Goal: Transaction & Acquisition: Book appointment/travel/reservation

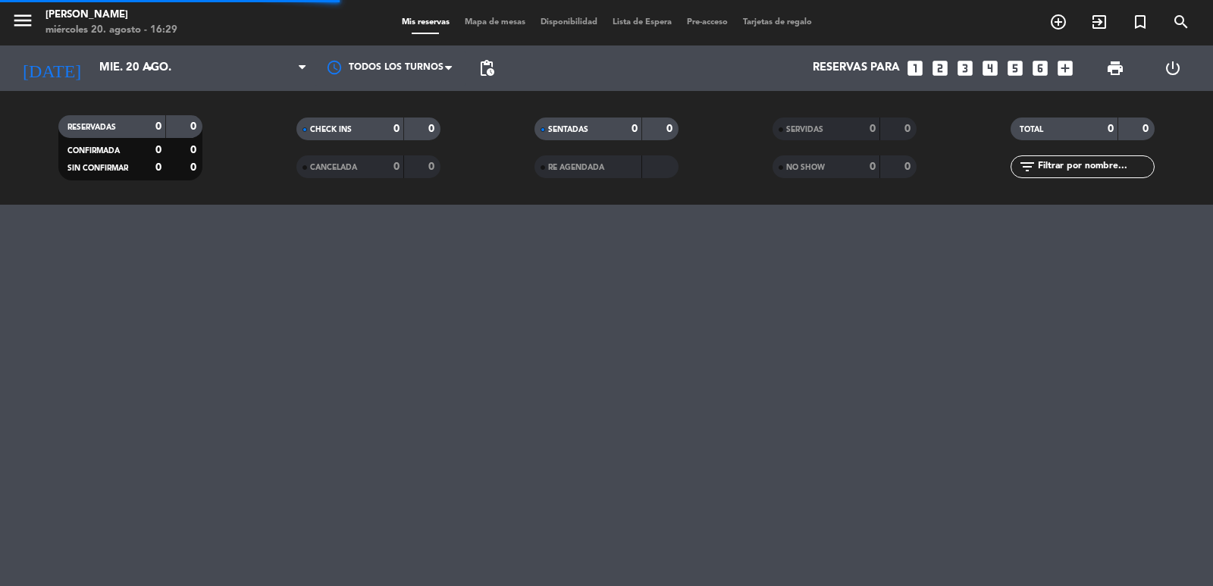
click at [1066, 167] on input "text" at bounding box center [1094, 166] width 117 height 17
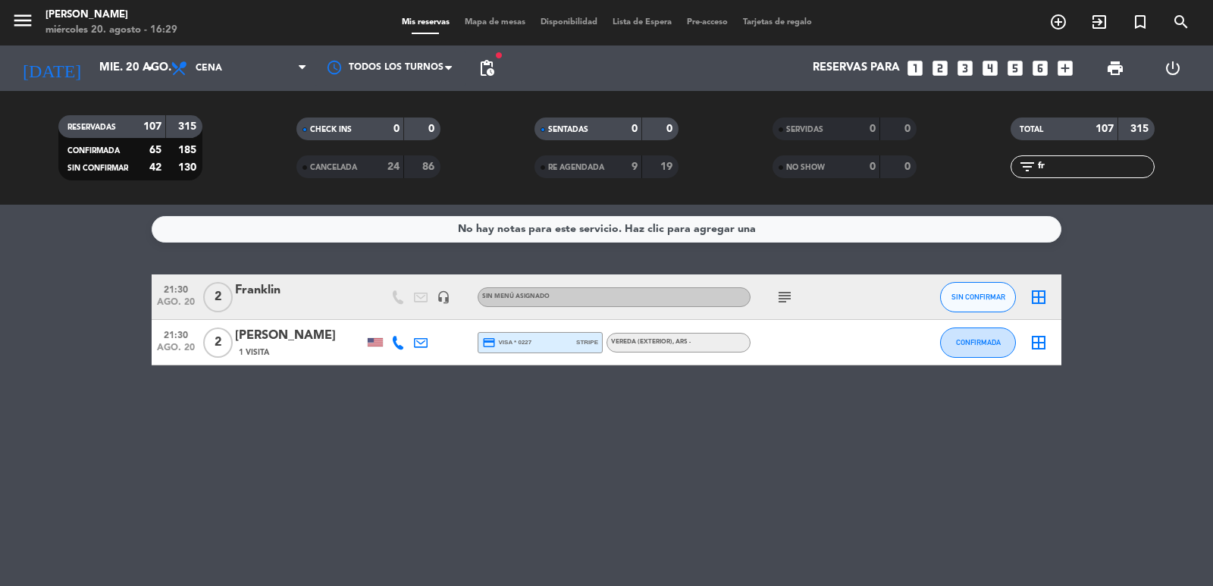
type input "fr"
drag, startPoint x: 156, startPoint y: 279, endPoint x: 325, endPoint y: 307, distance: 171.3
click at [325, 307] on div "21:30 ago. 20 2 [PERSON_NAME] headset_mic Sin menú asignado subject SIN CONFIRM…" at bounding box center [606, 296] width 909 height 45
copy div "21:30 ago. 20 2 Franklin"
click at [784, 299] on icon "subject" at bounding box center [784, 297] width 18 height 18
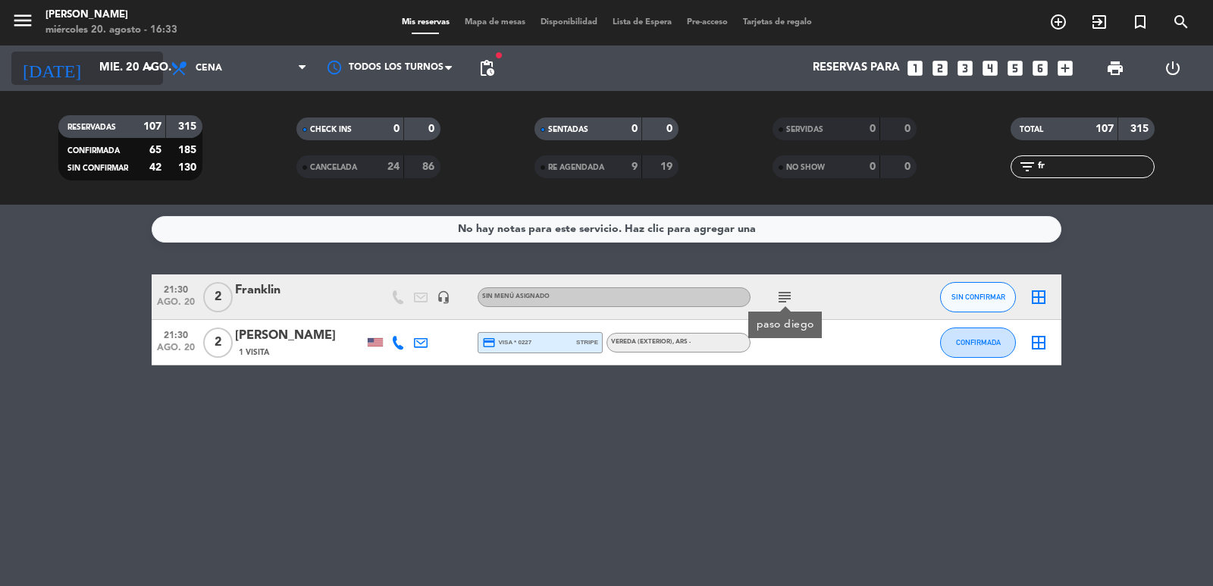
click at [124, 80] on input "mié. 20 ago." at bounding box center [165, 68] width 146 height 29
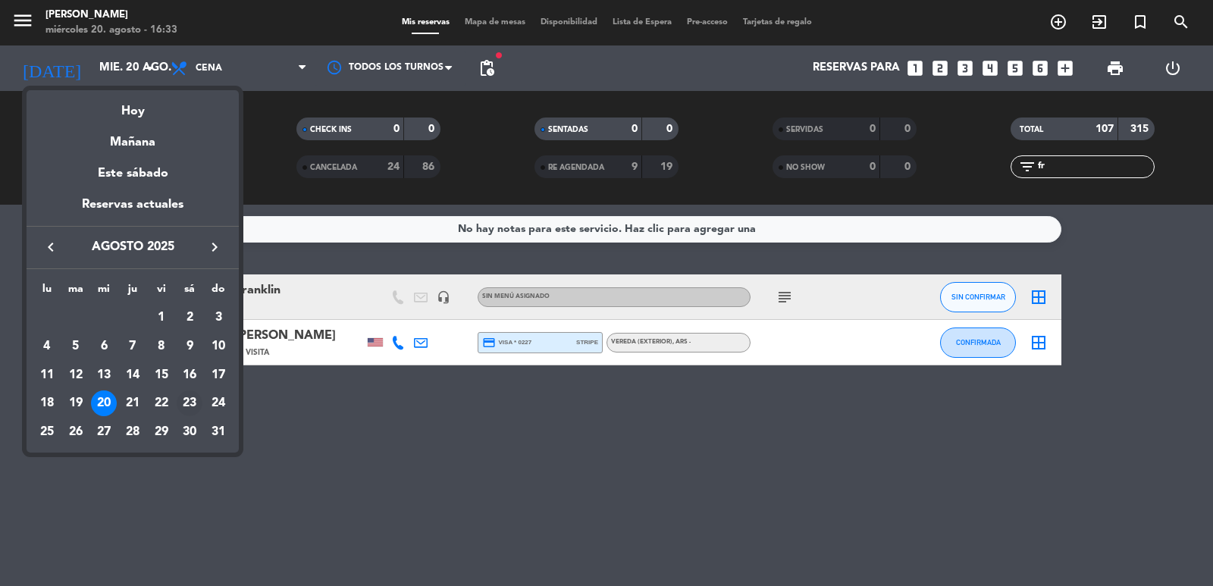
click at [189, 408] on div "23" at bounding box center [190, 403] width 26 height 26
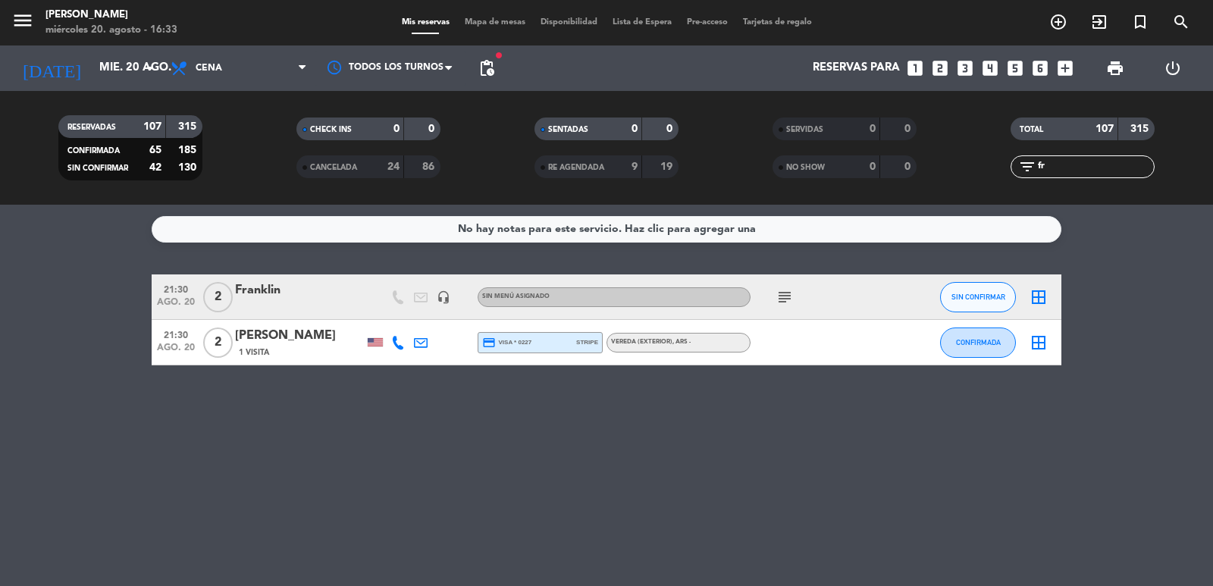
type input "sáb. 23 ago."
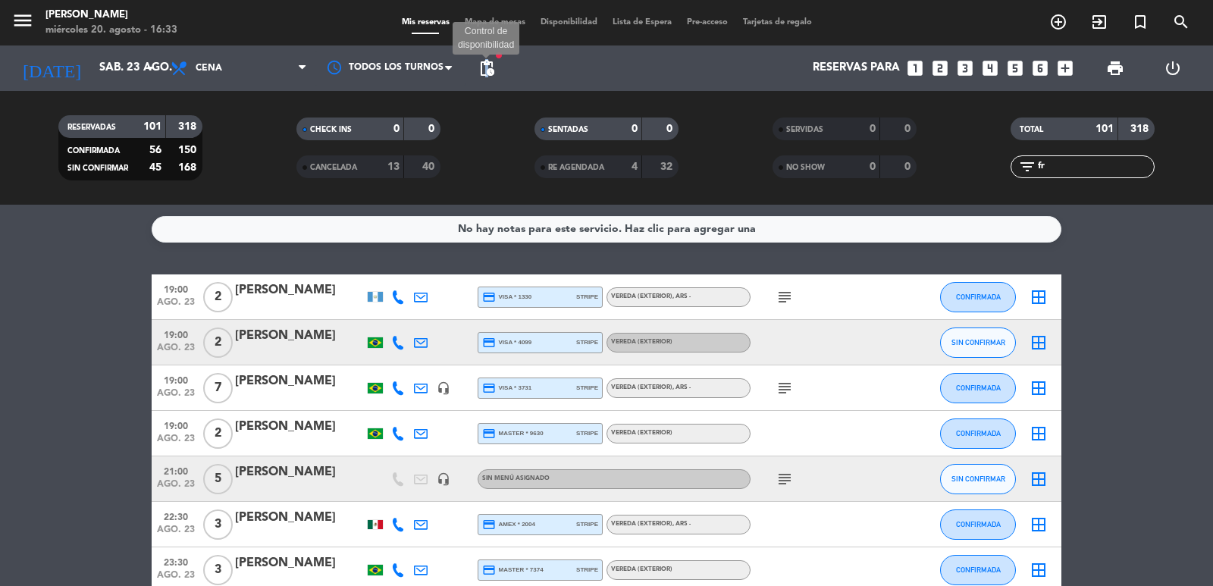
click at [488, 69] on span "pending_actions" at bounding box center [486, 68] width 18 height 18
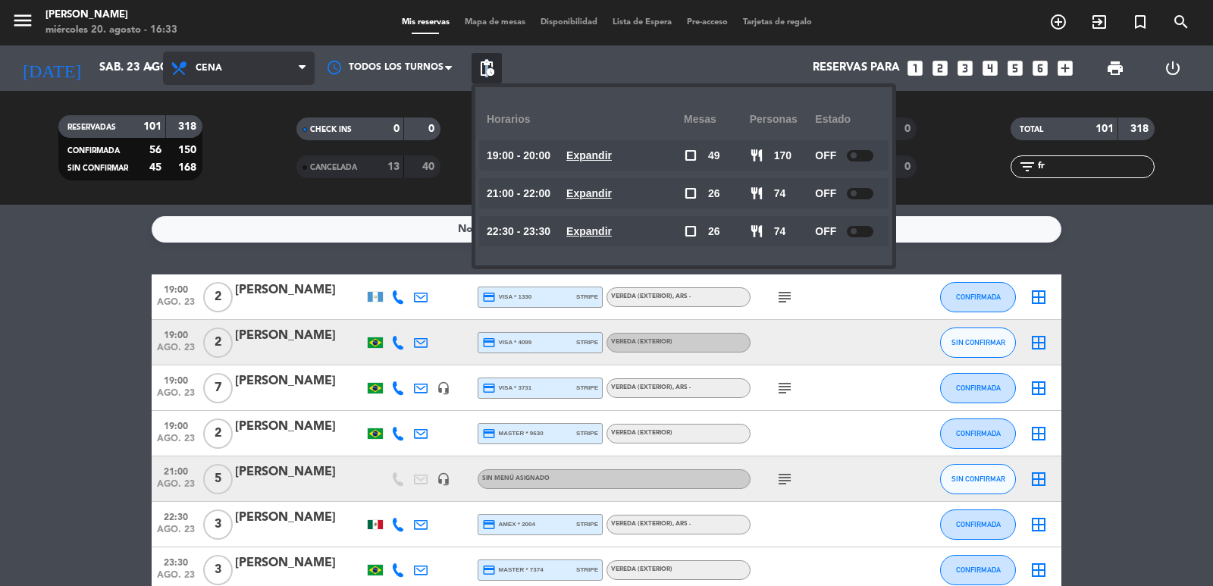
click at [266, 67] on span "Cena" at bounding box center [239, 68] width 152 height 33
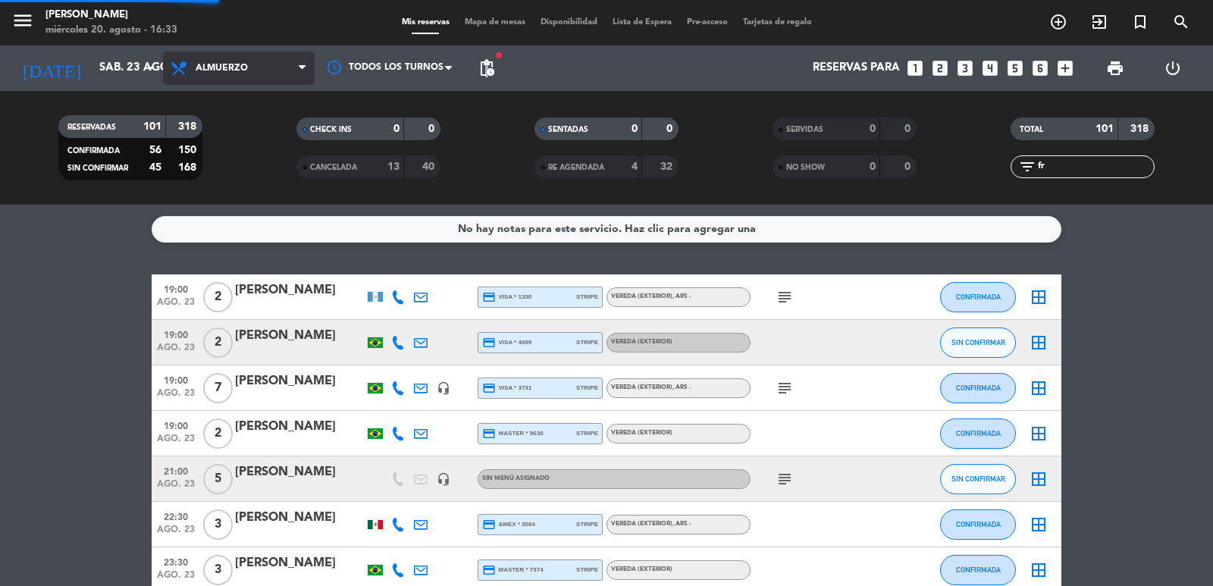
click at [265, 149] on div "menu [PERSON_NAME] miércoles 20. agosto - 16:33 Mis reservas Mapa de mesas Disp…" at bounding box center [606, 102] width 1213 height 205
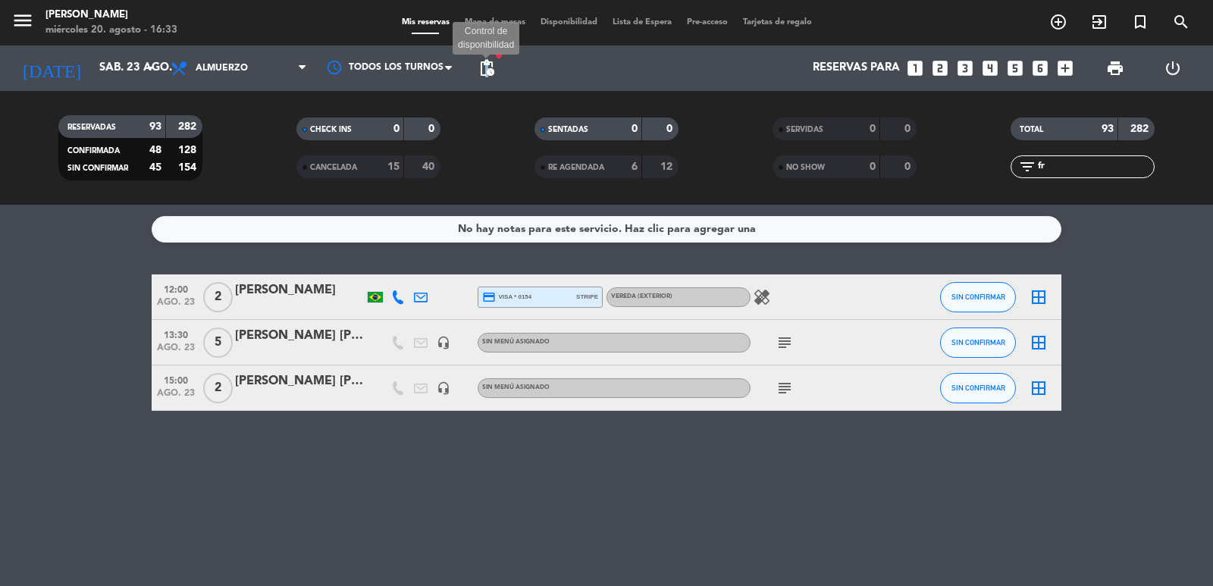
click at [488, 63] on span "pending_actions" at bounding box center [486, 68] width 18 height 18
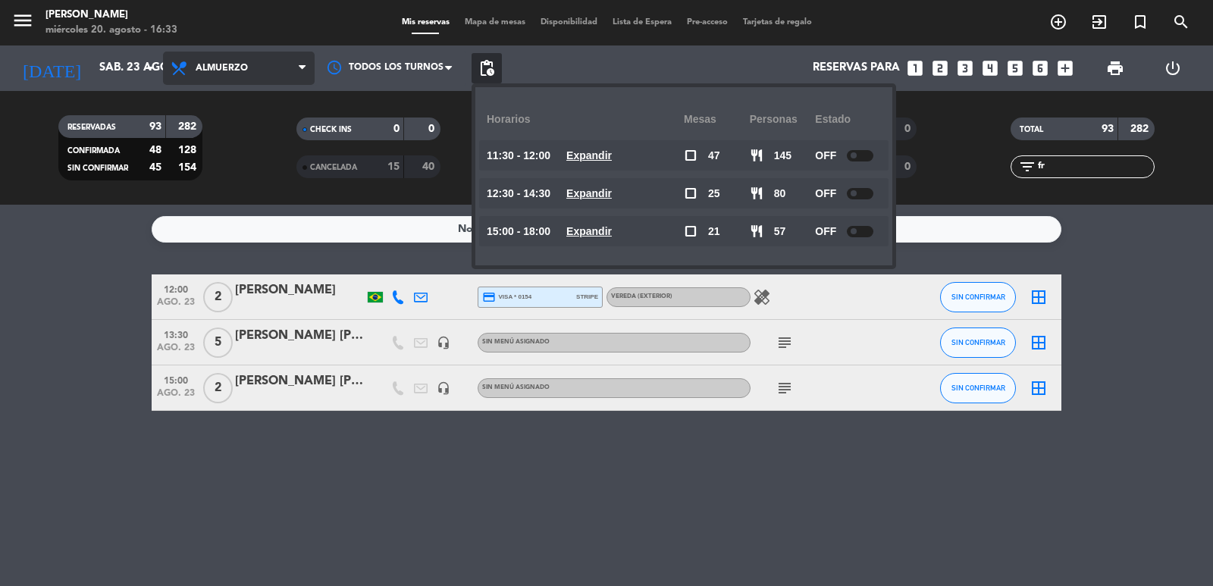
click at [202, 67] on span "Almuerzo" at bounding box center [222, 68] width 52 height 11
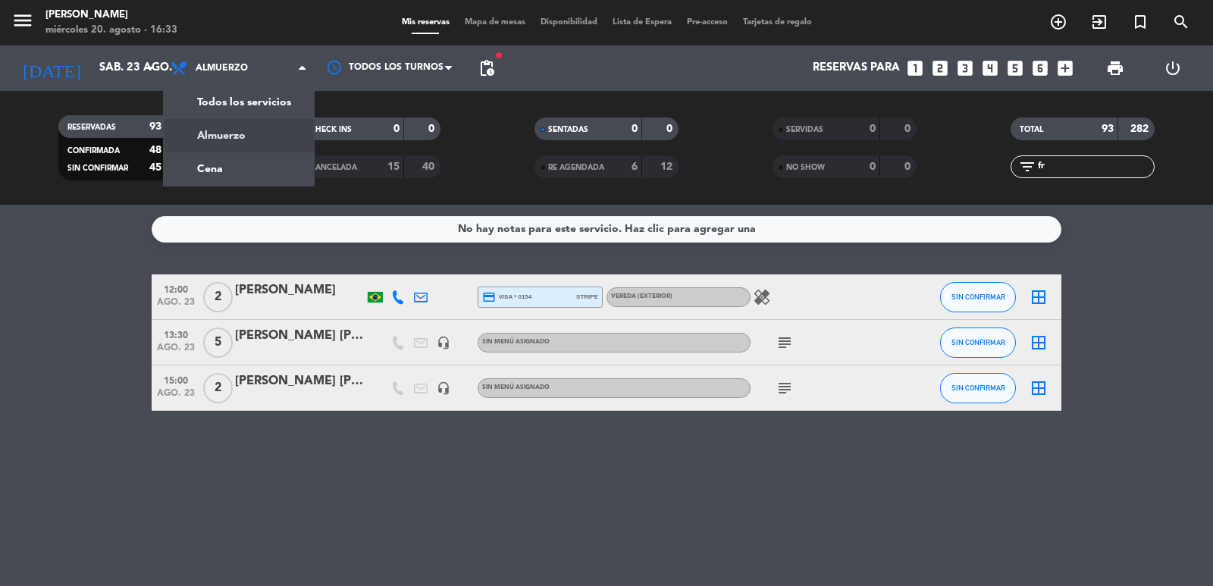
click at [235, 145] on div "menu [PERSON_NAME] miércoles 20. agosto - 16:33 Mis reservas Mapa de mesas Disp…" at bounding box center [606, 102] width 1213 height 205
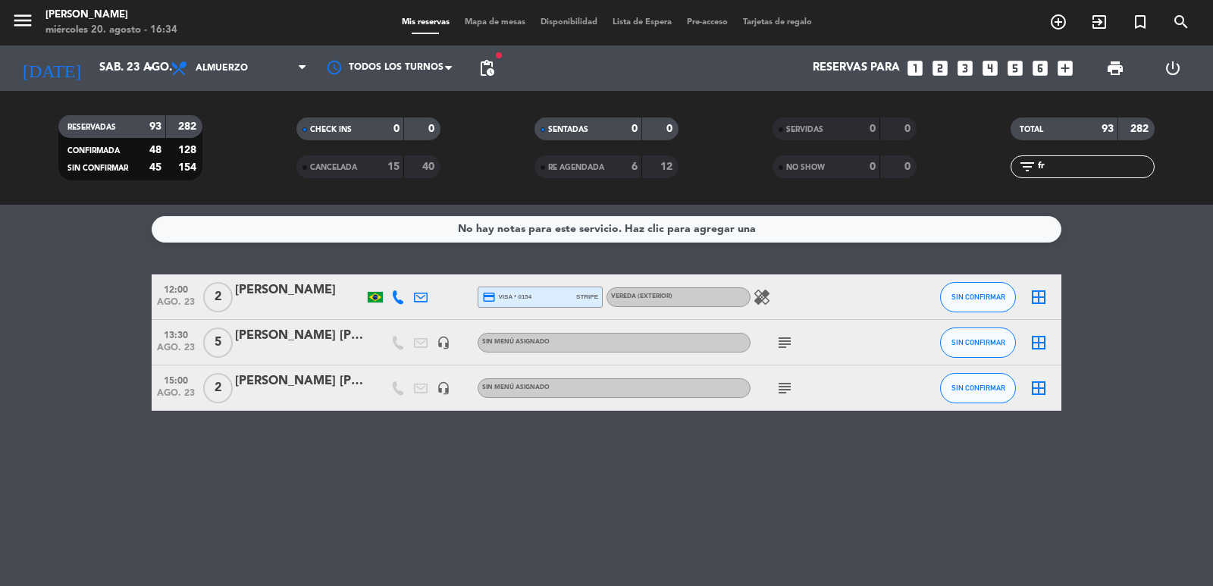
click at [474, 69] on span "pending_actions" at bounding box center [486, 68] width 30 height 30
click at [493, 80] on span "pending_actions" at bounding box center [486, 68] width 30 height 30
click at [141, 71] on icon "arrow_drop_down" at bounding box center [150, 68] width 18 height 18
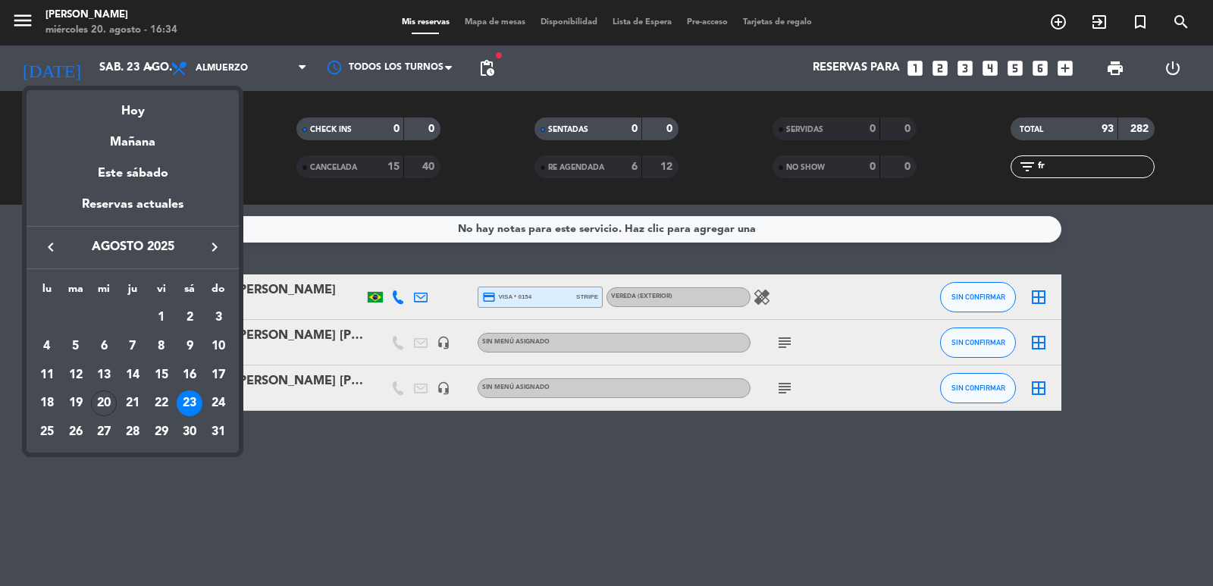
click at [186, 403] on div "23" at bounding box center [190, 403] width 26 height 26
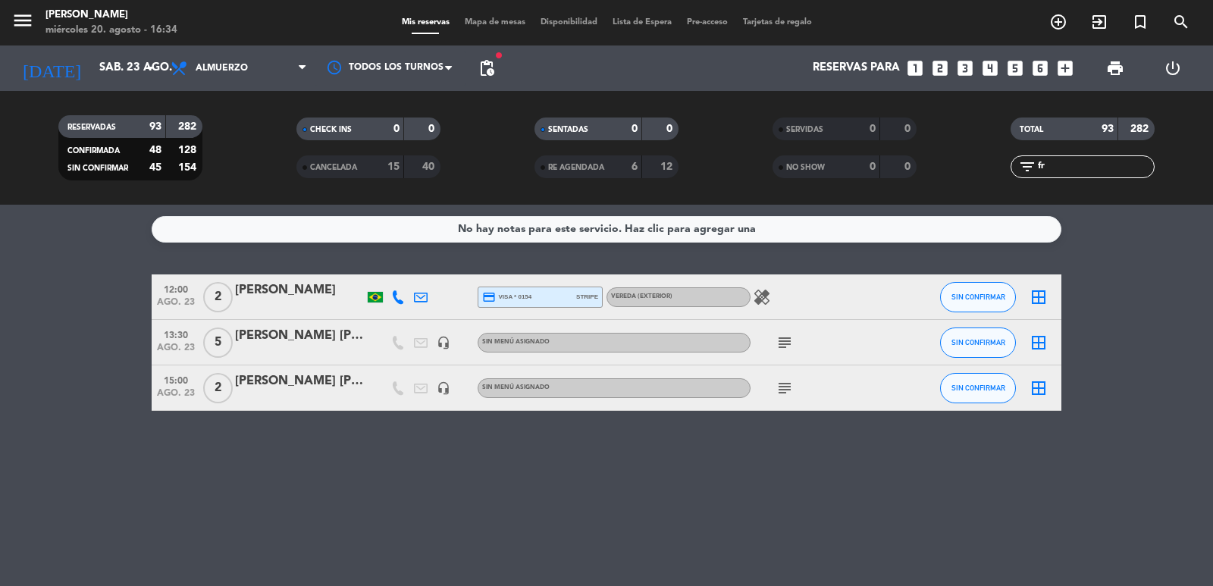
click at [495, 80] on span "pending_actions" at bounding box center [486, 68] width 30 height 30
click at [494, 73] on span "pending_actions" at bounding box center [486, 68] width 18 height 18
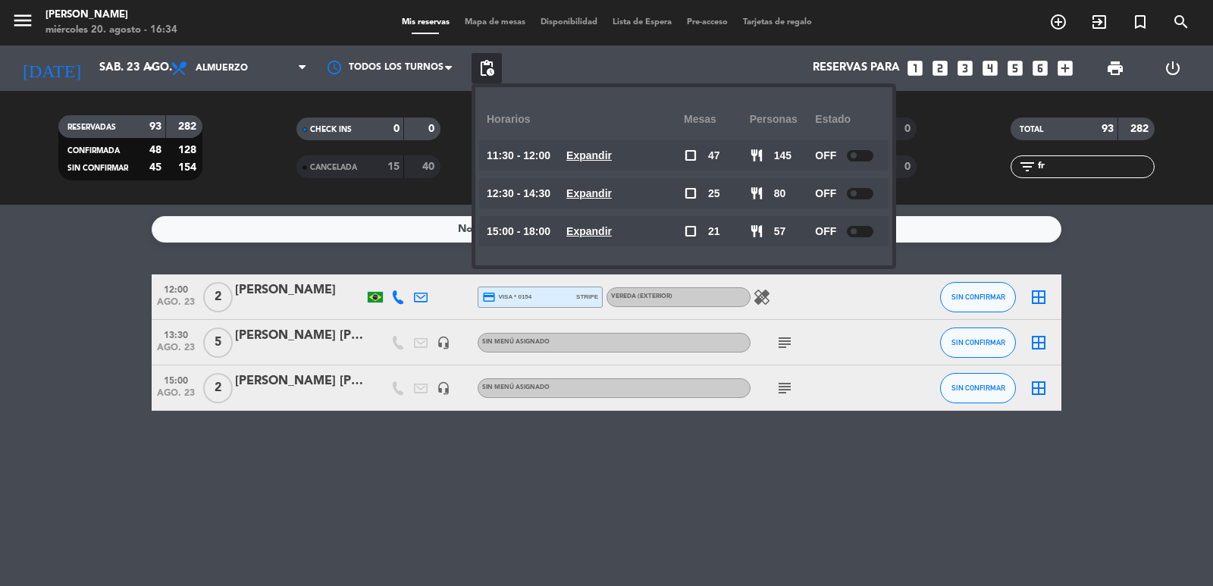
click at [698, 236] on div "check_box_outline_blank 21" at bounding box center [717, 231] width 66 height 30
click at [603, 232] on u "Expandir" at bounding box center [588, 231] width 45 height 12
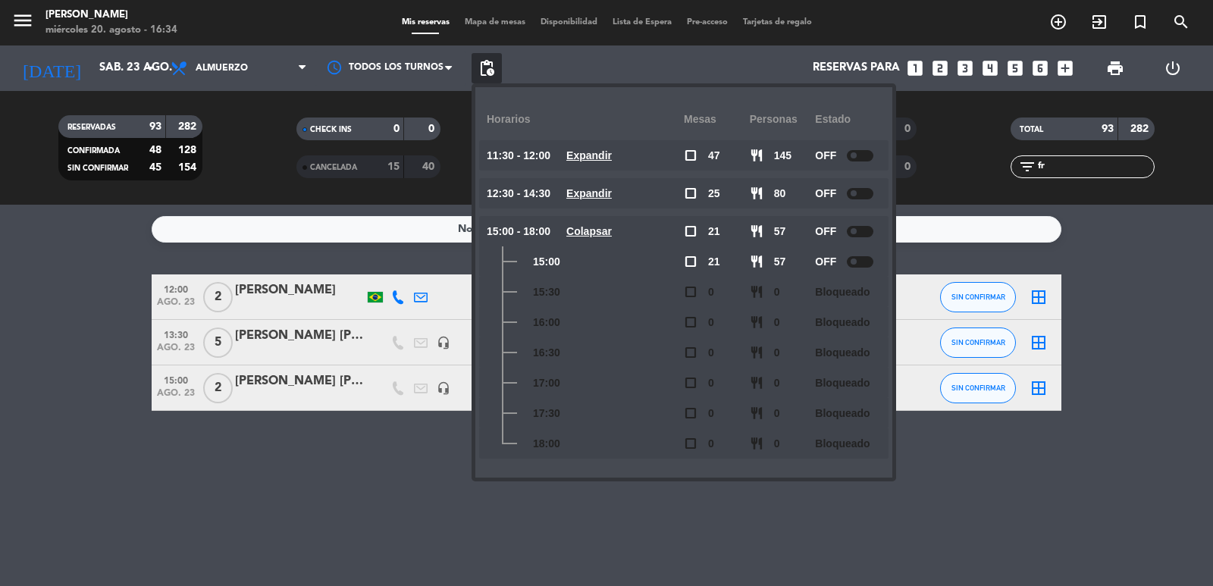
click at [547, 236] on span "15:00 - 18:00" at bounding box center [519, 231] width 64 height 17
click at [986, 266] on div "No hay notas para este servicio. Haz clic para agregar una 12:00 ago. 23 2 [PER…" at bounding box center [606, 395] width 1213 height 381
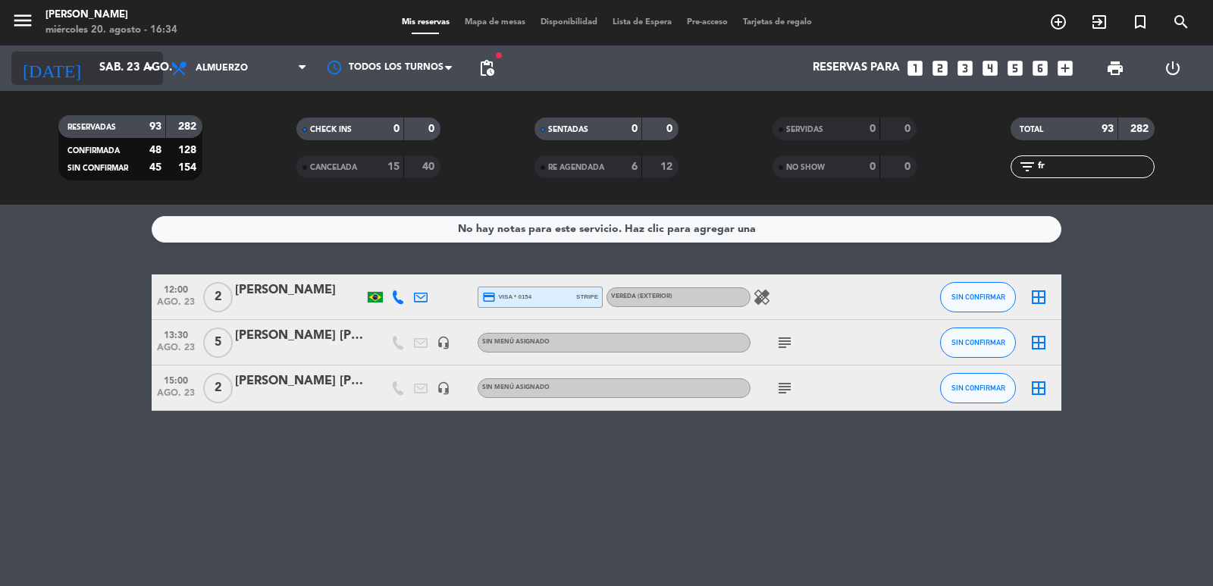
click at [92, 54] on input "sáb. 23 ago." at bounding box center [165, 68] width 146 height 29
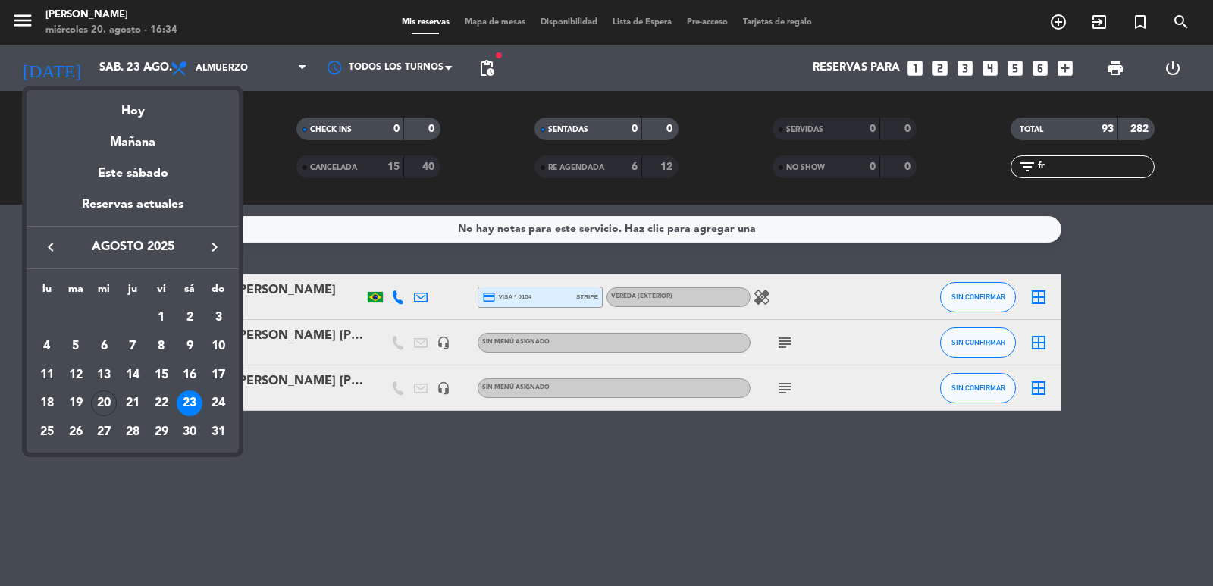
click at [399, 251] on div at bounding box center [606, 293] width 1213 height 586
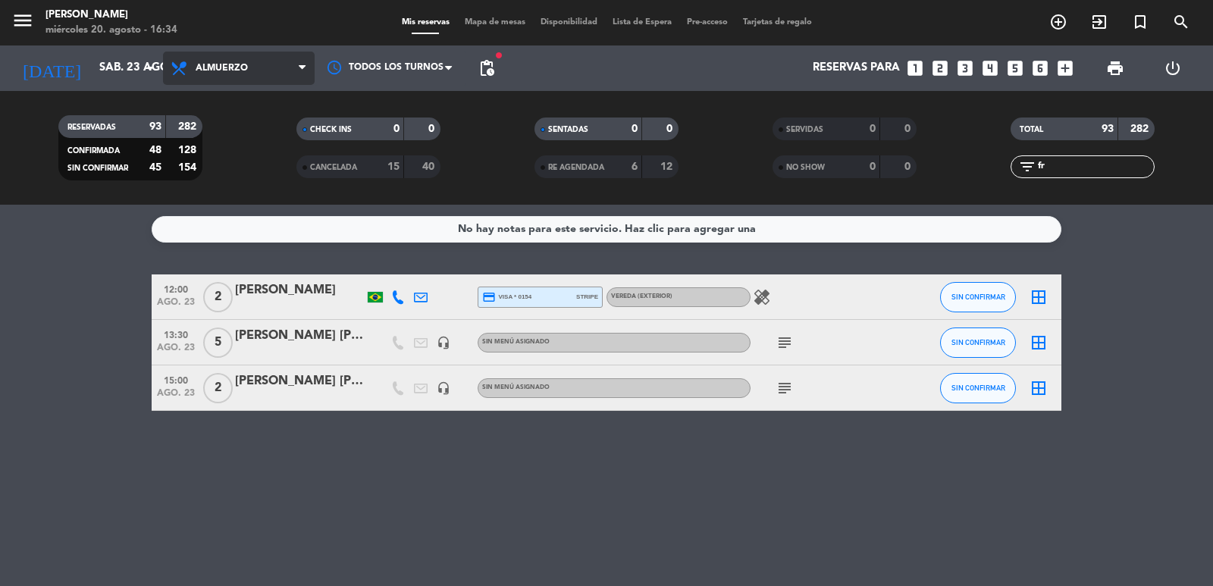
click at [300, 68] on icon at bounding box center [302, 68] width 7 height 12
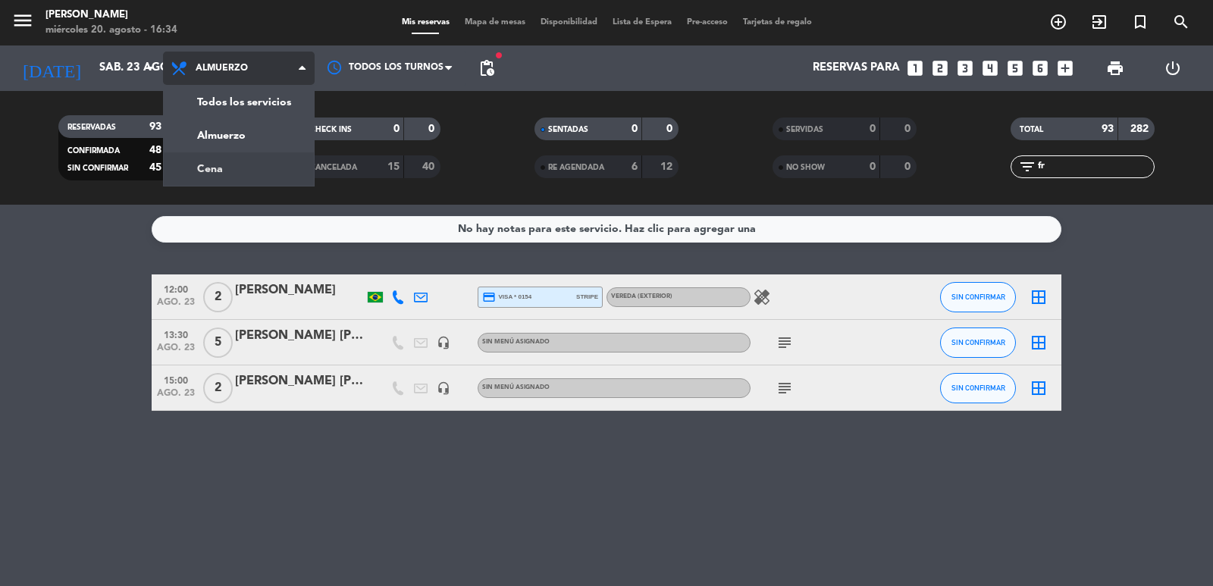
click at [285, 160] on div "menu [PERSON_NAME] miércoles 20. agosto - 16:34 Mis reservas Mapa de mesas Disp…" at bounding box center [606, 102] width 1213 height 205
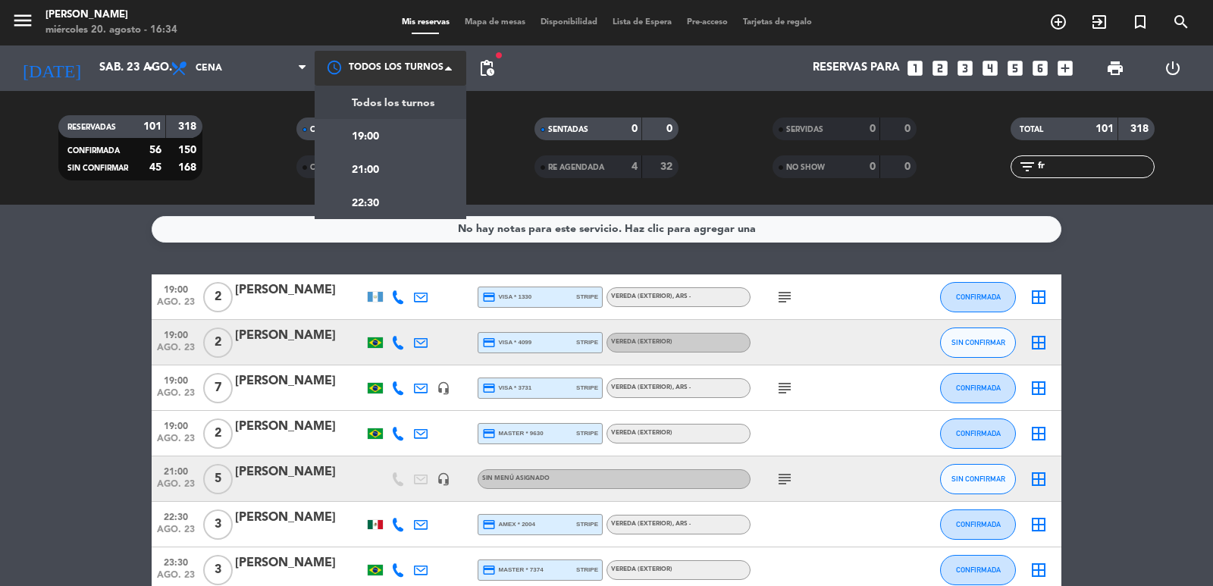
click at [440, 77] on div at bounding box center [391, 68] width 152 height 34
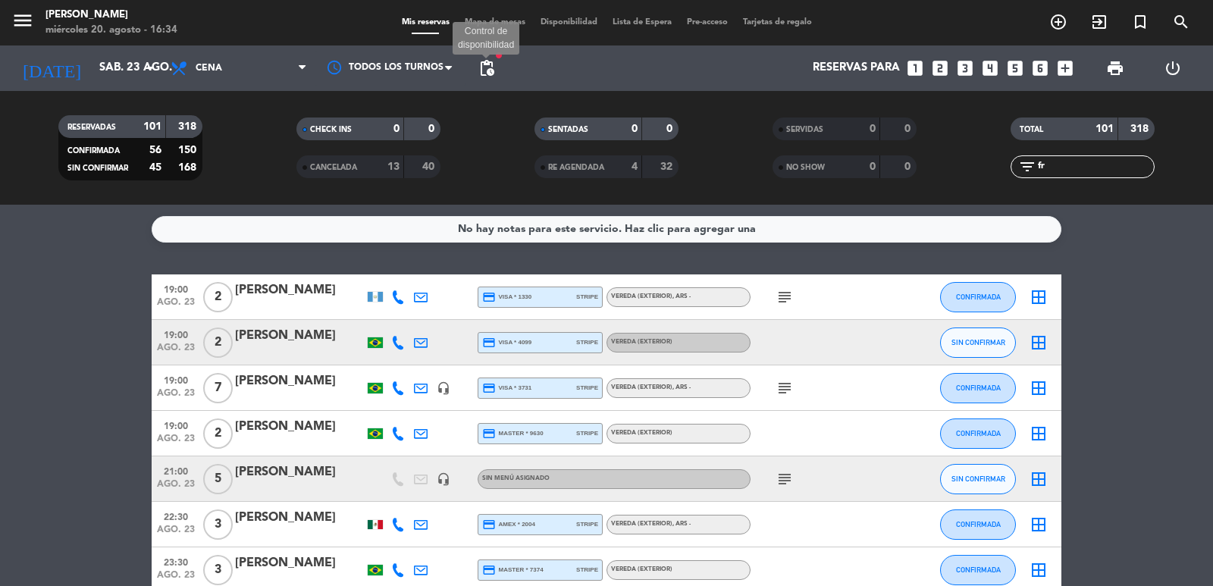
click at [488, 72] on span "pending_actions" at bounding box center [486, 68] width 18 height 18
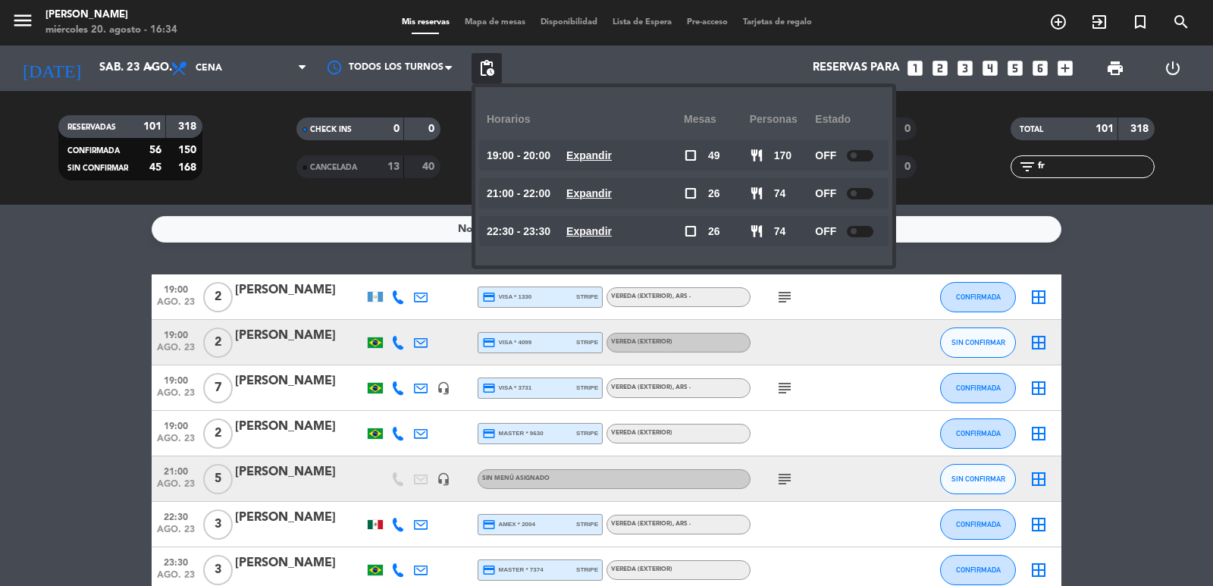
click at [612, 151] on u "Expandir" at bounding box center [588, 155] width 45 height 12
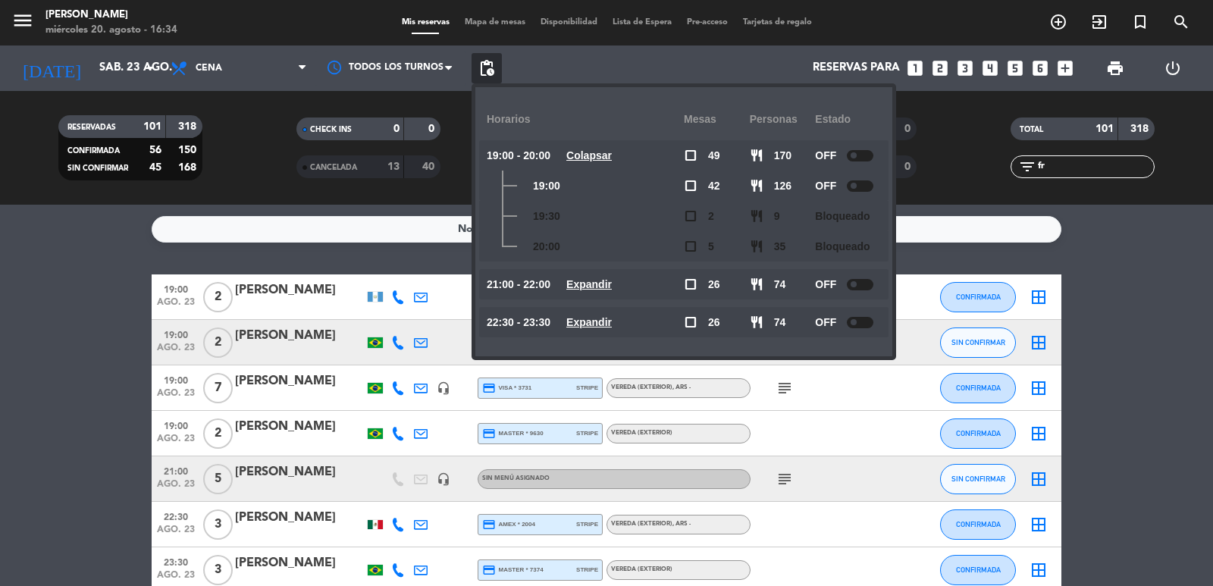
click at [612, 152] on u "Colapsar" at bounding box center [588, 155] width 45 height 12
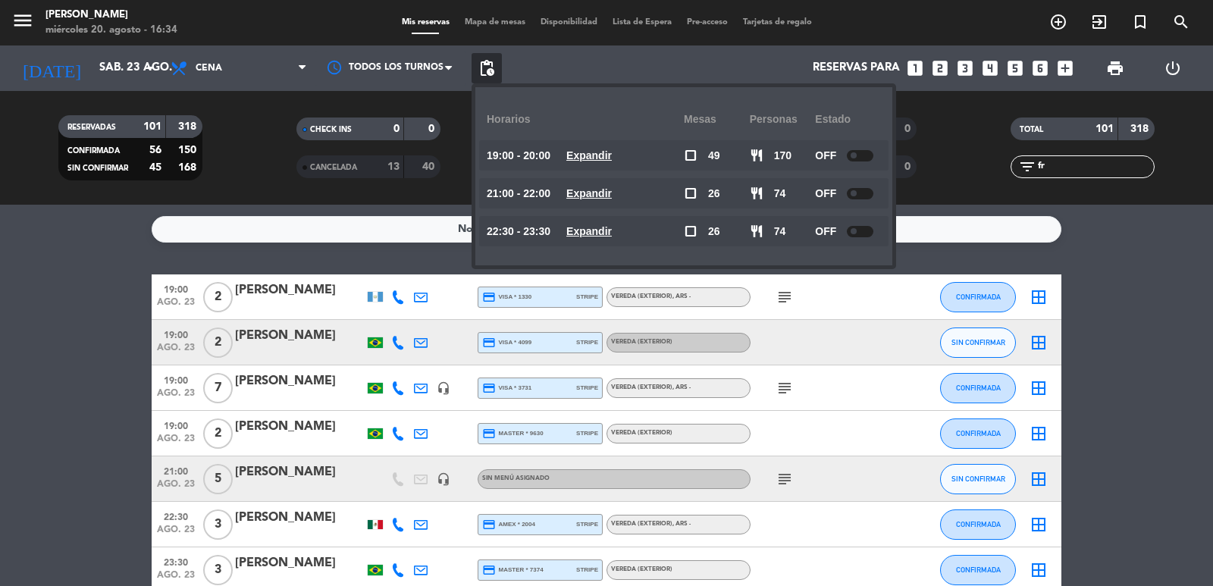
click at [49, 336] on bookings-row "19:00 ago. 23 2 [PERSON_NAME] credit_card visa * 1330 stripe Vereda (EXTERIOR) …" at bounding box center [606, 433] width 1213 height 318
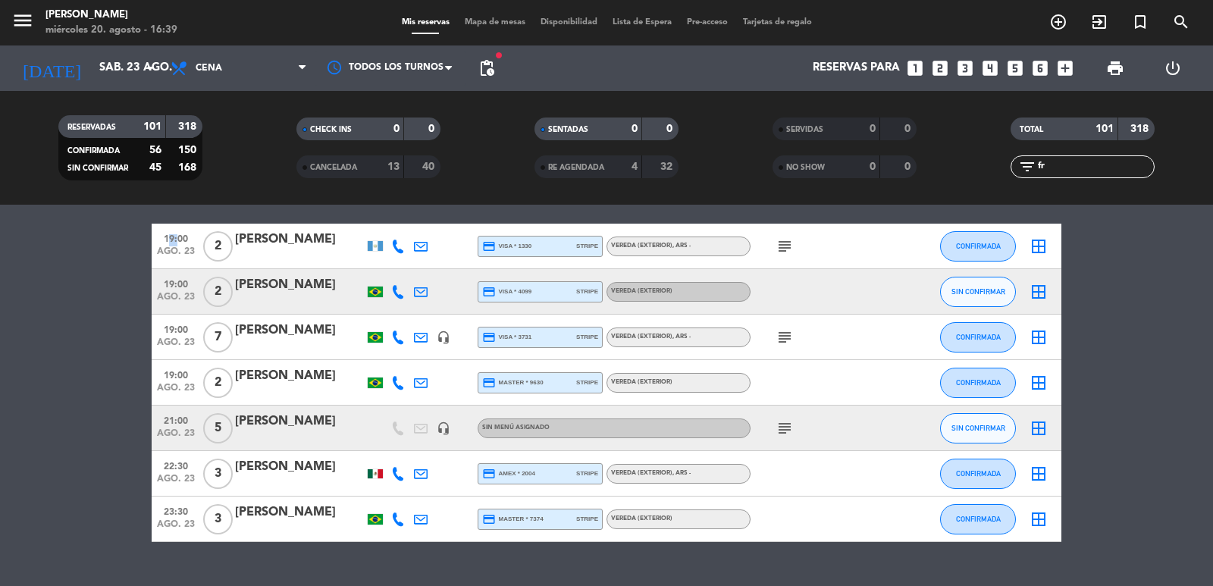
scroll to position [83, 0]
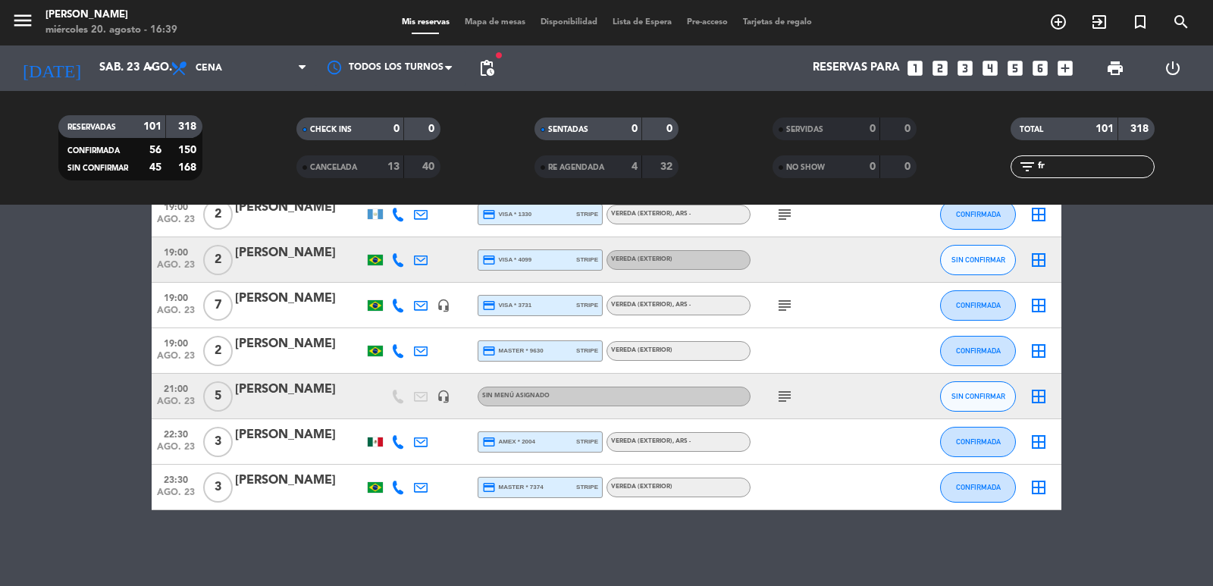
click at [1102, 166] on input "fr" at bounding box center [1094, 166] width 117 height 17
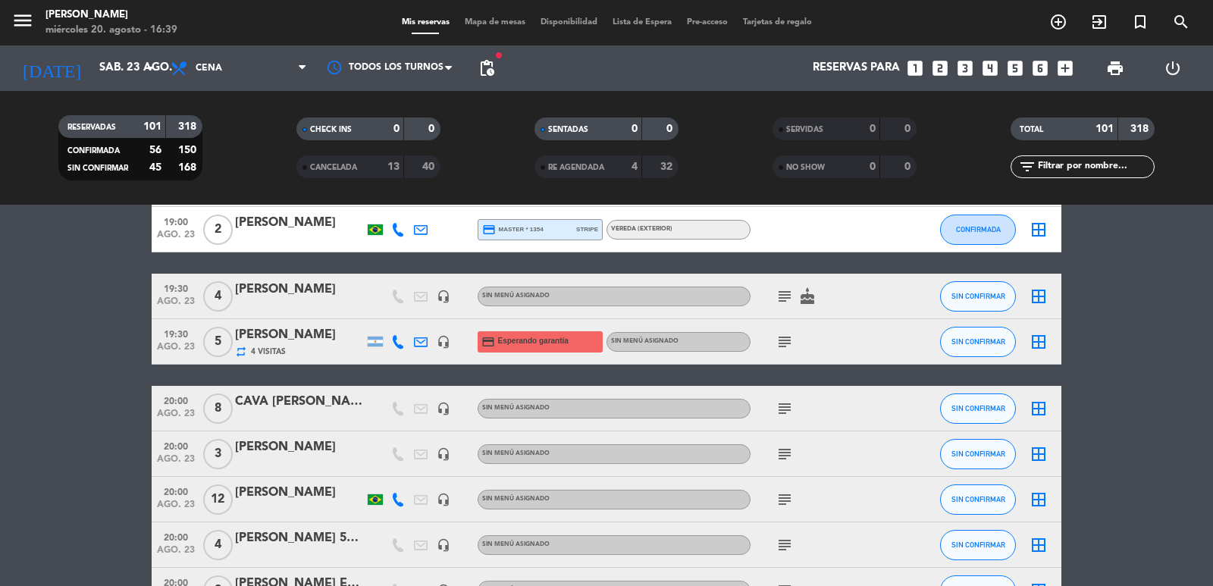
scroll to position [2083, 0]
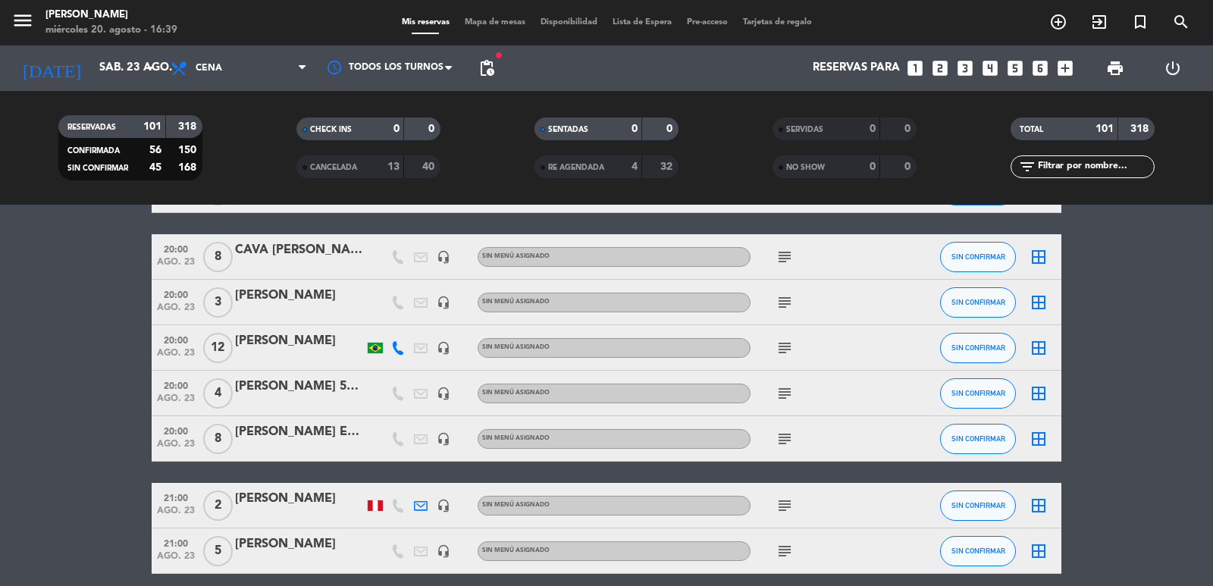
click at [271, 335] on div "[PERSON_NAME]" at bounding box center [299, 341] width 129 height 20
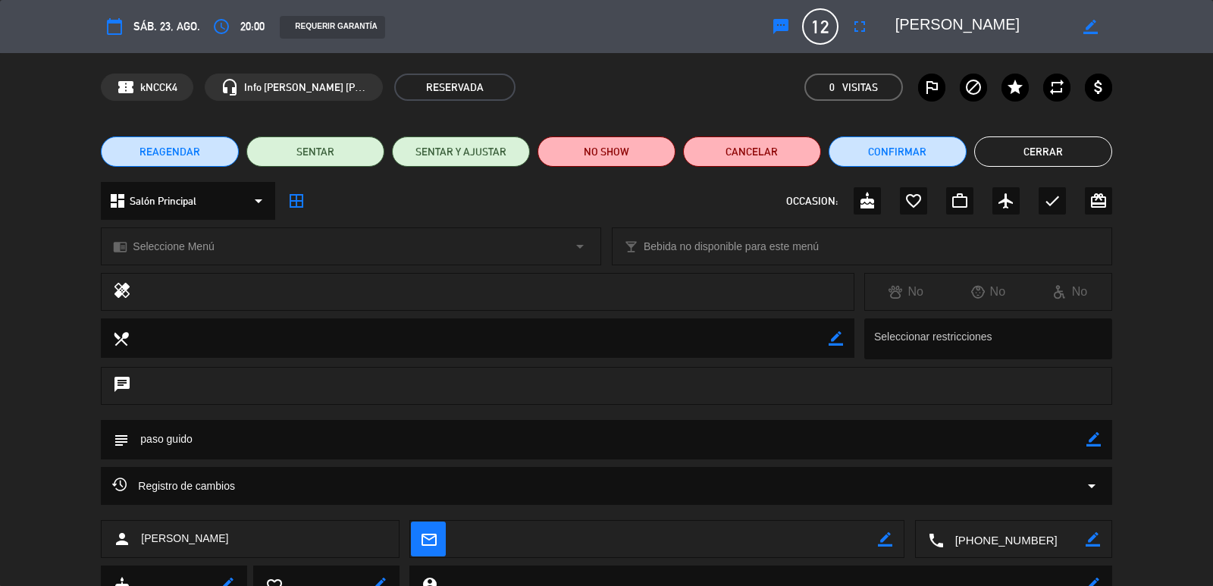
click at [109, 158] on button "REAGENDAR" at bounding box center [170, 151] width 138 height 30
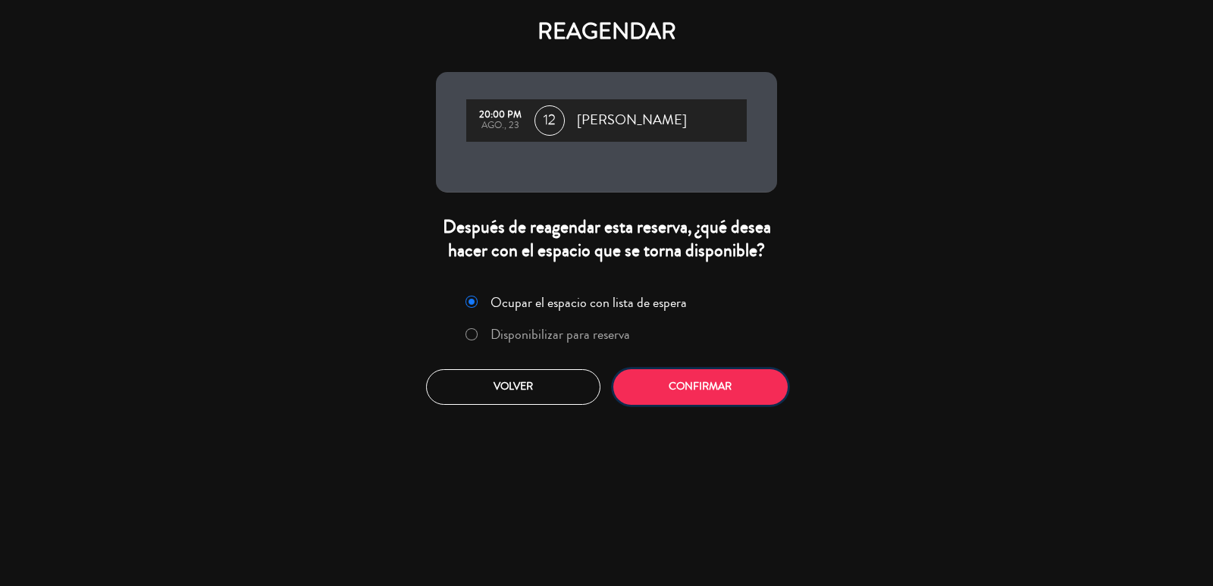
click at [750, 387] on button "Confirmar" at bounding box center [700, 387] width 174 height 36
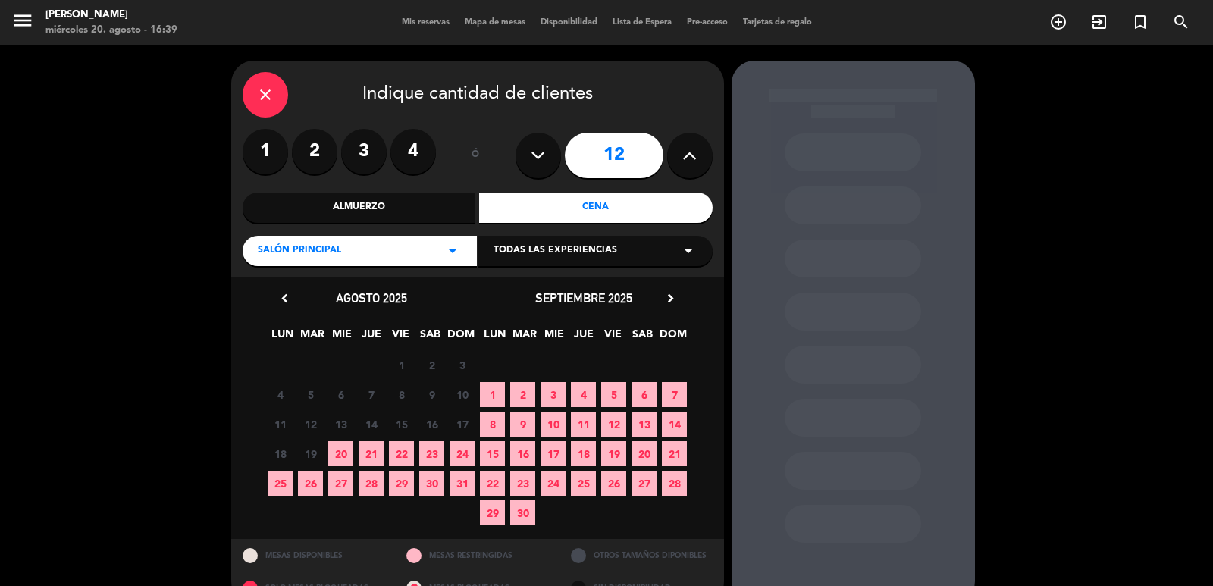
click at [492, 484] on span "22" at bounding box center [492, 483] width 25 height 25
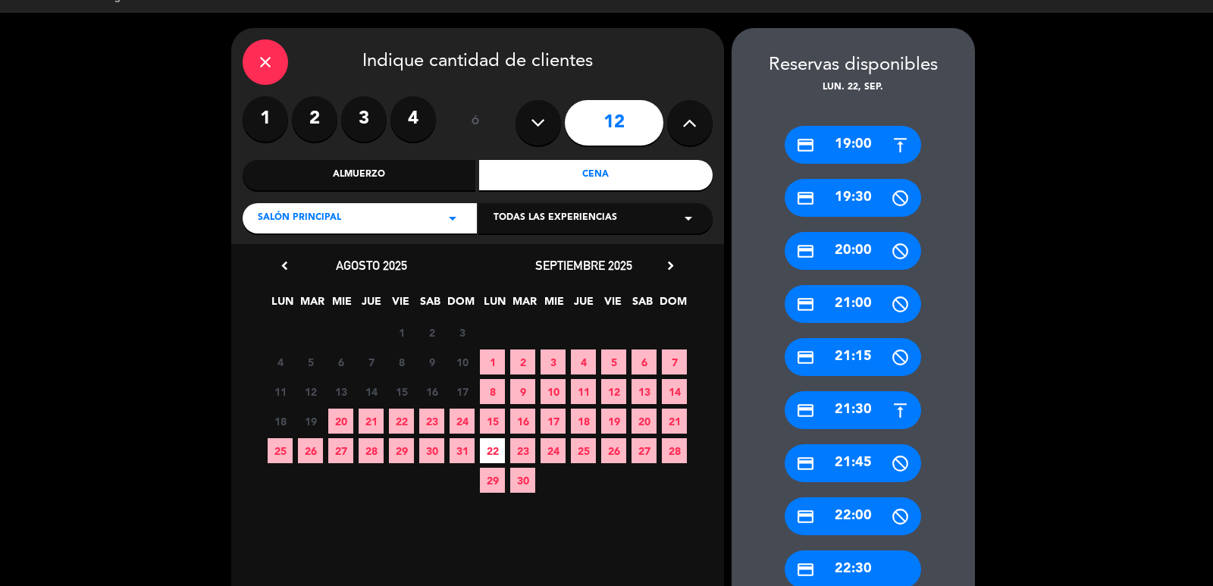
click at [844, 255] on div "credit_card 20:00" at bounding box center [852, 251] width 136 height 38
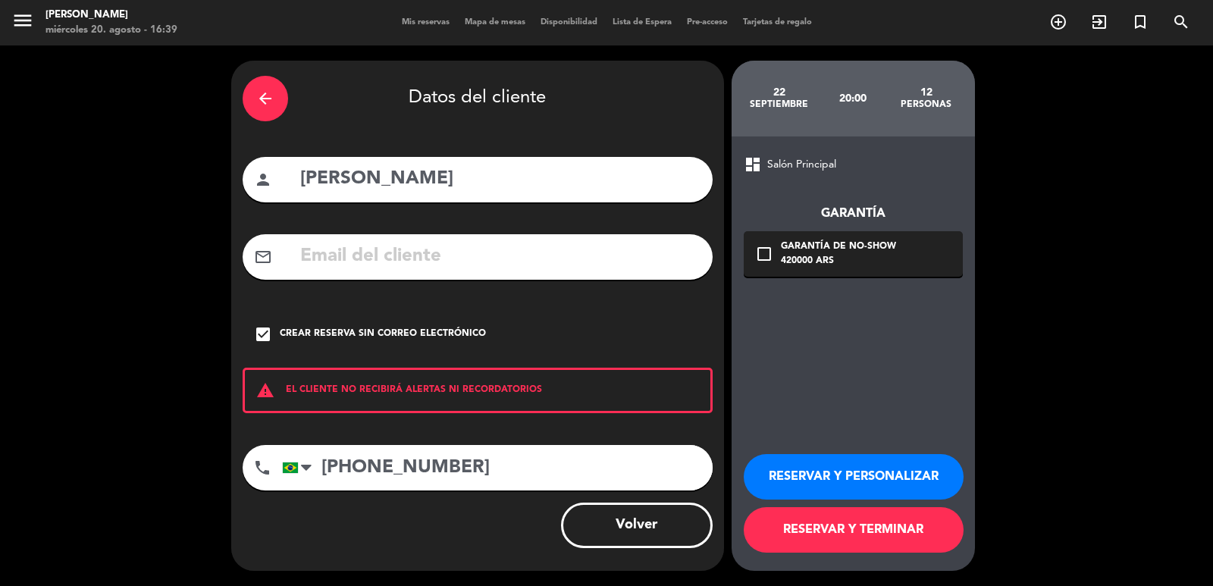
drag, startPoint x: 904, startPoint y: 444, endPoint x: 919, endPoint y: 462, distance: 22.6
click at [904, 445] on div "RESERVAR Y PERSONALIZAR RESERVAR Y TERMINAR" at bounding box center [852, 496] width 219 height 149
click at [921, 461] on button "RESERVAR Y PERSONALIZAR" at bounding box center [853, 476] width 220 height 45
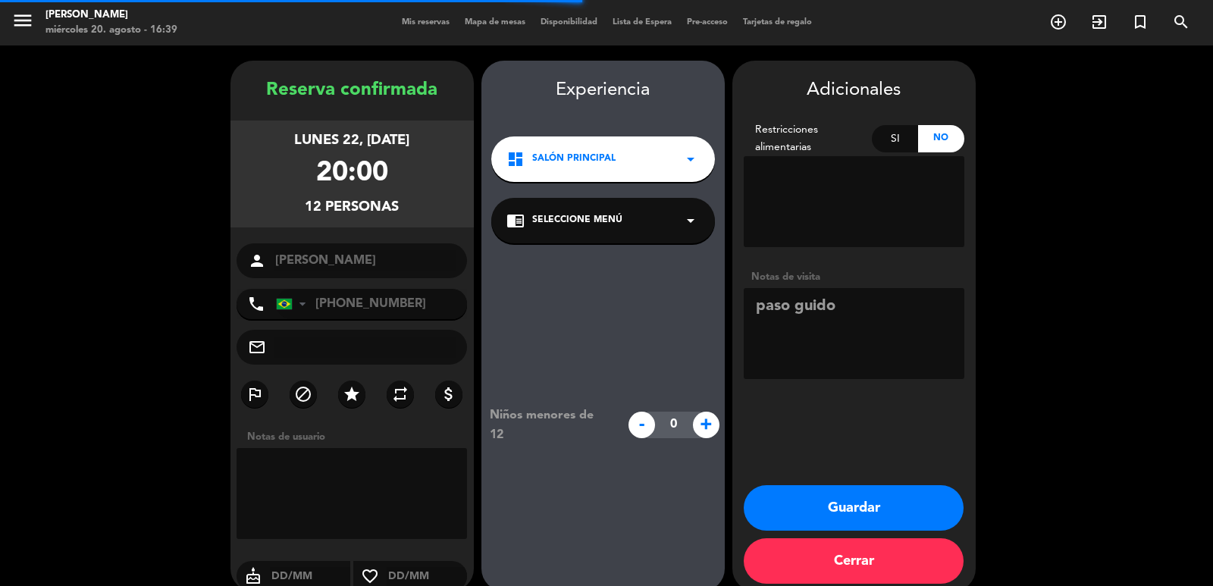
scroll to position [20, 0]
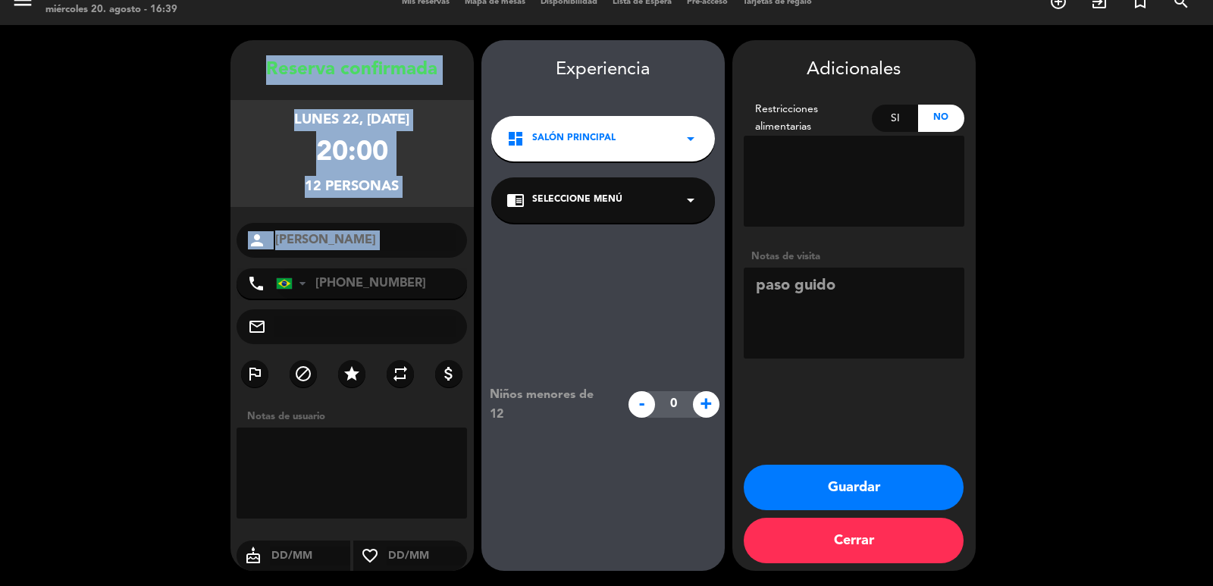
copy div "Reserva confirmada lunes 22, [DATE] 20:00 12 personas person"
drag, startPoint x: 256, startPoint y: 72, endPoint x: 386, endPoint y: 261, distance: 229.6
click at [386, 261] on div "Reserva confirmada lunes 22, [DATE] 20:00 12 personas person [PERSON_NAME] phon…" at bounding box center [351, 320] width 243 height 531
click at [868, 490] on button "Guardar" at bounding box center [853, 487] width 220 height 45
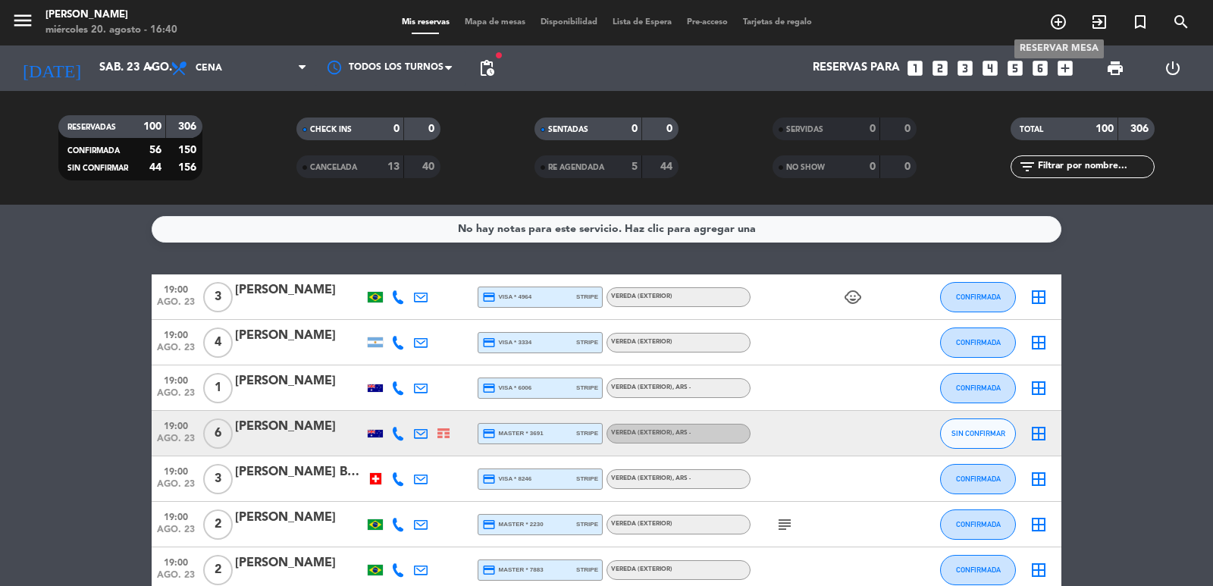
click at [1057, 25] on icon "add_circle_outline" at bounding box center [1058, 22] width 18 height 18
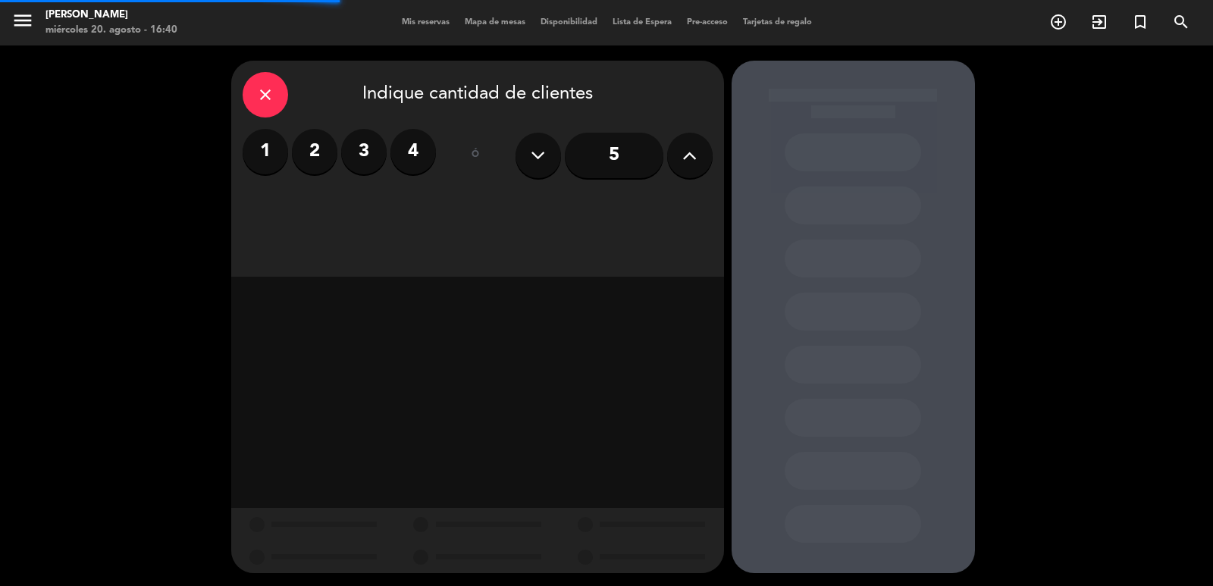
click at [333, 139] on label "2" at bounding box center [314, 151] width 45 height 45
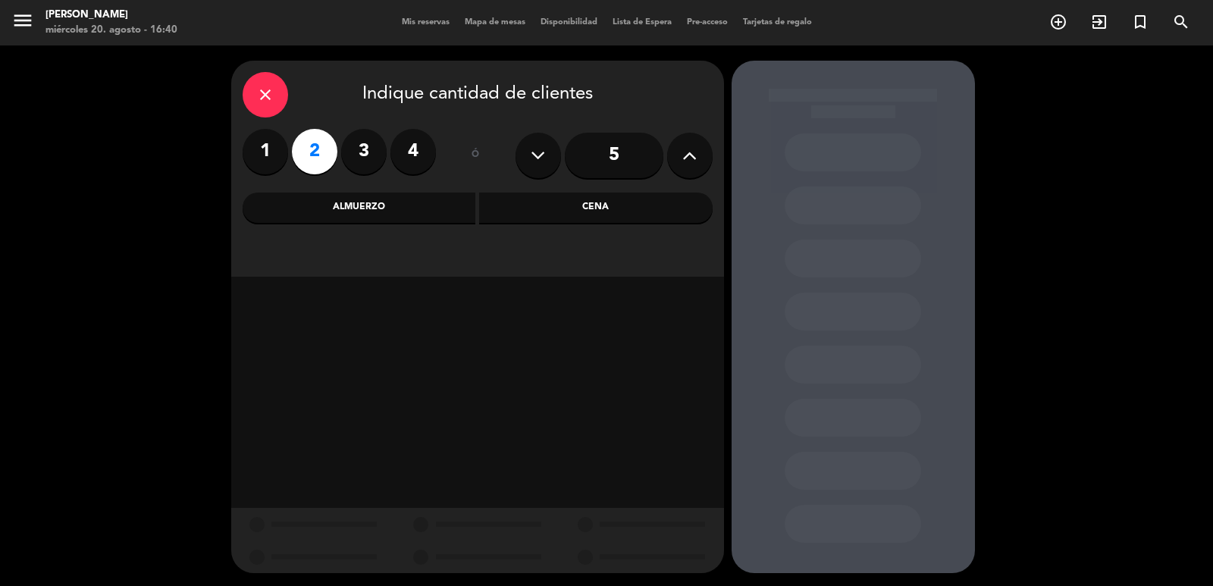
click at [449, 202] on div "Almuerzo" at bounding box center [359, 208] width 233 height 30
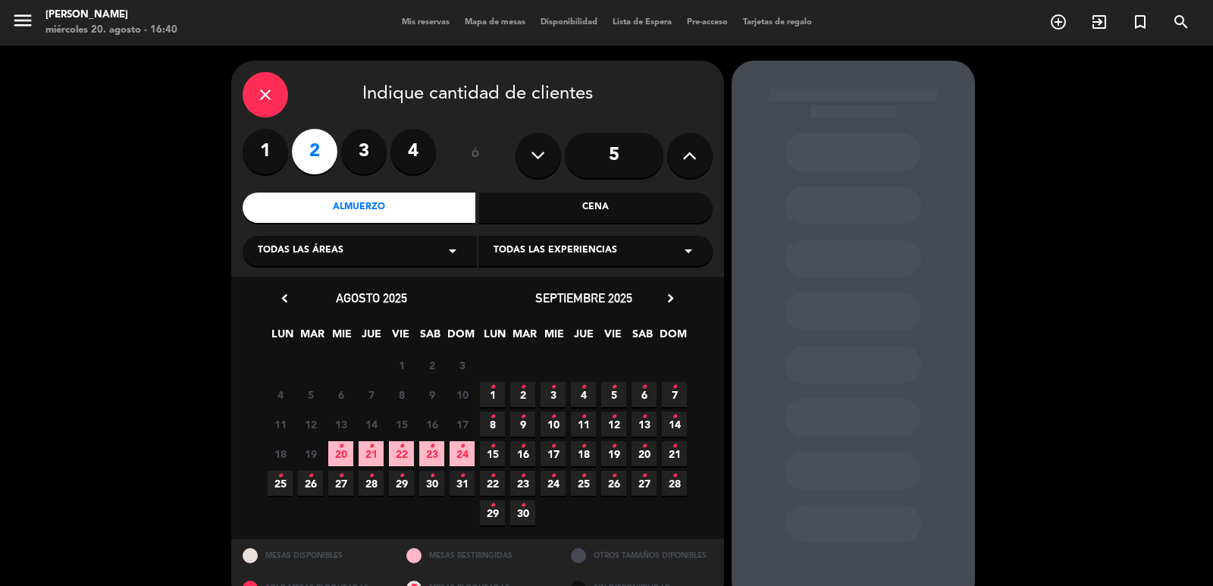
click at [283, 481] on span "25 •" at bounding box center [280, 483] width 25 height 25
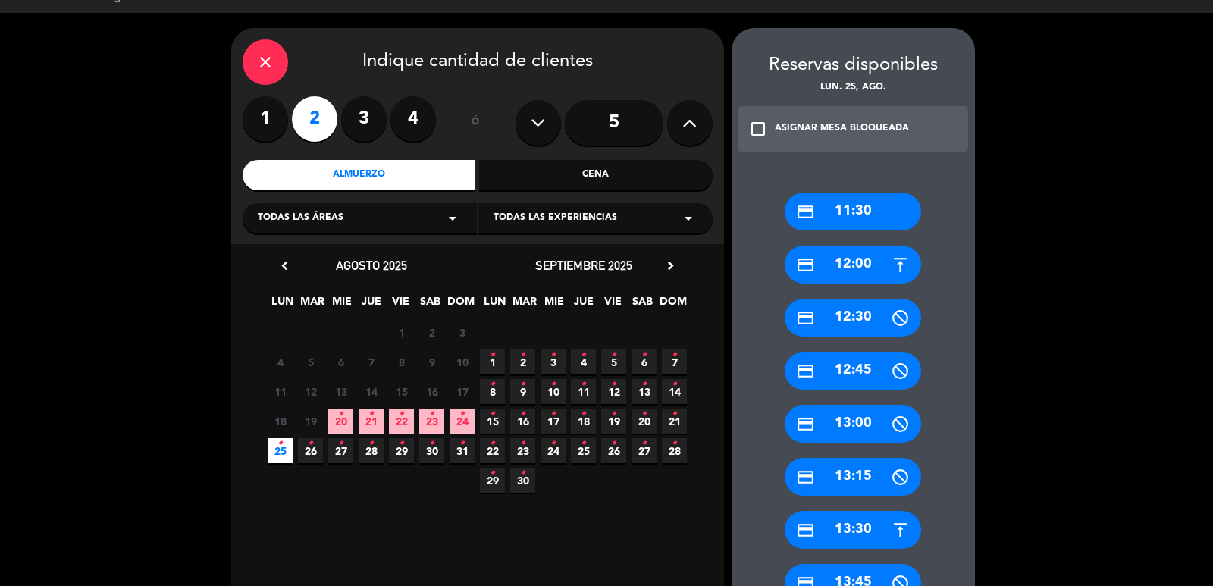
click at [590, 189] on div "Cena" at bounding box center [595, 175] width 233 height 30
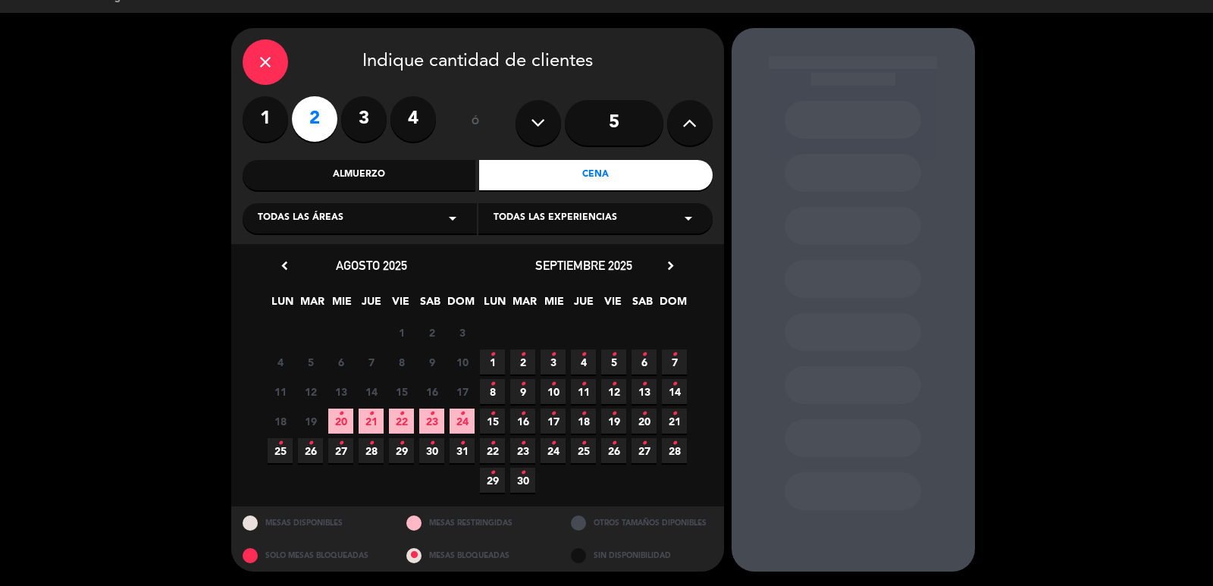
click at [277, 455] on span "25 •" at bounding box center [280, 450] width 25 height 25
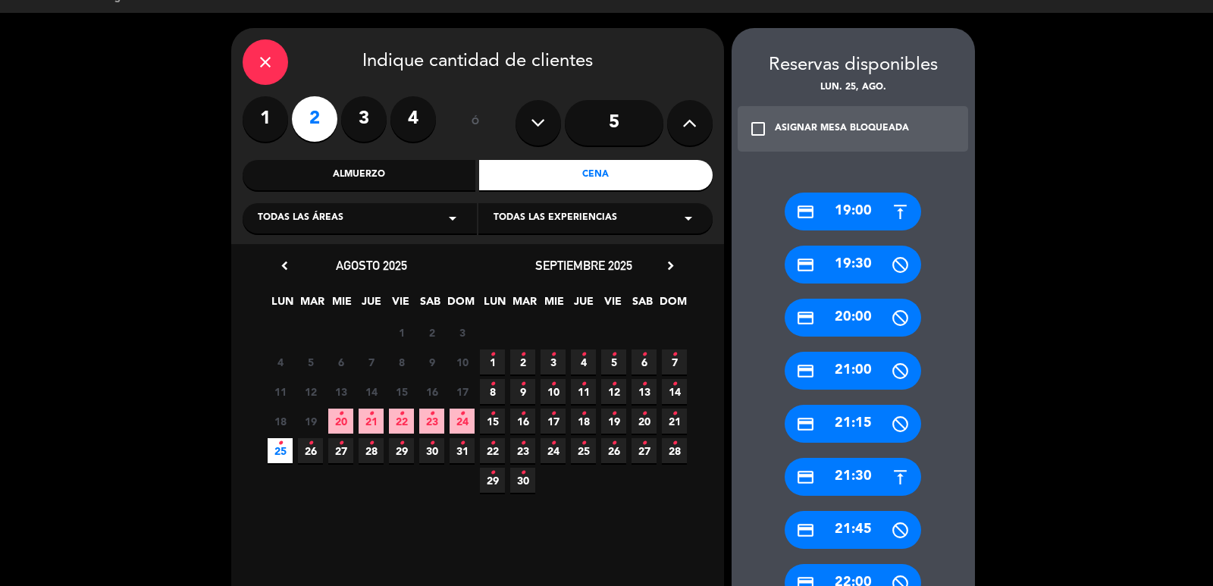
click at [850, 368] on div "credit_card 21:00" at bounding box center [852, 371] width 136 height 38
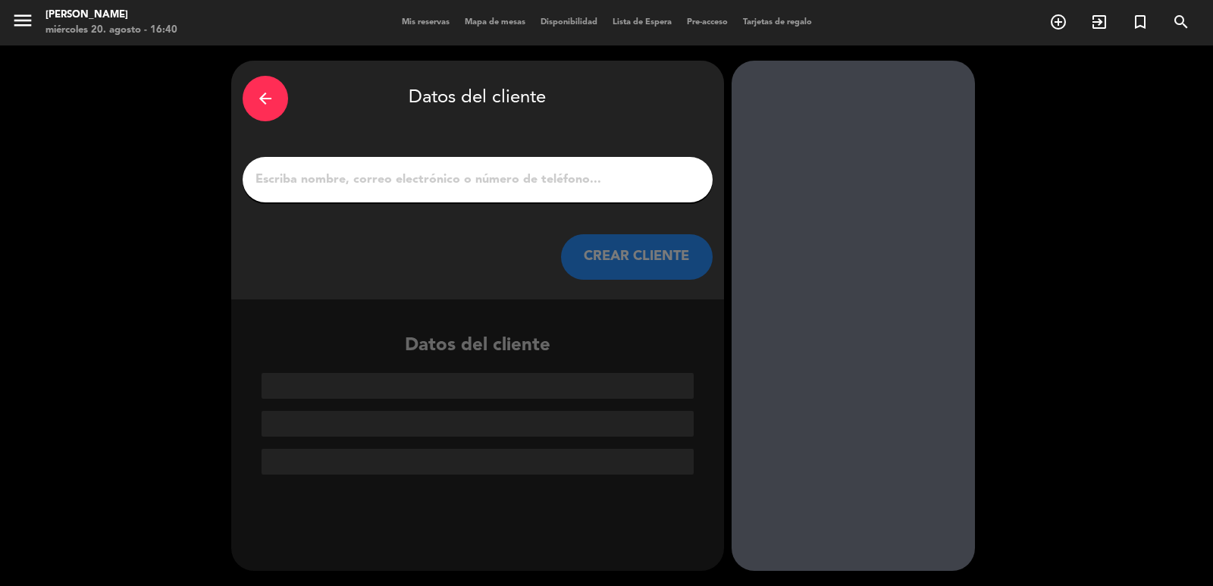
scroll to position [0, 0]
click at [546, 169] on input "1" at bounding box center [477, 179] width 447 height 21
paste input "Sr. [PERSON_NAME]."
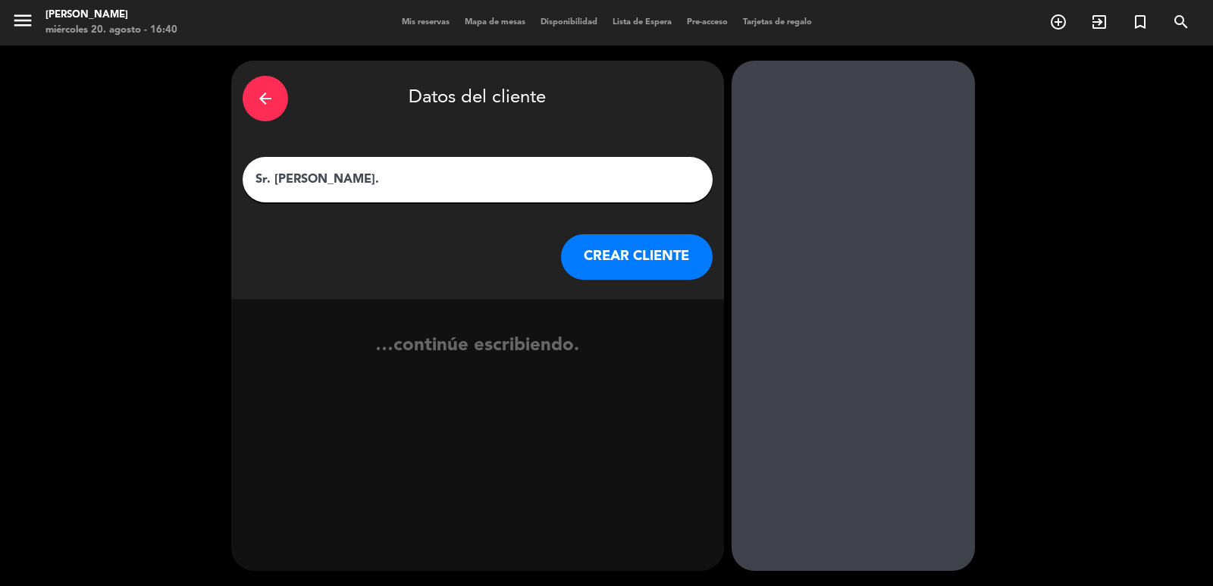
type input "Sr. [PERSON_NAME]."
click at [596, 274] on button "CREAR CLIENTE" at bounding box center [637, 256] width 152 height 45
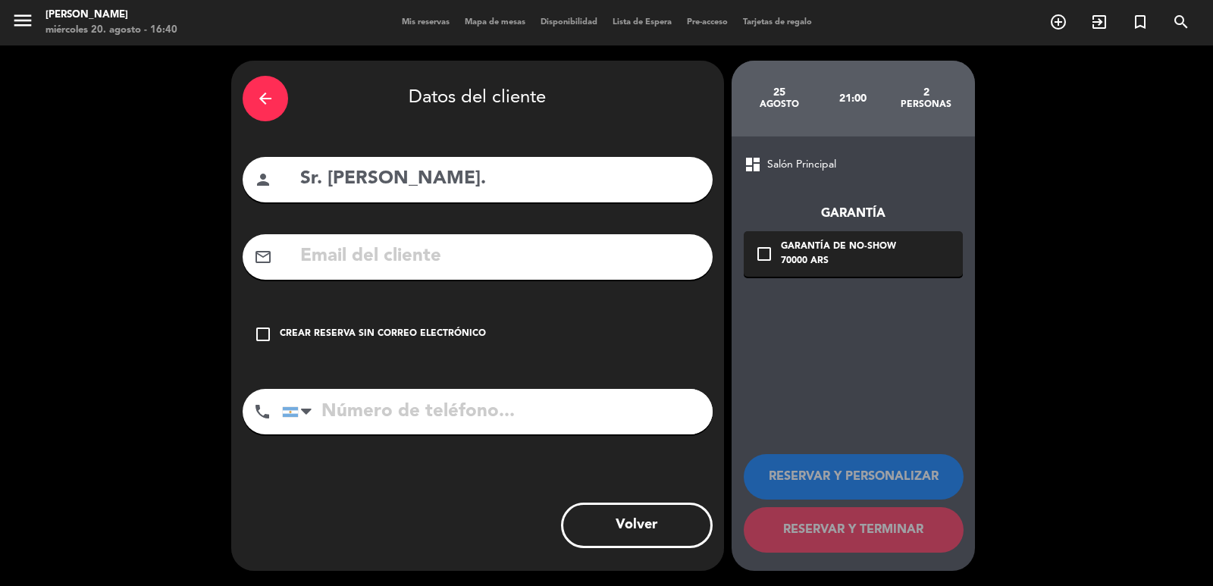
click at [532, 252] on input "text" at bounding box center [500, 256] width 402 height 31
paste input "[PERSON_NAME][EMAIL_ADDRESS][PERSON_NAME][DOMAIN_NAME]"
type input "[PERSON_NAME][EMAIL_ADDRESS][PERSON_NAME][DOMAIN_NAME]"
click at [453, 355] on div "check_box_outline_blank Crear reserva sin correo electrónico" at bounding box center [478, 333] width 470 height 45
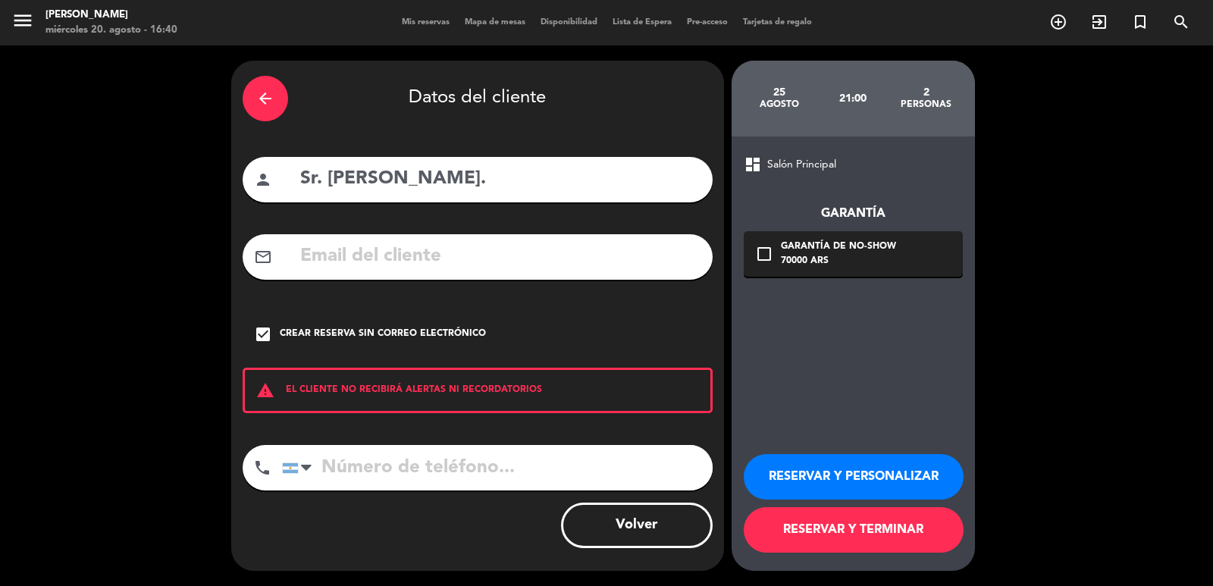
click at [806, 490] on button "RESERVAR Y PERSONALIZAR" at bounding box center [853, 476] width 220 height 45
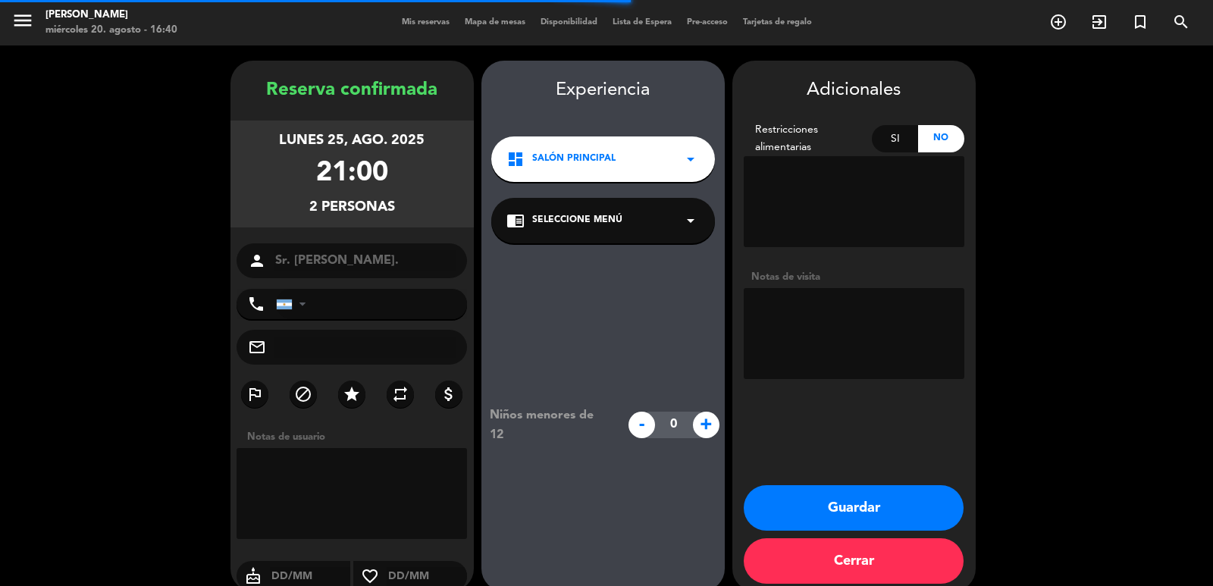
scroll to position [20, 0]
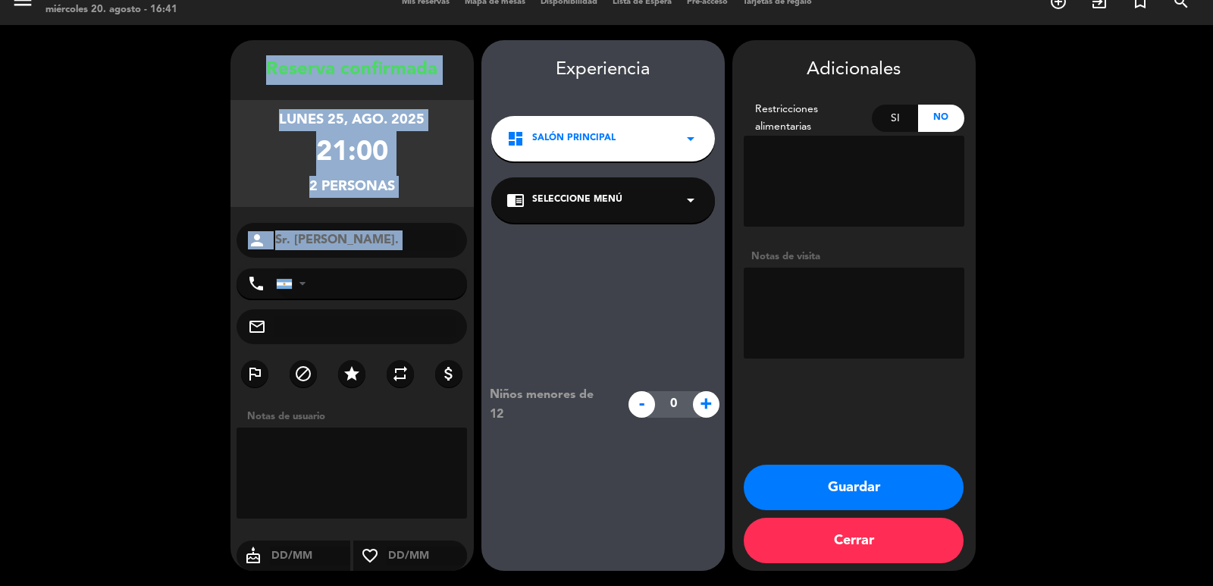
drag, startPoint x: 246, startPoint y: 57, endPoint x: 459, endPoint y: 264, distance: 296.9
click at [459, 264] on div "Reserva confirmada lunes 25, ago. 2025 21:00 2 personas person Sr. [PERSON_NAME…" at bounding box center [351, 320] width 243 height 531
copy div "Reserva confirmada lunes 25, ago. 2025 21:00 2 personas person"
click at [901, 493] on button "Guardar" at bounding box center [853, 487] width 220 height 45
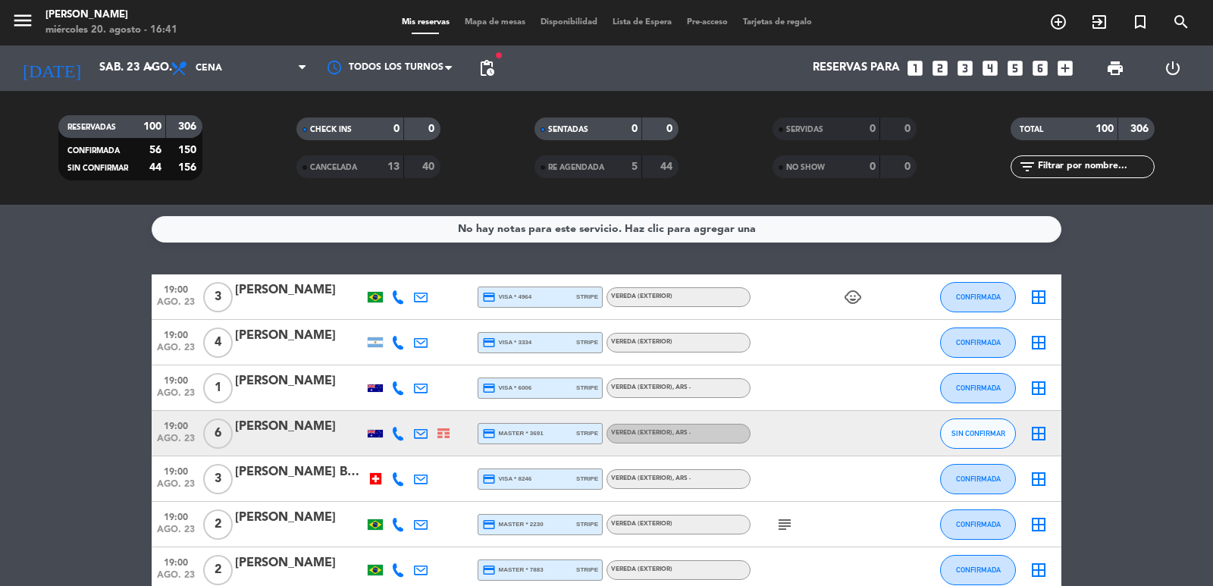
click at [1089, 49] on div "print" at bounding box center [1114, 67] width 58 height 45
click at [1053, 37] on div "menu [PERSON_NAME] miércoles 20. agosto - 16:41 Mis reservas Mapa de mesas Disp…" at bounding box center [606, 22] width 1213 height 45
click at [1059, 25] on icon "add_circle_outline" at bounding box center [1058, 22] width 18 height 18
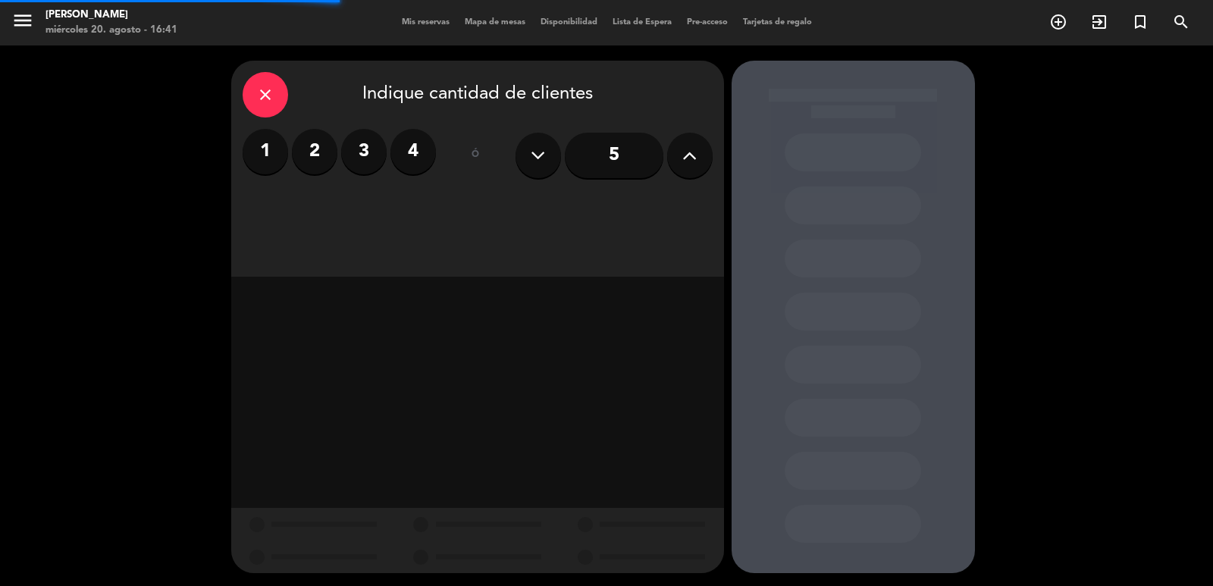
click at [305, 159] on label "2" at bounding box center [314, 151] width 45 height 45
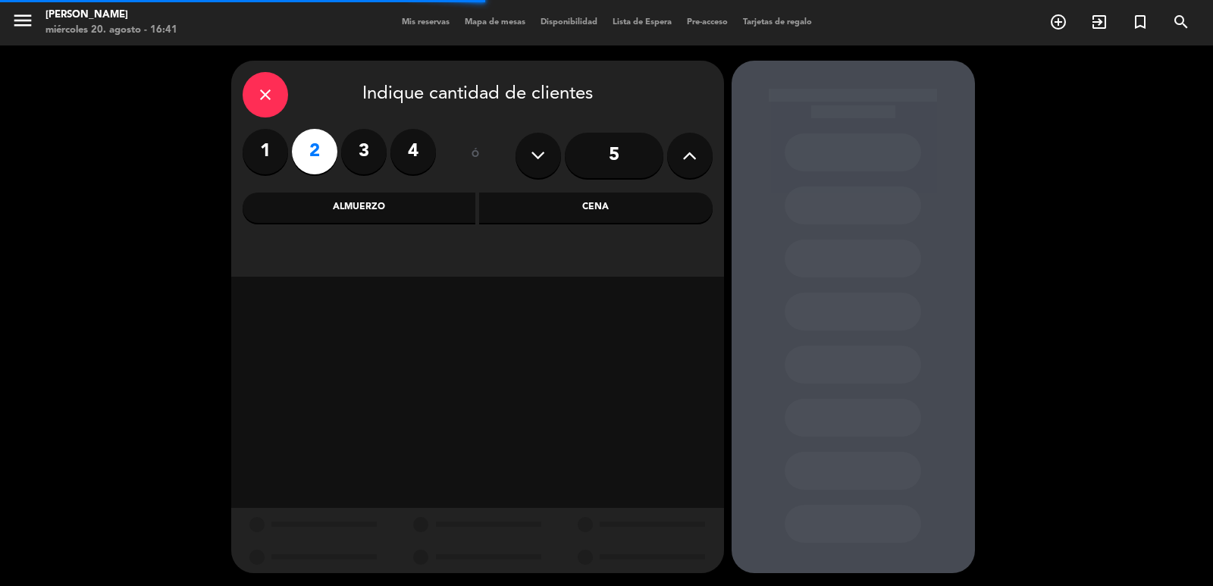
click at [537, 212] on div "Cena" at bounding box center [595, 208] width 233 height 30
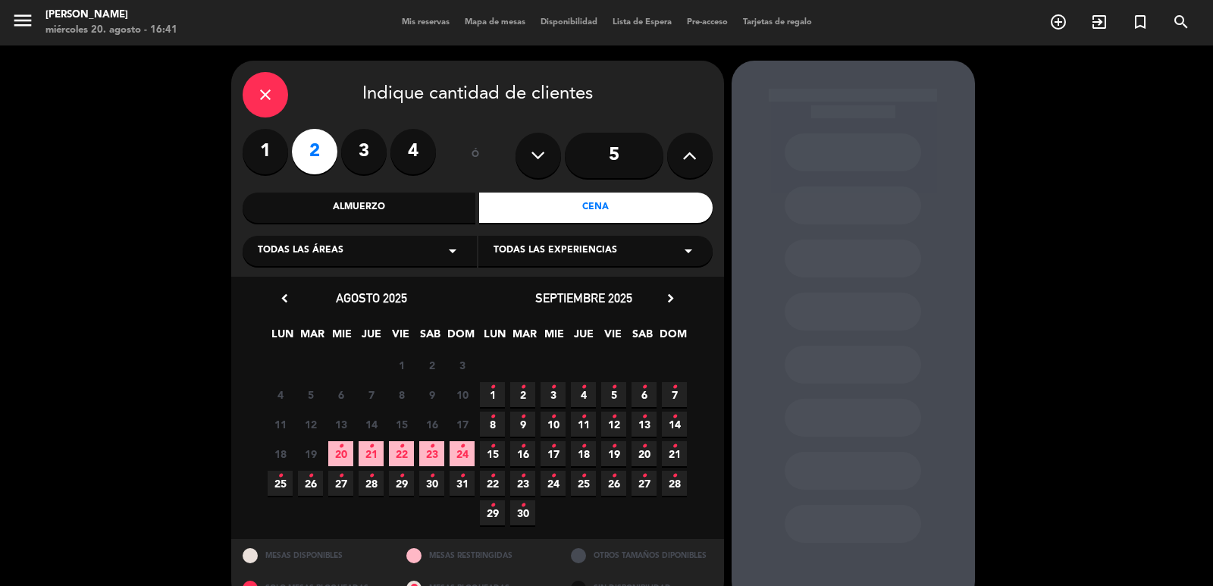
click at [424, 444] on span "23 •" at bounding box center [431, 453] width 25 height 25
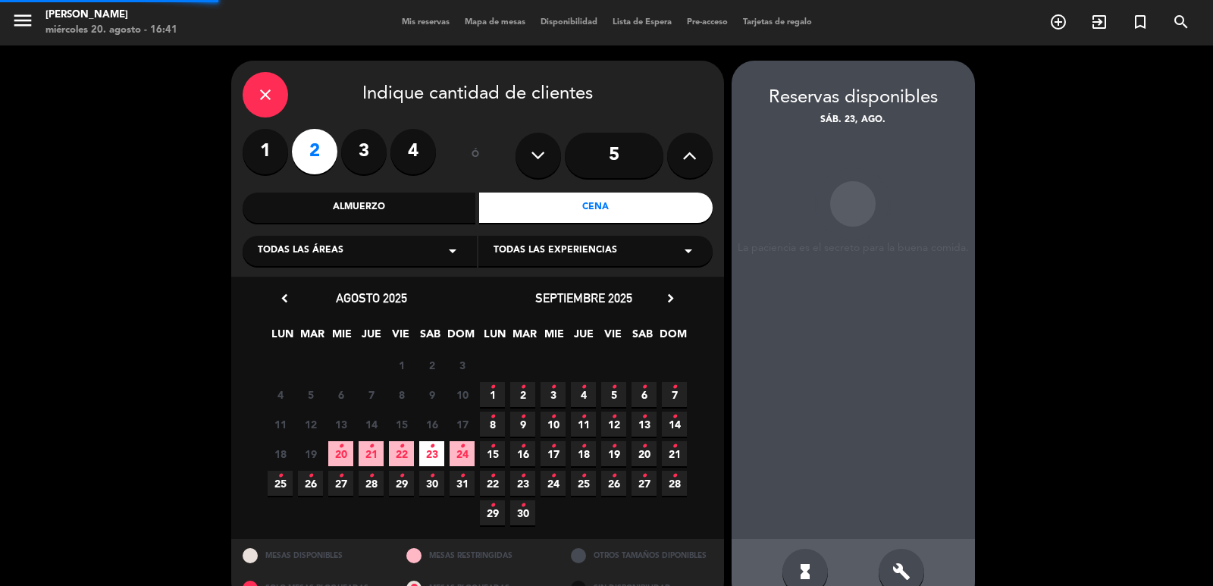
scroll to position [33, 0]
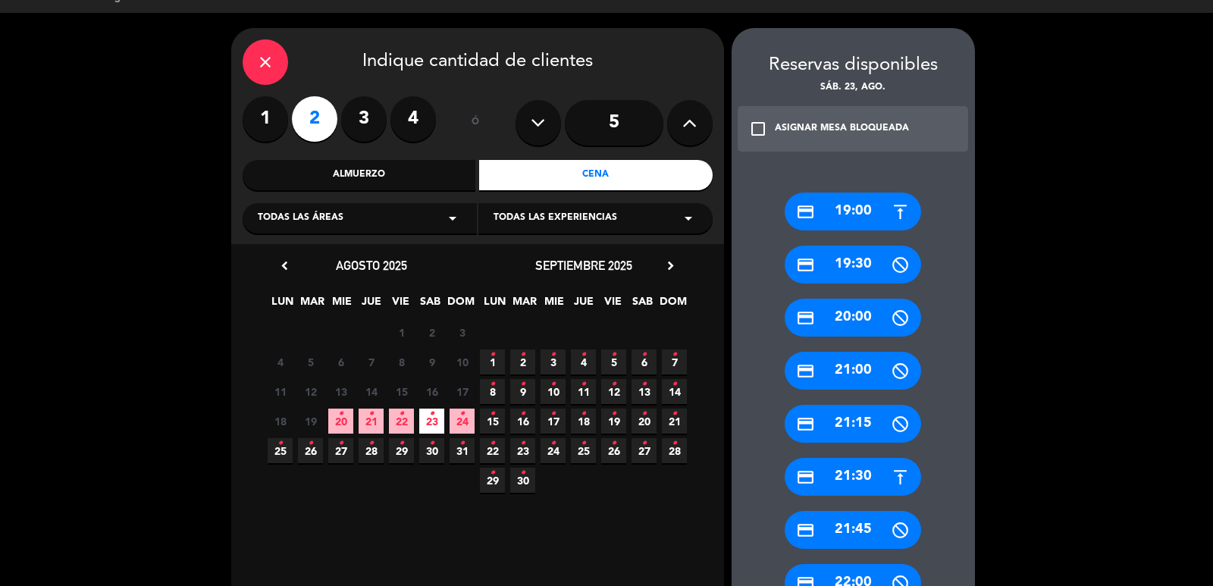
click at [873, 312] on div "credit_card 20:00" at bounding box center [852, 318] width 136 height 38
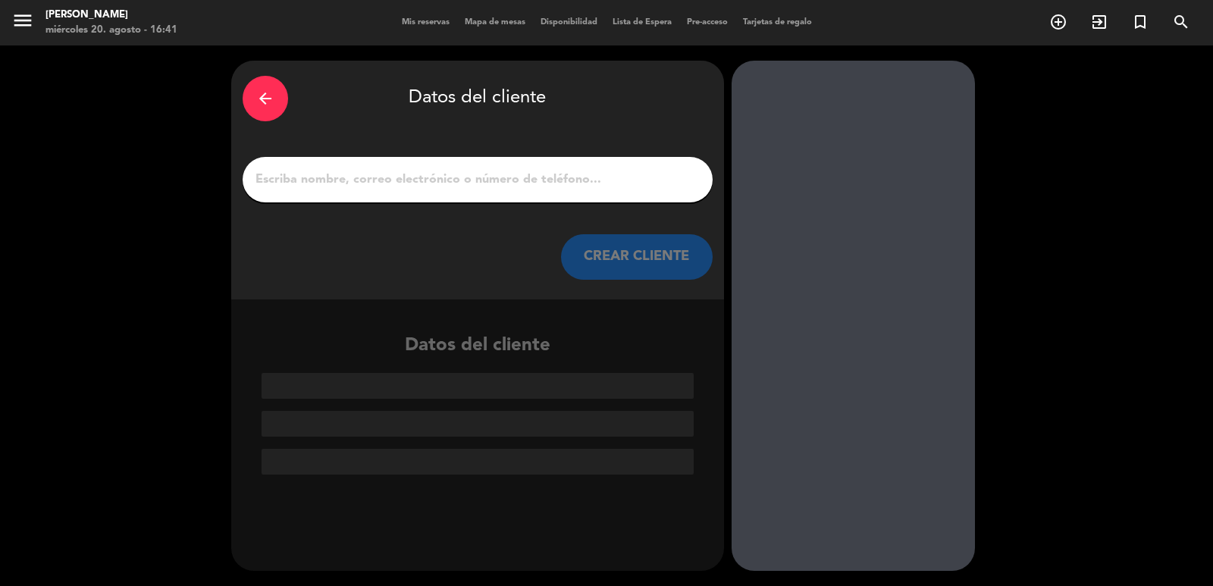
scroll to position [0, 0]
click at [499, 183] on input "1" at bounding box center [477, 179] width 447 height 21
paste input "[PERSON_NAME]"
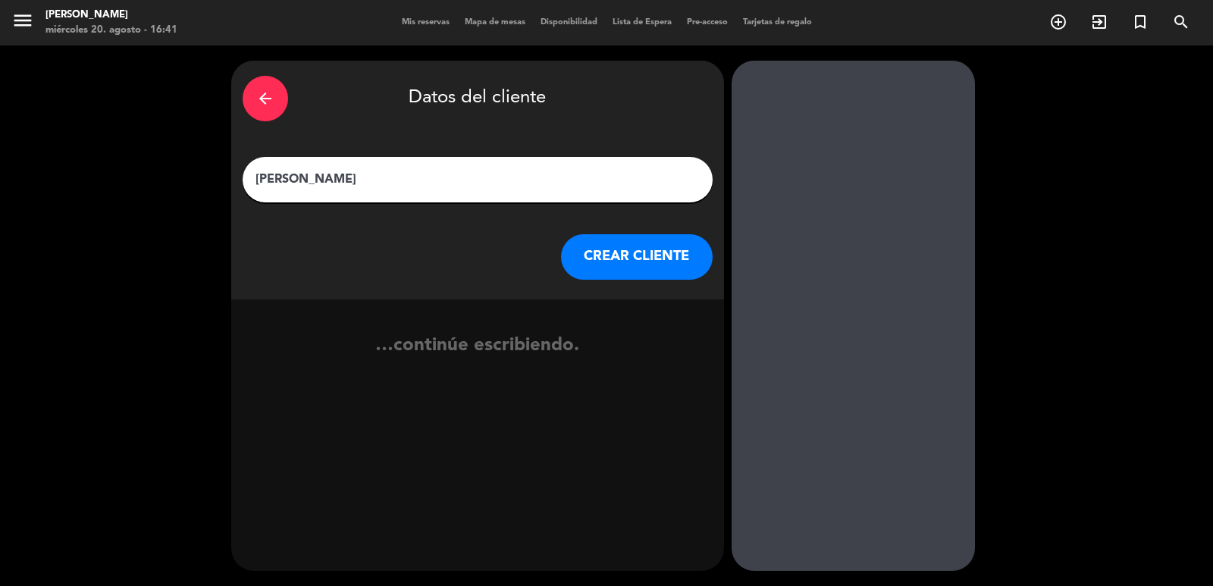
type input "[PERSON_NAME]"
click at [625, 270] on button "CREAR CLIENTE" at bounding box center [637, 256] width 152 height 45
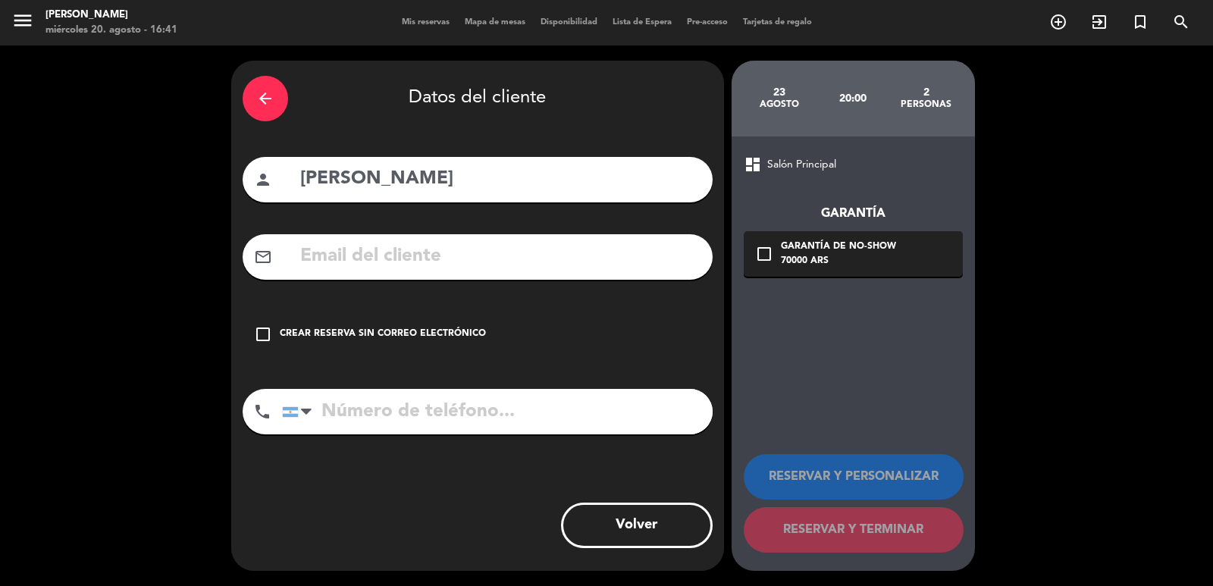
click at [471, 336] on div "Crear reserva sin correo electrónico" at bounding box center [383, 334] width 206 height 15
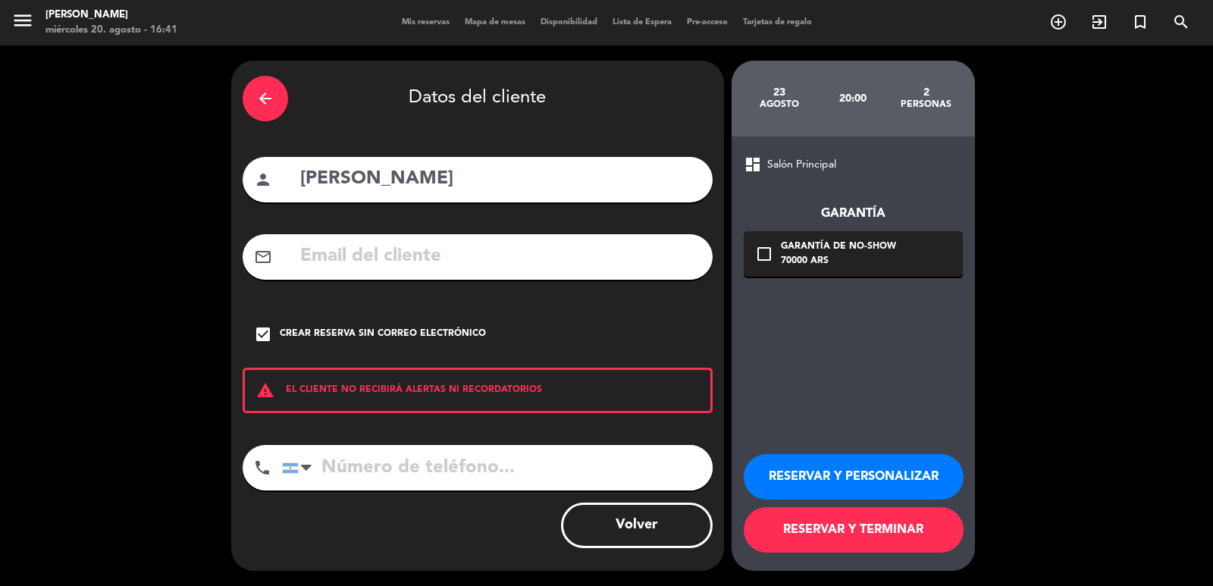
click at [910, 483] on button "RESERVAR Y PERSONALIZAR" at bounding box center [853, 476] width 220 height 45
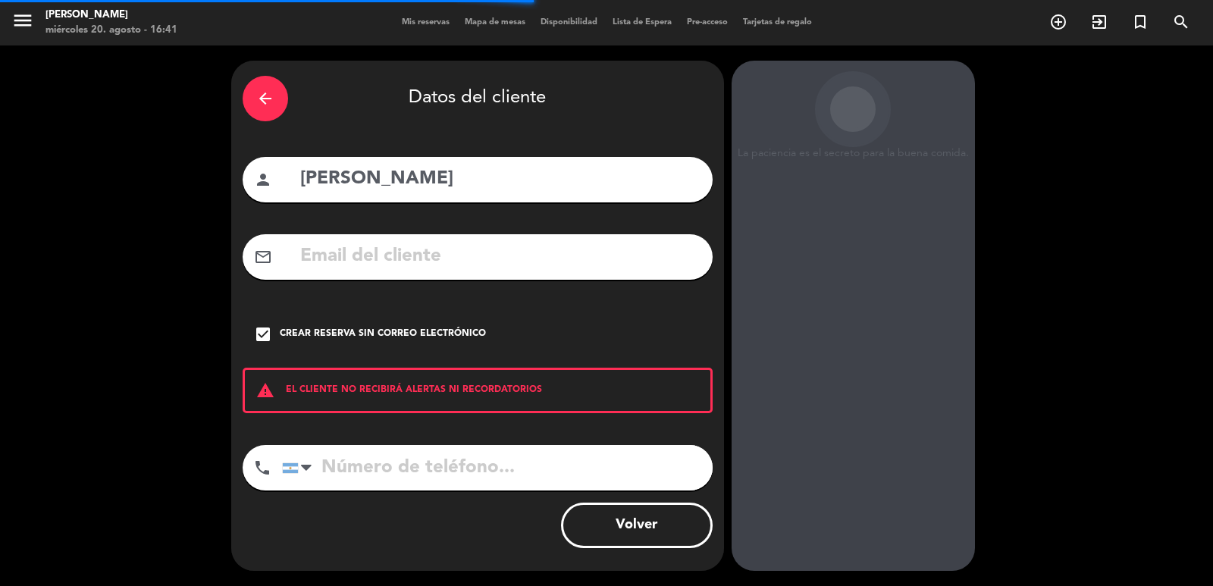
scroll to position [20, 0]
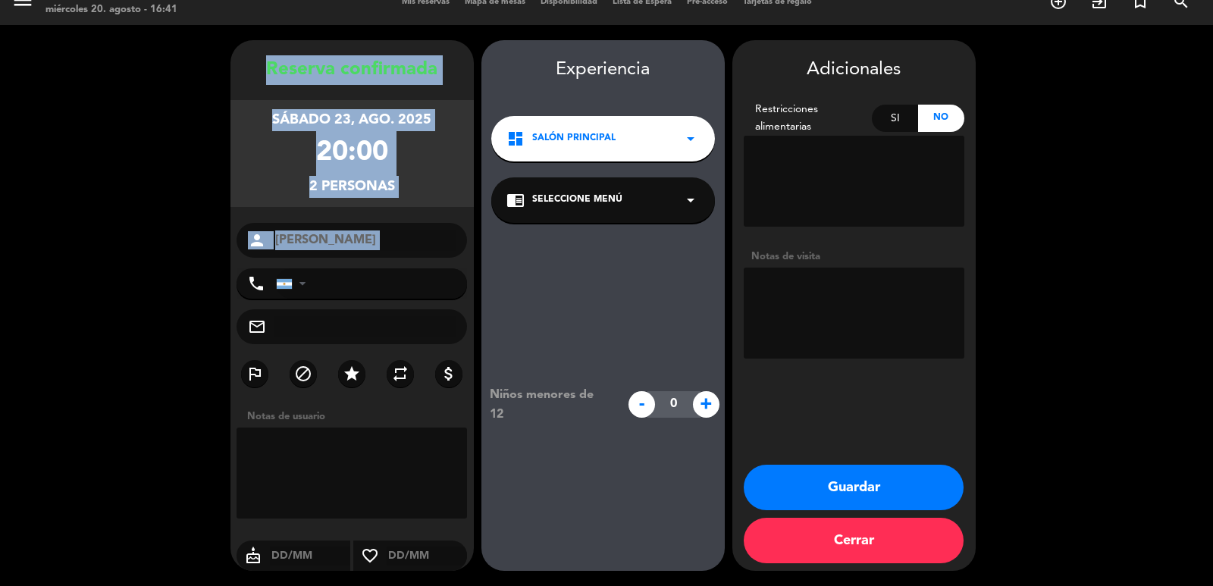
copy div "Reserva confirmada sábado 23, ago. 2025 20:00 2 personas person"
drag, startPoint x: 253, startPoint y: 69, endPoint x: 372, endPoint y: 263, distance: 227.6
click at [372, 263] on div "Reserva confirmada sábado 23, ago. 2025 20:00 2 personas person Adriana phone […" at bounding box center [351, 320] width 243 height 531
drag, startPoint x: 821, startPoint y: 485, endPoint x: 793, endPoint y: 442, distance: 51.5
click at [822, 486] on button "Guardar" at bounding box center [853, 487] width 220 height 45
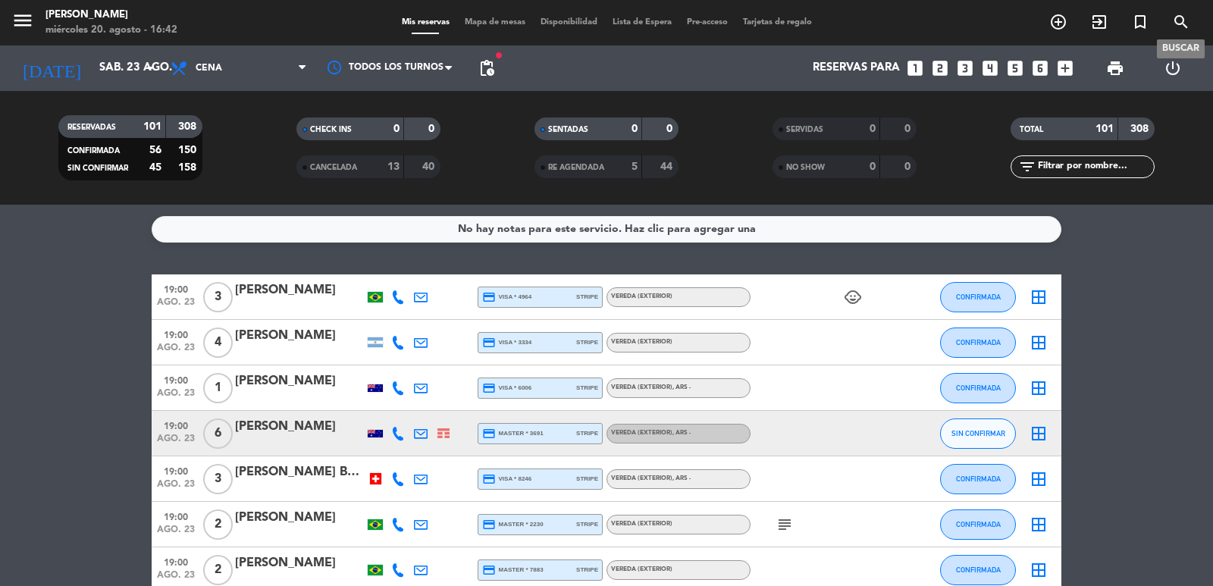
click at [1185, 21] on icon "search" at bounding box center [1181, 22] width 18 height 18
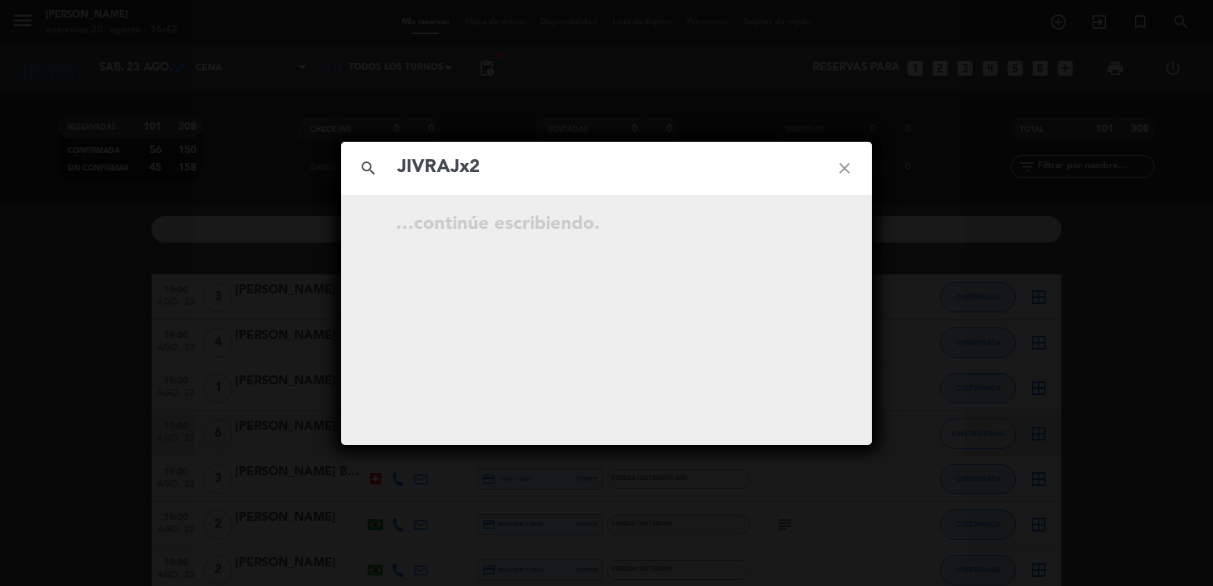
type input "JIVRAJx2"
click at [857, 177] on icon "close" at bounding box center [844, 168] width 55 height 55
click at [853, 166] on icon "close" at bounding box center [844, 168] width 55 height 55
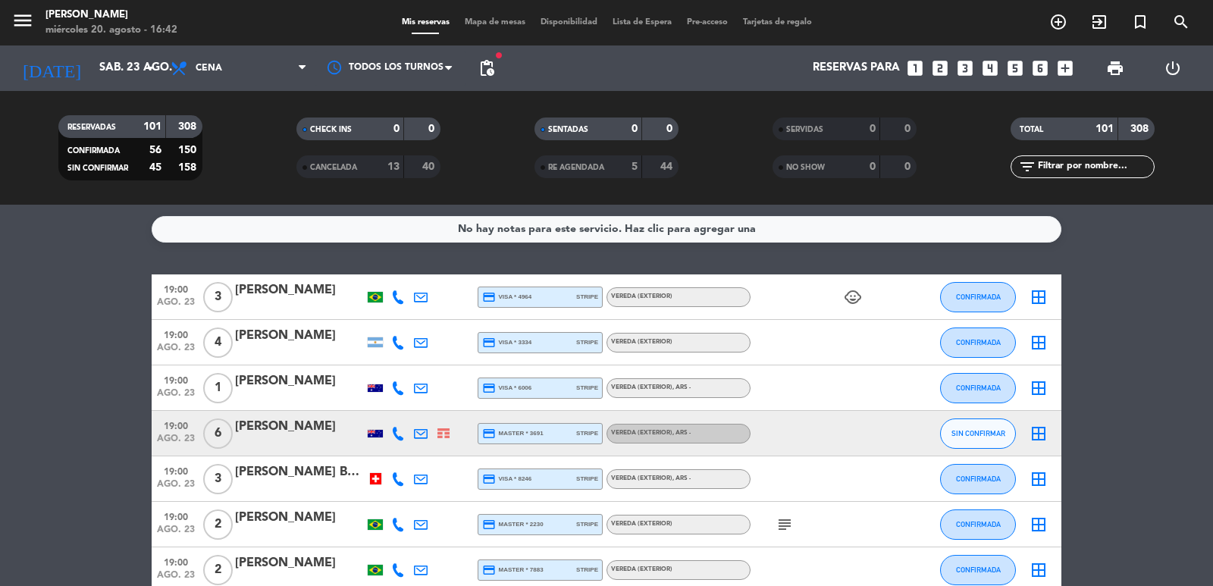
click at [121, 93] on div "RESERVADAS 101 308 CONFIRMADA 56 150 SIN CONFIRMAR 45 158 CHECK INS 0 0 CANCELA…" at bounding box center [606, 148] width 1213 height 114
click at [124, 80] on input "sáb. 23 ago." at bounding box center [165, 68] width 146 height 29
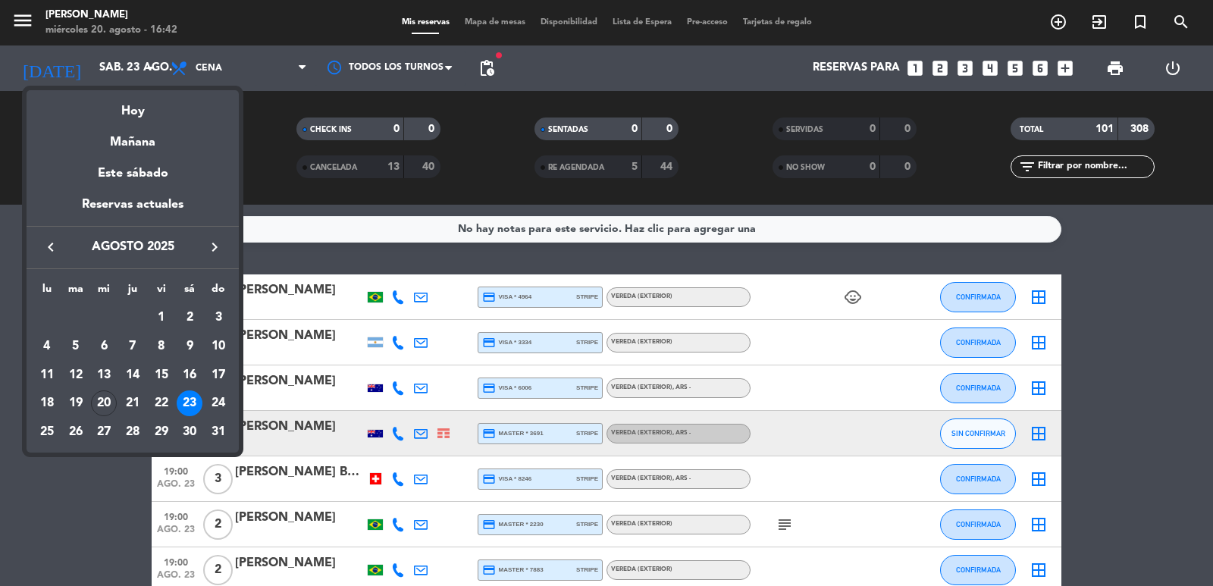
click at [219, 251] on icon "keyboard_arrow_right" at bounding box center [214, 247] width 18 height 18
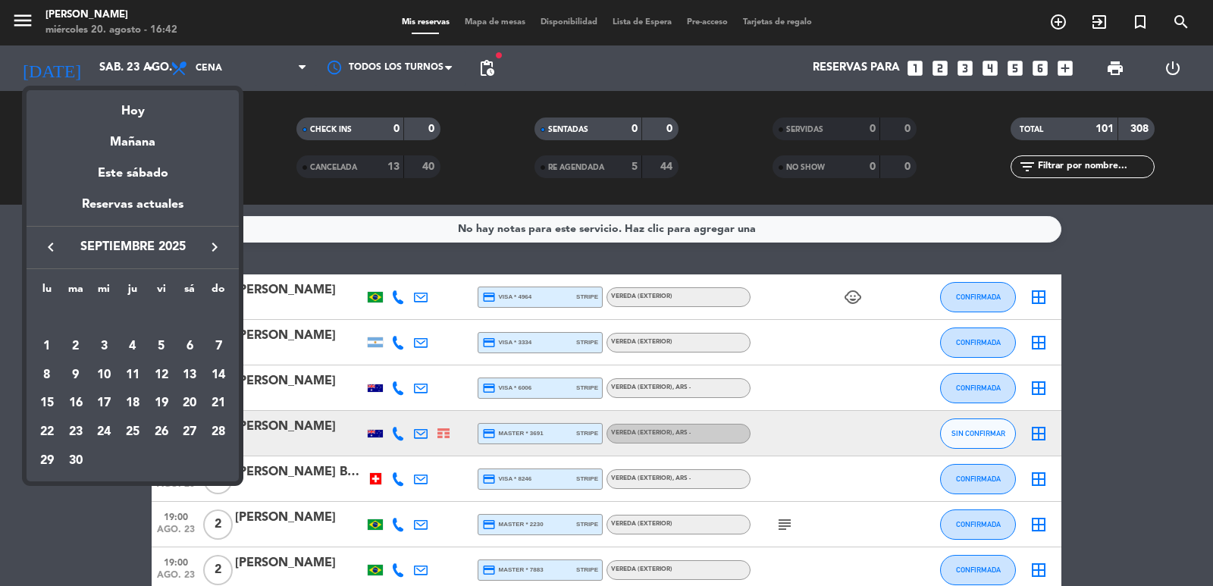
click at [212, 246] on icon "keyboard_arrow_right" at bounding box center [214, 247] width 18 height 18
click at [133, 405] on div "16" at bounding box center [133, 403] width 26 height 26
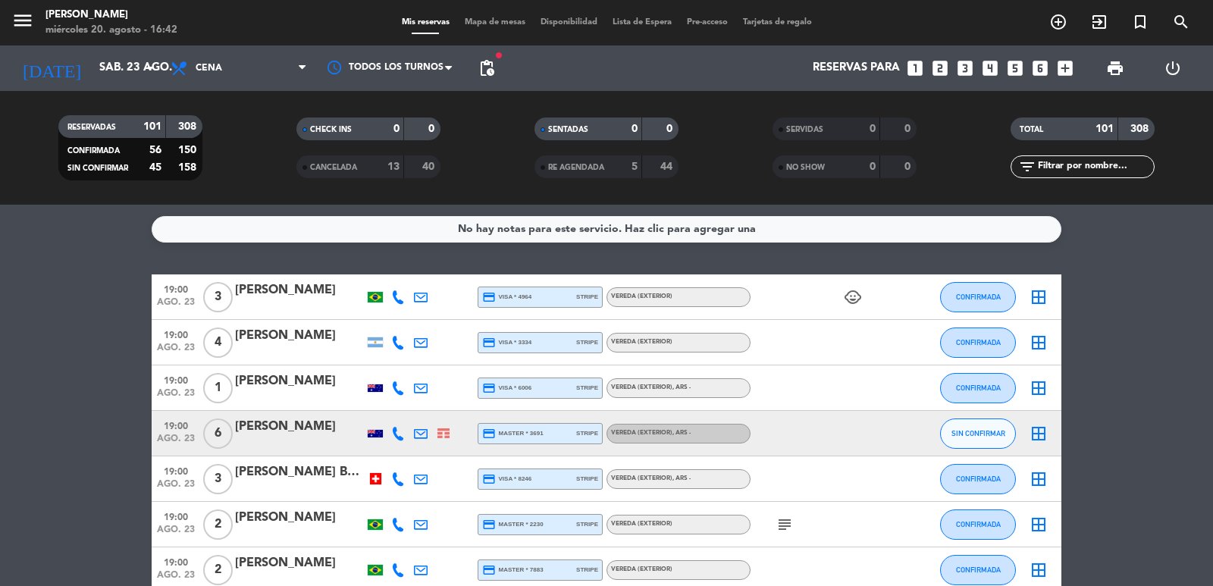
type input "[DEMOGRAPHIC_DATA] [DATE]"
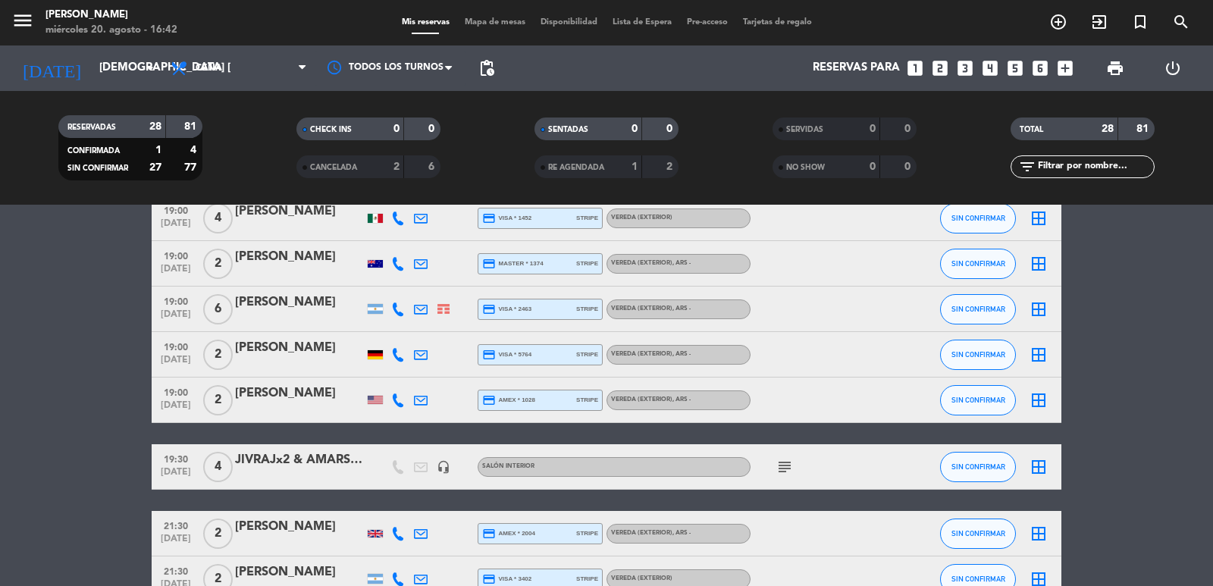
scroll to position [606, 0]
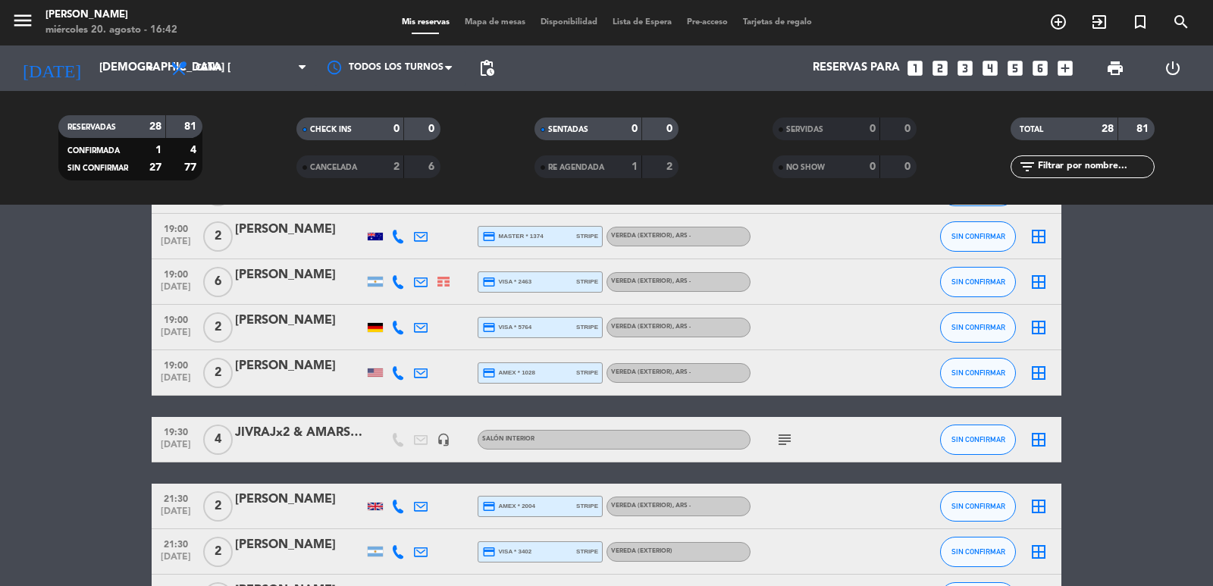
click at [337, 436] on div "JIVRAJx2 & AMARSHx2" at bounding box center [299, 433] width 129 height 20
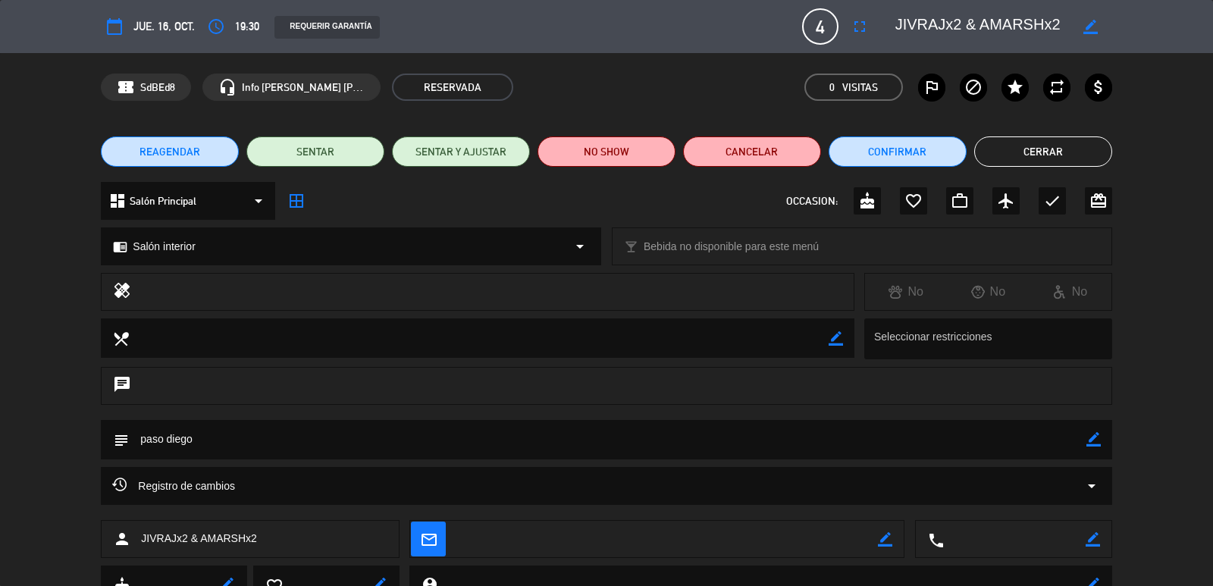
click at [169, 149] on span "REAGENDAR" at bounding box center [169, 152] width 61 height 16
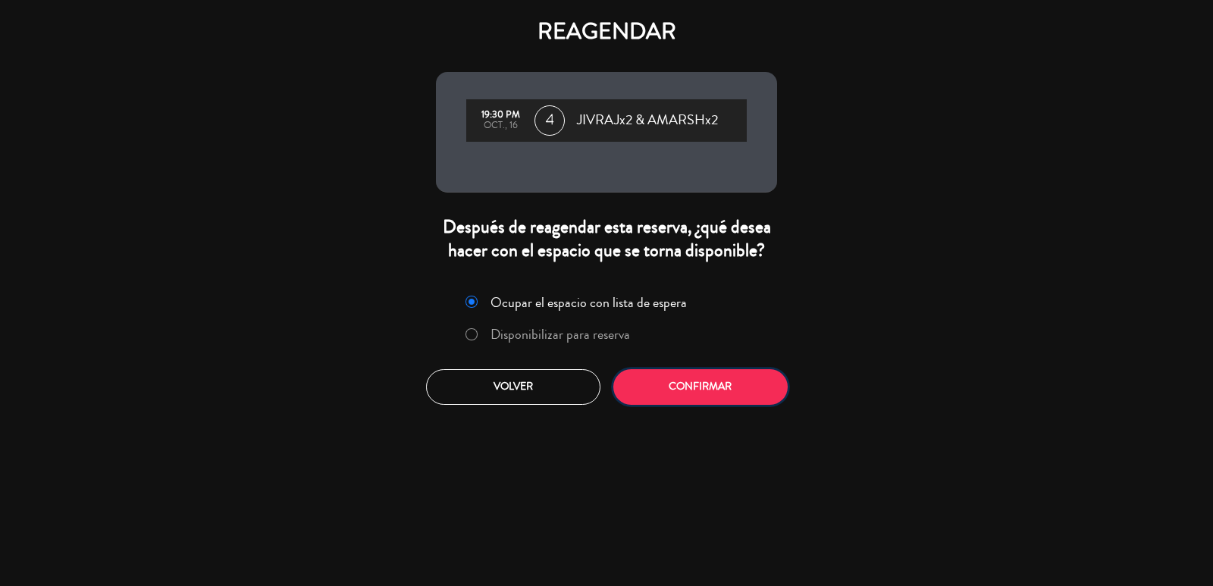
click at [715, 389] on button "Confirmar" at bounding box center [700, 387] width 174 height 36
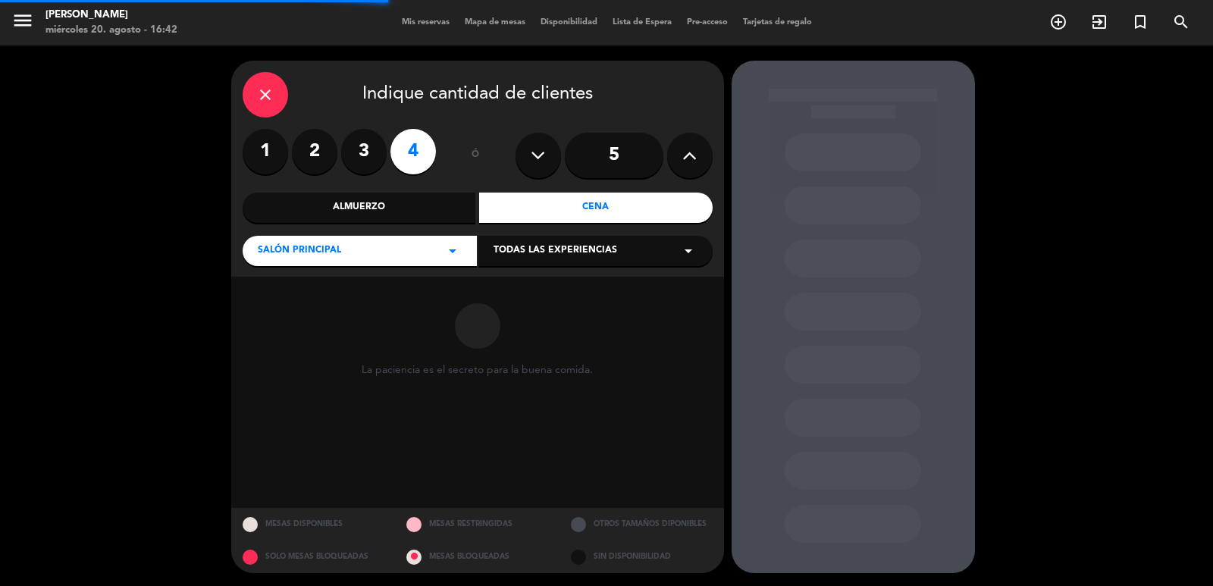
click at [675, 155] on button at bounding box center [689, 155] width 45 height 45
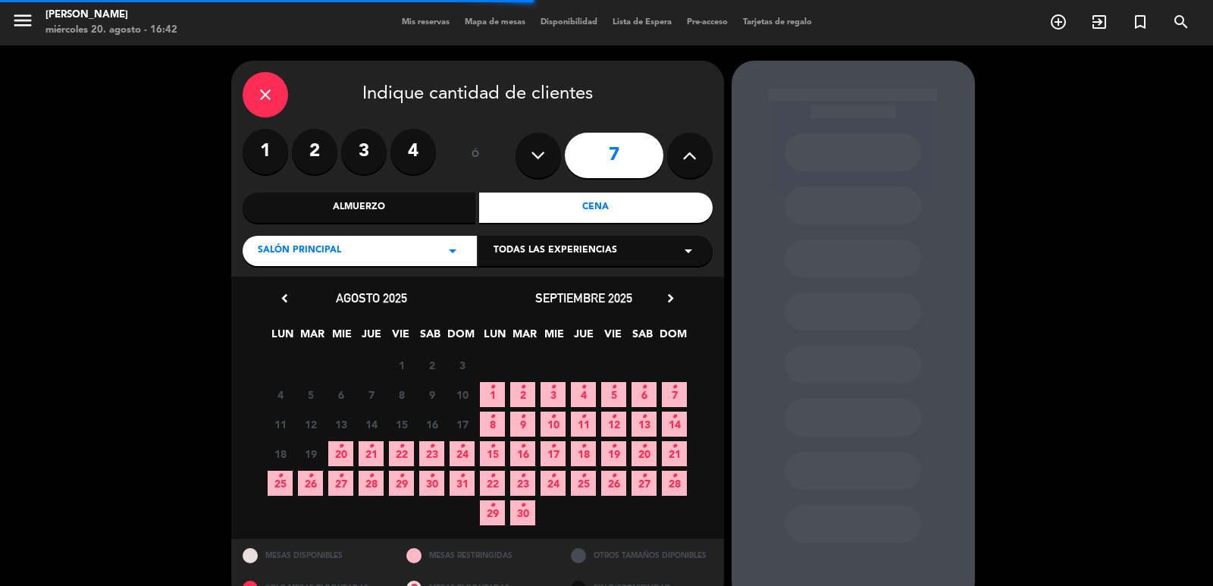
click at [528, 168] on button at bounding box center [537, 155] width 45 height 45
type input "6"
click at [675, 295] on icon "chevron_right" at bounding box center [670, 298] width 16 height 16
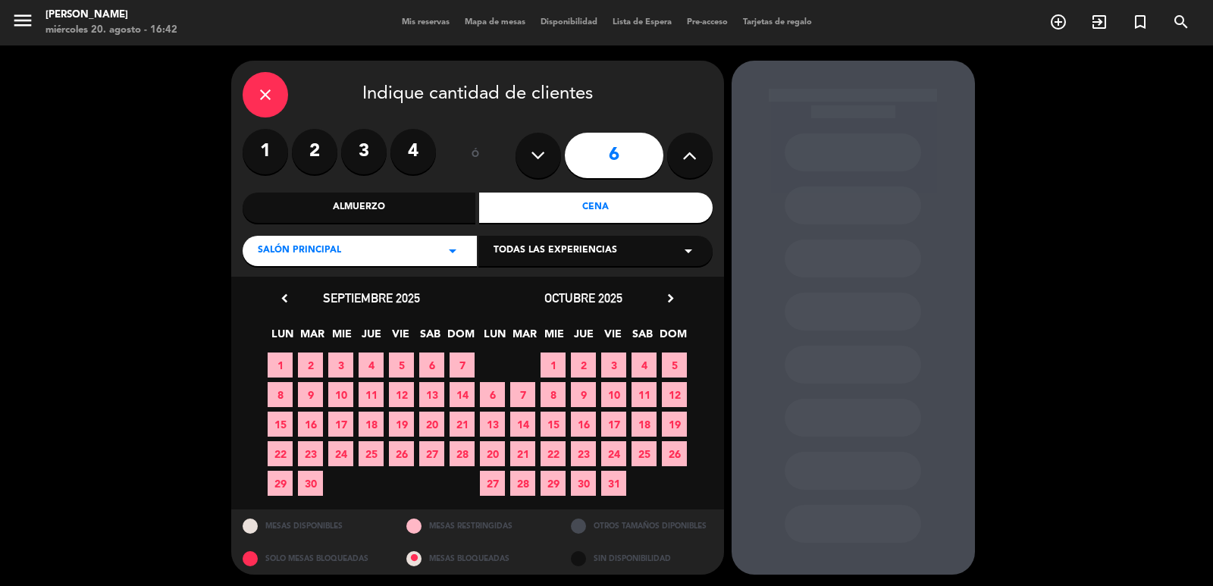
click at [547, 423] on span "15" at bounding box center [552, 424] width 25 height 25
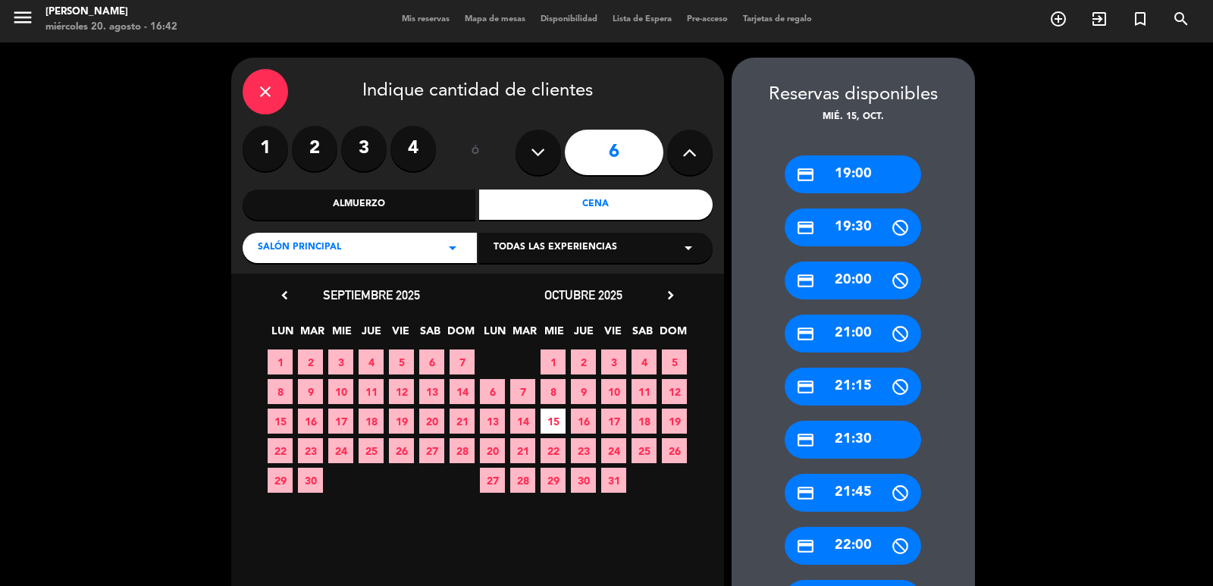
click at [872, 237] on div "credit_card 19:30" at bounding box center [852, 227] width 136 height 38
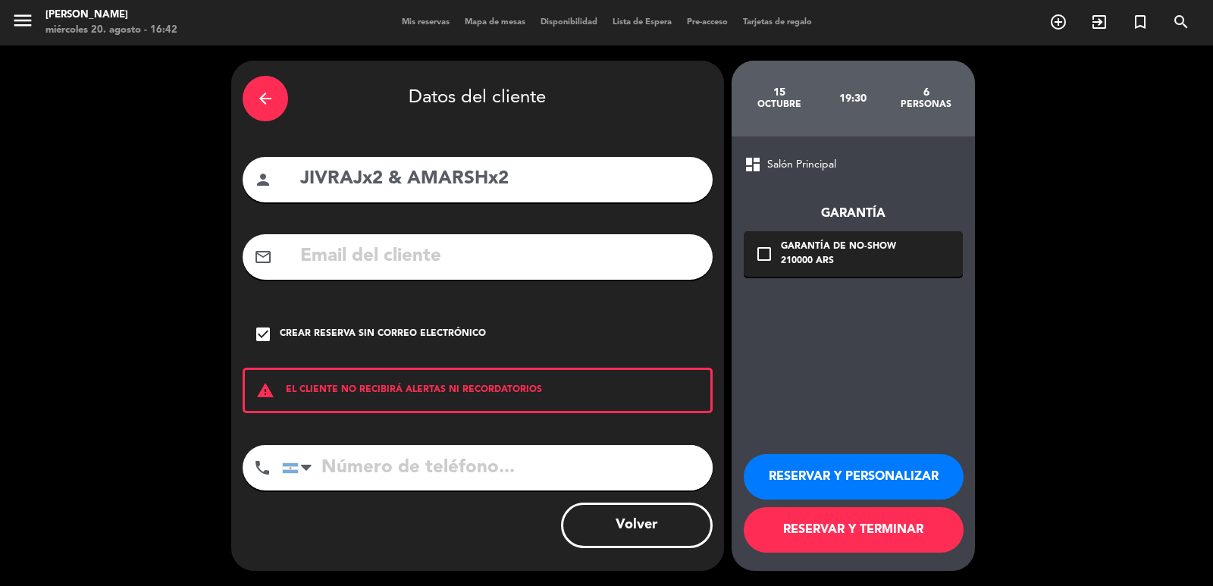
click at [517, 185] on input "JIVRAJx2 & AMARSHx2" at bounding box center [500, 179] width 402 height 31
click at [378, 170] on input "JIVRAJx2 & [PERSON_NAME]" at bounding box center [500, 179] width 402 height 31
type input "[PERSON_NAME] & [PERSON_NAME]"
click at [890, 477] on button "RESERVAR Y PERSONALIZAR" at bounding box center [853, 476] width 220 height 45
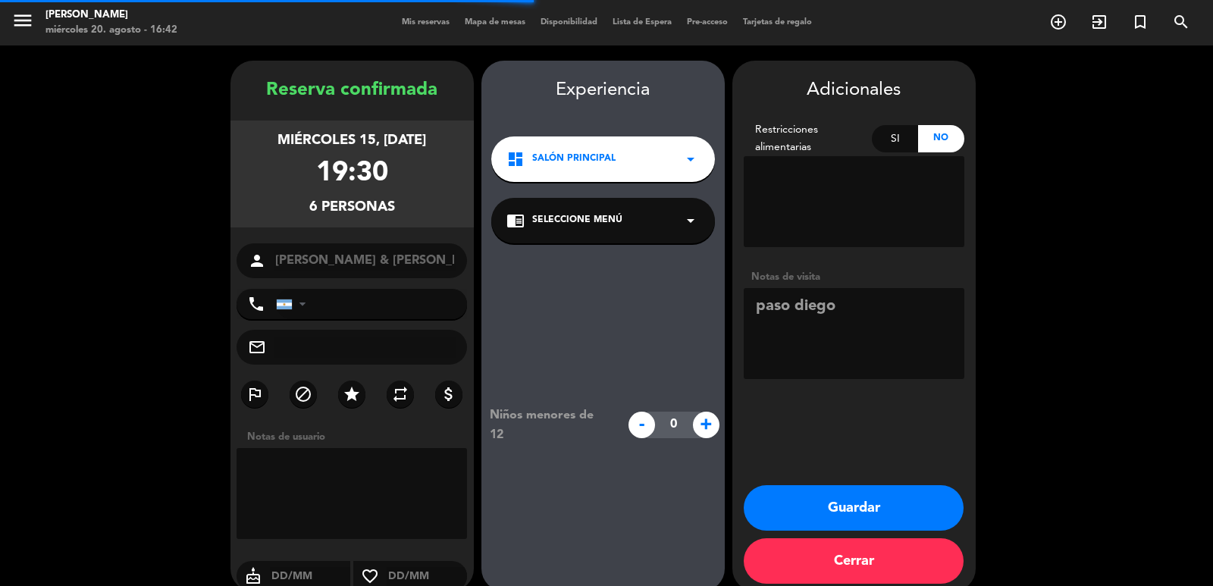
scroll to position [20, 0]
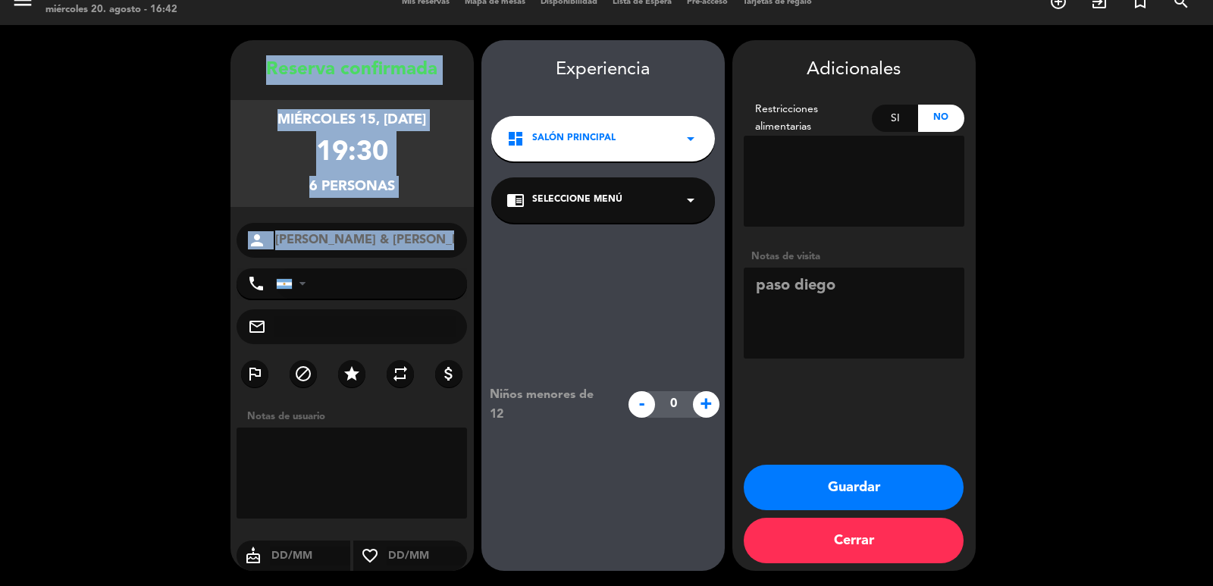
copy div "Reserva confirmada miércoles 15, [DATE] 19:30 6 personas person"
drag, startPoint x: 259, startPoint y: 68, endPoint x: 409, endPoint y: 264, distance: 246.0
click at [409, 264] on div "Reserva confirmada miércoles 15, [DATE] 19:30 6 personas person JIVRAJ & [PERSO…" at bounding box center [351, 320] width 243 height 531
drag, startPoint x: 850, startPoint y: 481, endPoint x: 290, endPoint y: 77, distance: 690.7
click at [851, 480] on button "Guardar" at bounding box center [853, 487] width 220 height 45
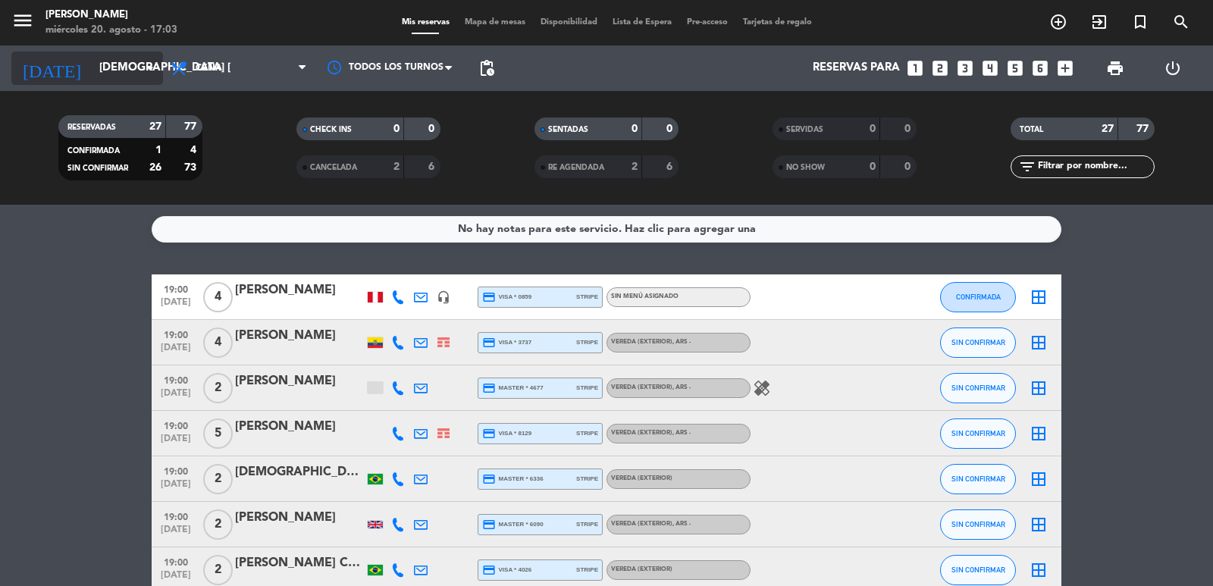
click at [147, 67] on icon "arrow_drop_down" at bounding box center [150, 68] width 18 height 18
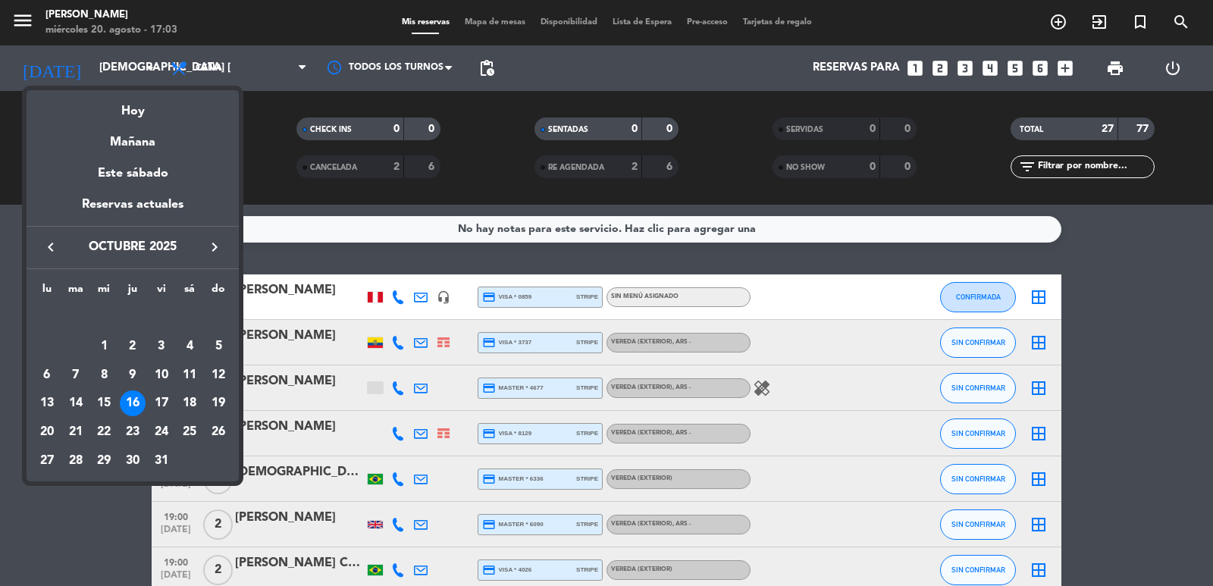
click at [53, 249] on icon "keyboard_arrow_left" at bounding box center [51, 247] width 18 height 18
click at [48, 463] on div "29" at bounding box center [47, 461] width 26 height 26
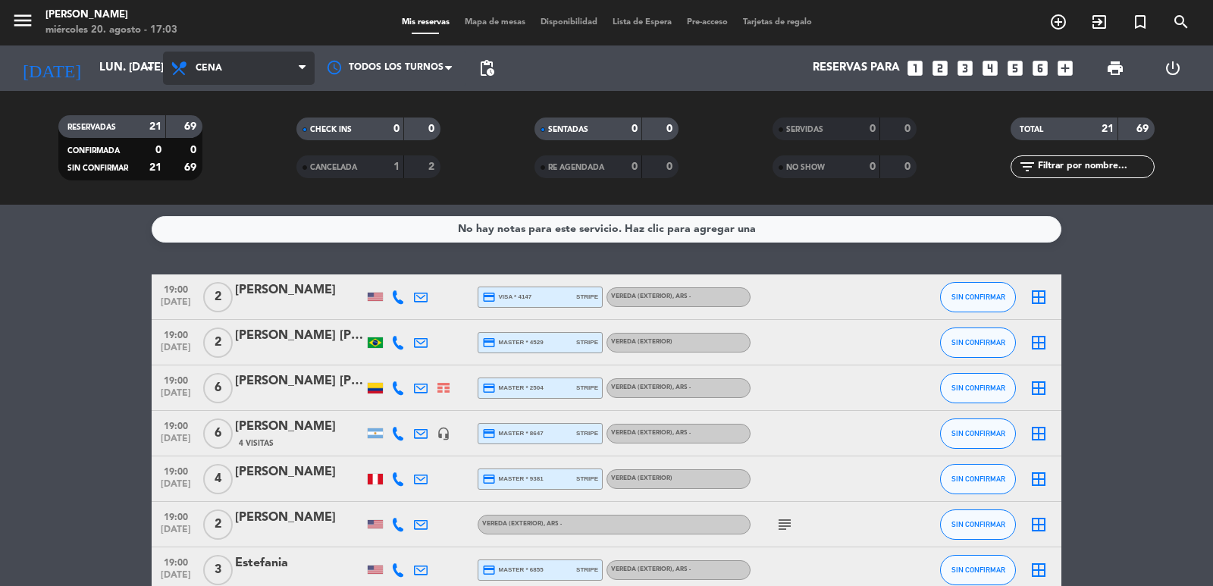
click at [195, 60] on span "Cena" at bounding box center [239, 68] width 152 height 33
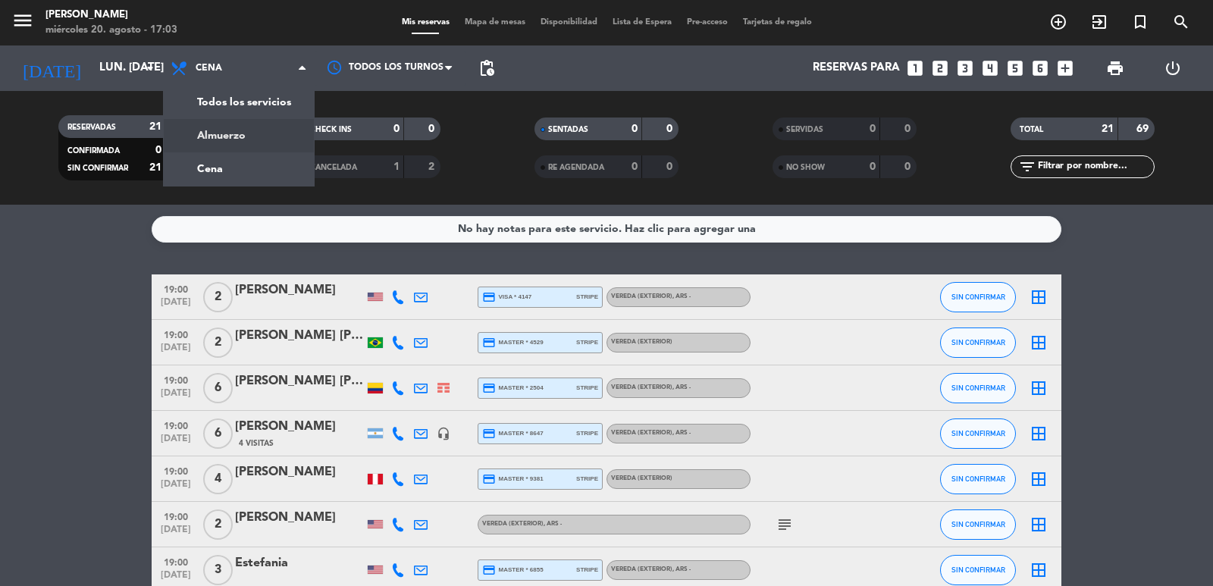
click at [226, 137] on div "menu [PERSON_NAME] miércoles 20. agosto - 17:03 Mis reservas Mapa de mesas Disp…" at bounding box center [606, 102] width 1213 height 205
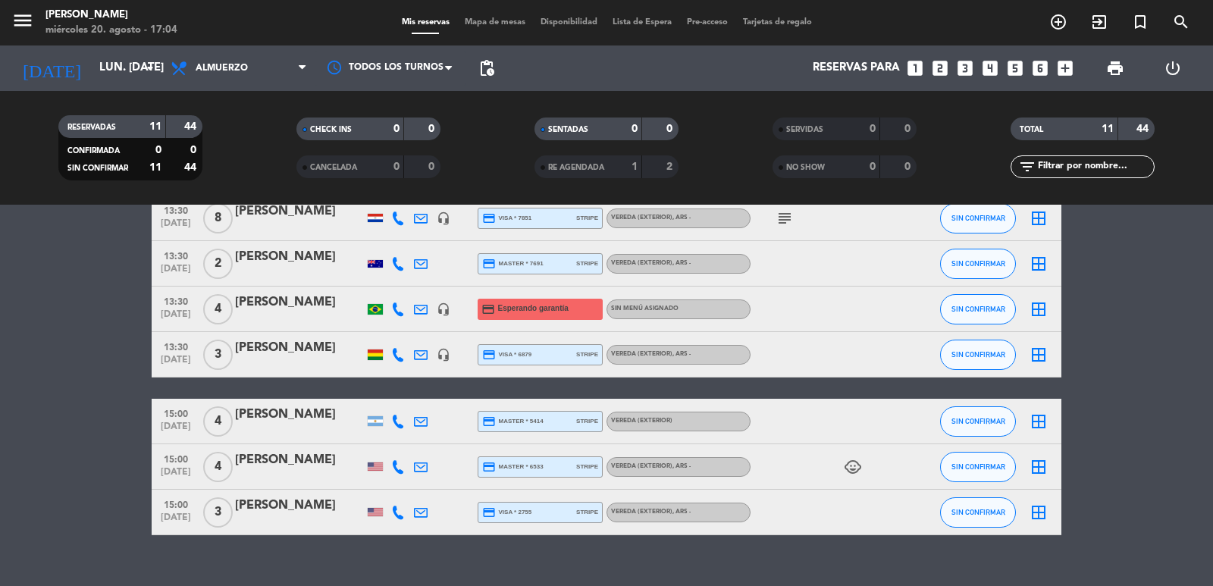
scroll to position [328, 0]
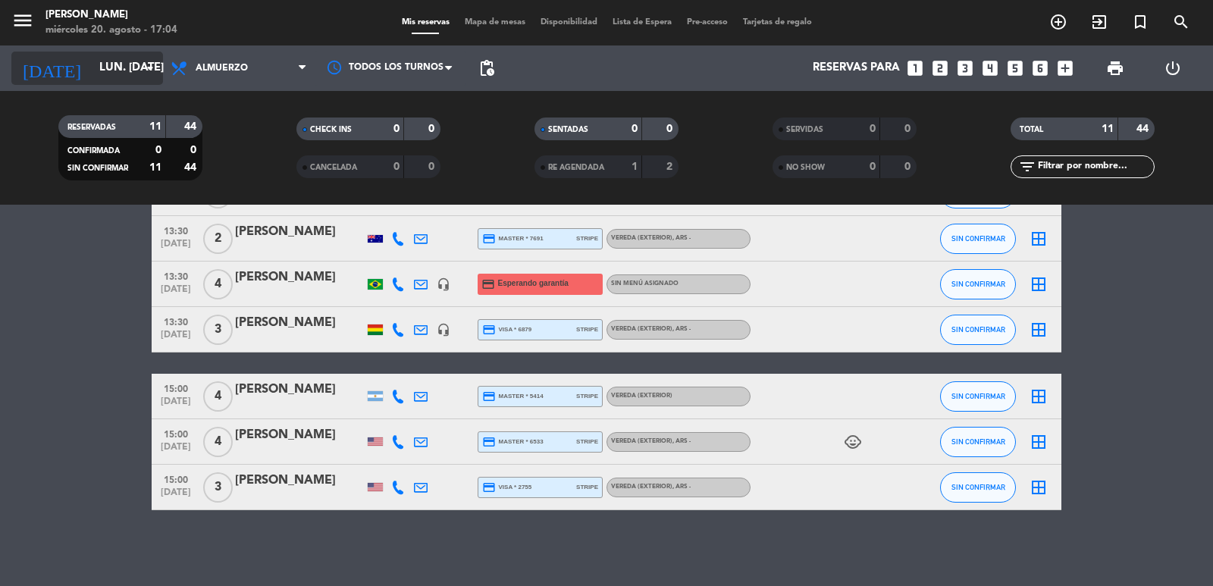
click at [108, 56] on input "lun. [DATE]" at bounding box center [165, 68] width 146 height 29
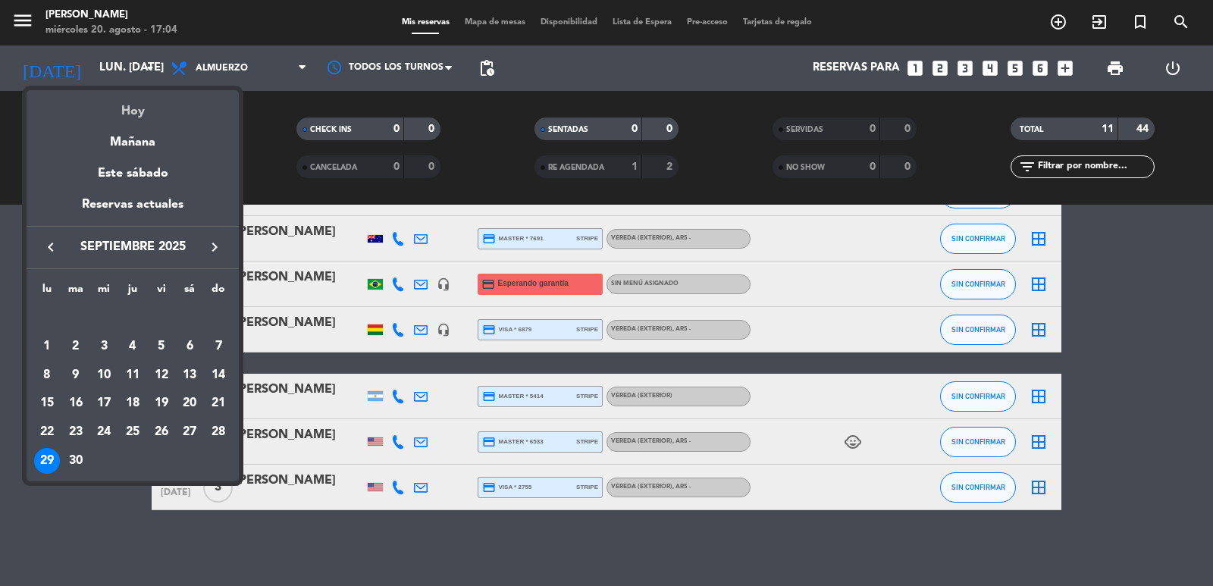
click at [136, 112] on div "Hoy" at bounding box center [133, 105] width 212 height 31
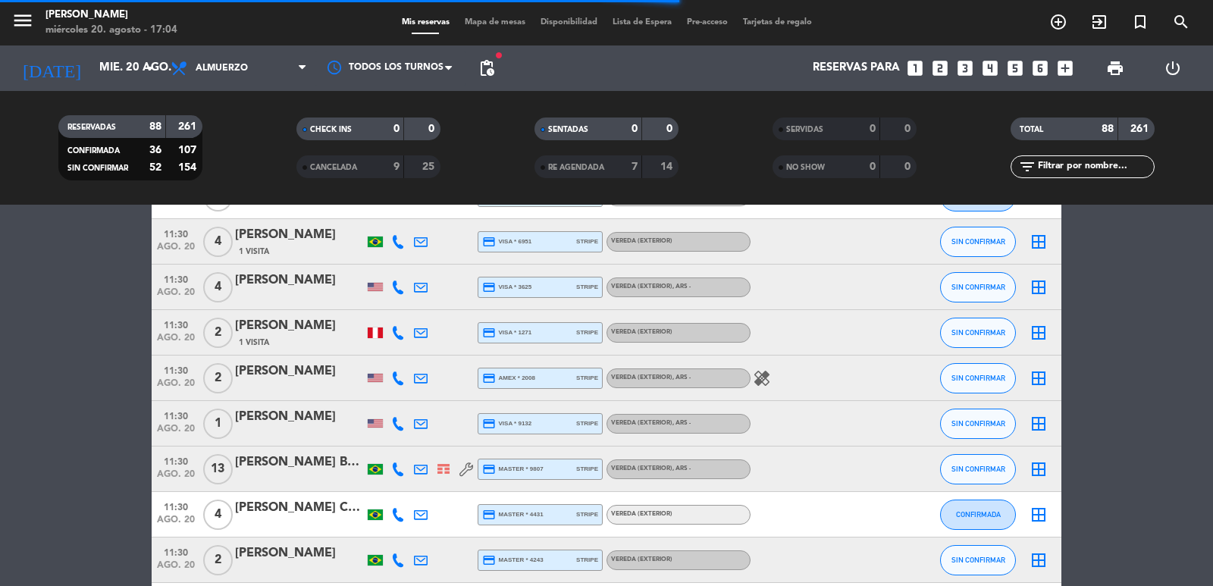
click at [234, 65] on span "Almuerzo" at bounding box center [222, 68] width 52 height 11
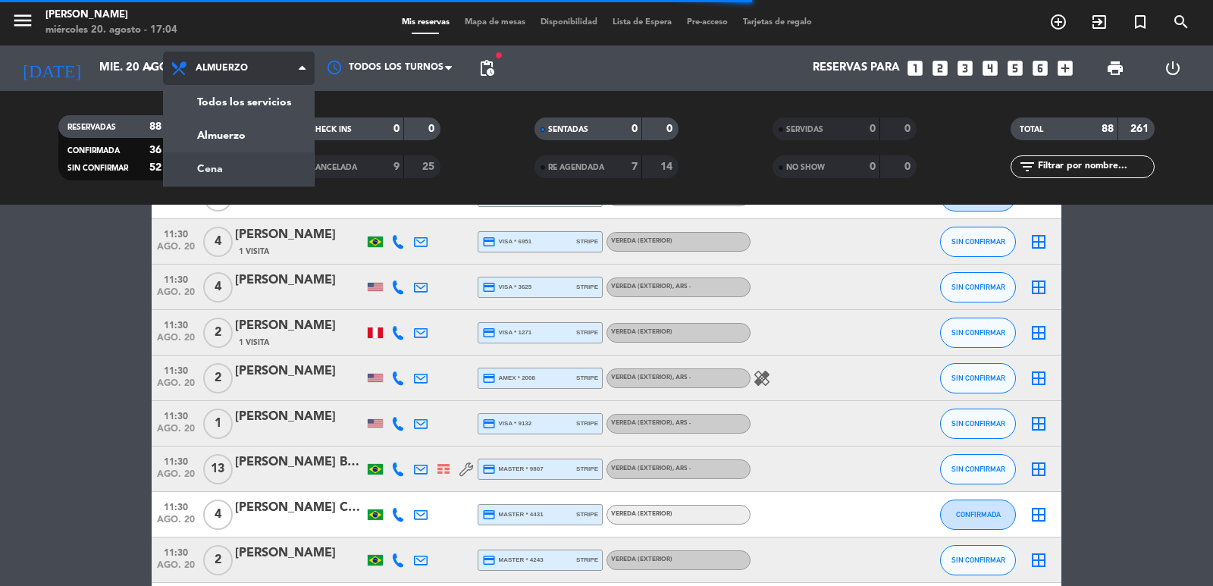
click at [227, 158] on div "menu [PERSON_NAME] miércoles 20. agosto - 17:04 Mis reservas Mapa de mesas Disp…" at bounding box center [606, 102] width 1213 height 205
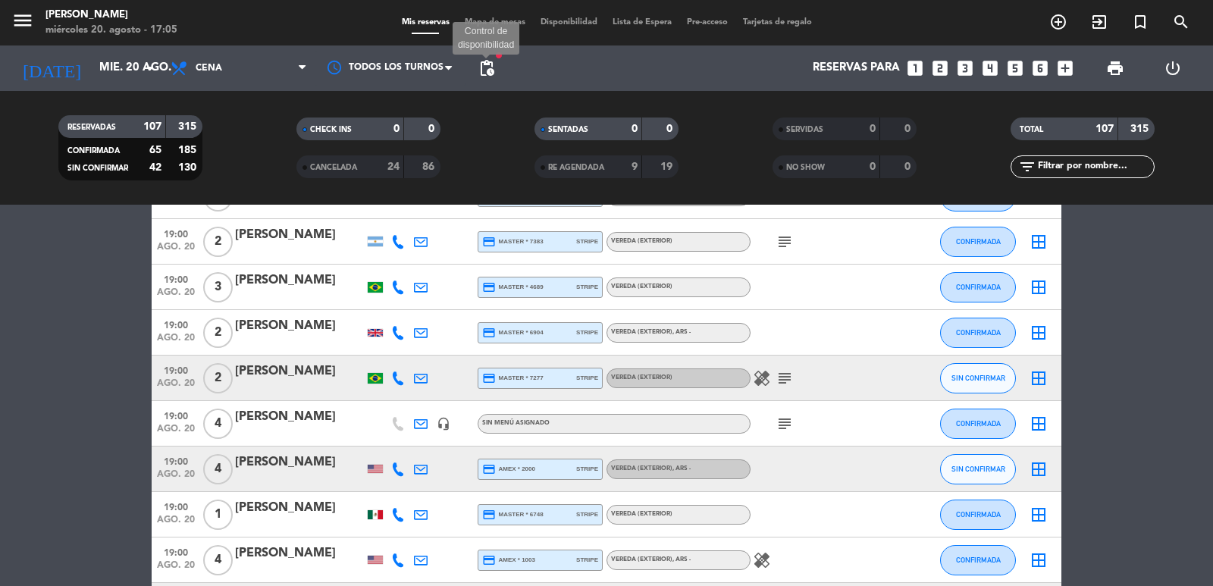
click at [489, 72] on span "pending_actions" at bounding box center [486, 68] width 18 height 18
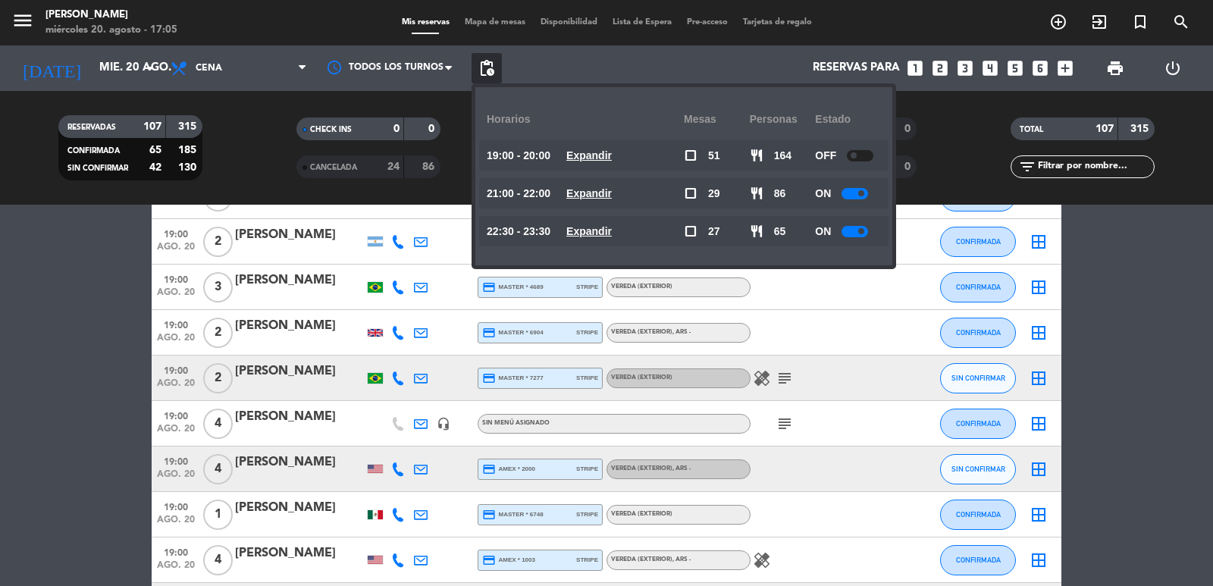
click at [601, 205] on div "21:00 - 22:00 Expandir" at bounding box center [585, 193] width 197 height 30
click at [597, 196] on u "Expandir" at bounding box center [588, 193] width 45 height 12
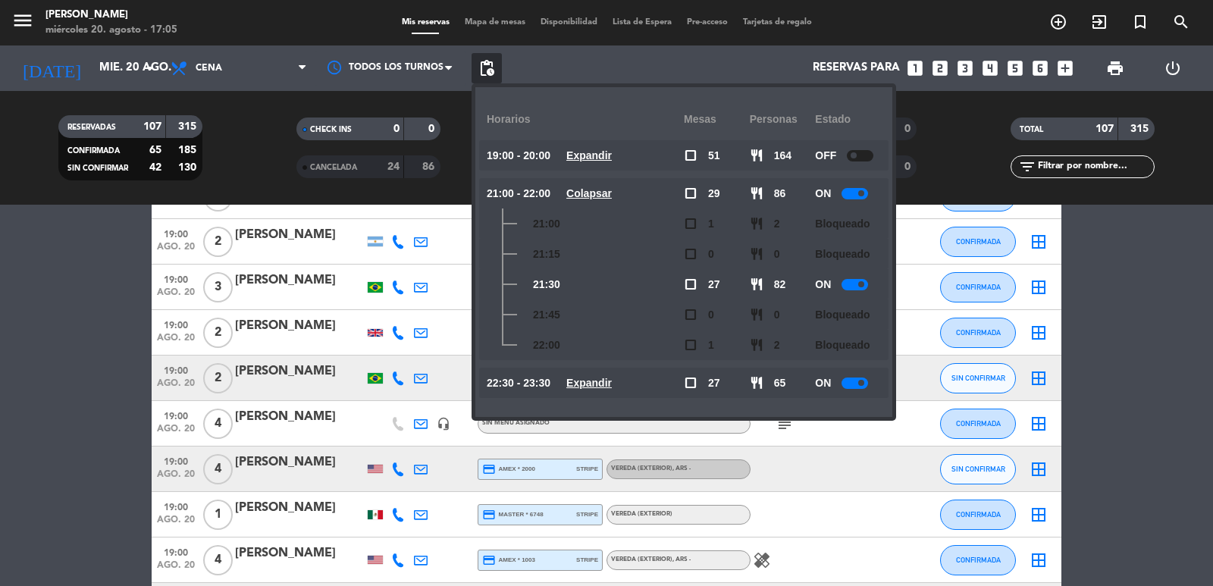
click at [594, 193] on u "Colapsar" at bounding box center [588, 193] width 45 height 12
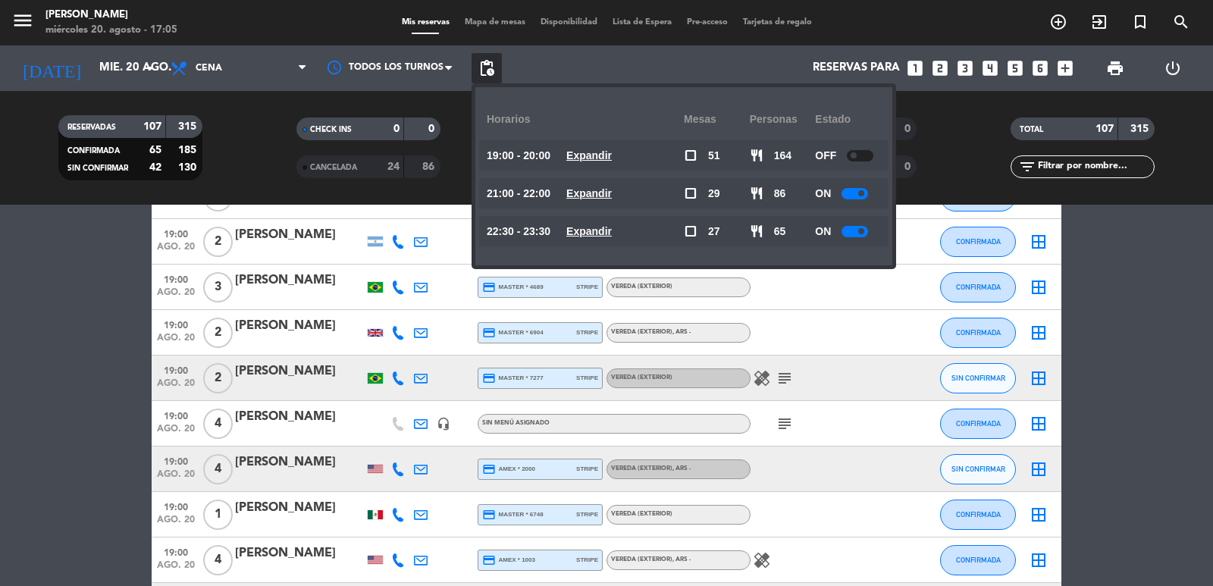
click at [590, 235] on u "Expandir" at bounding box center [588, 231] width 45 height 12
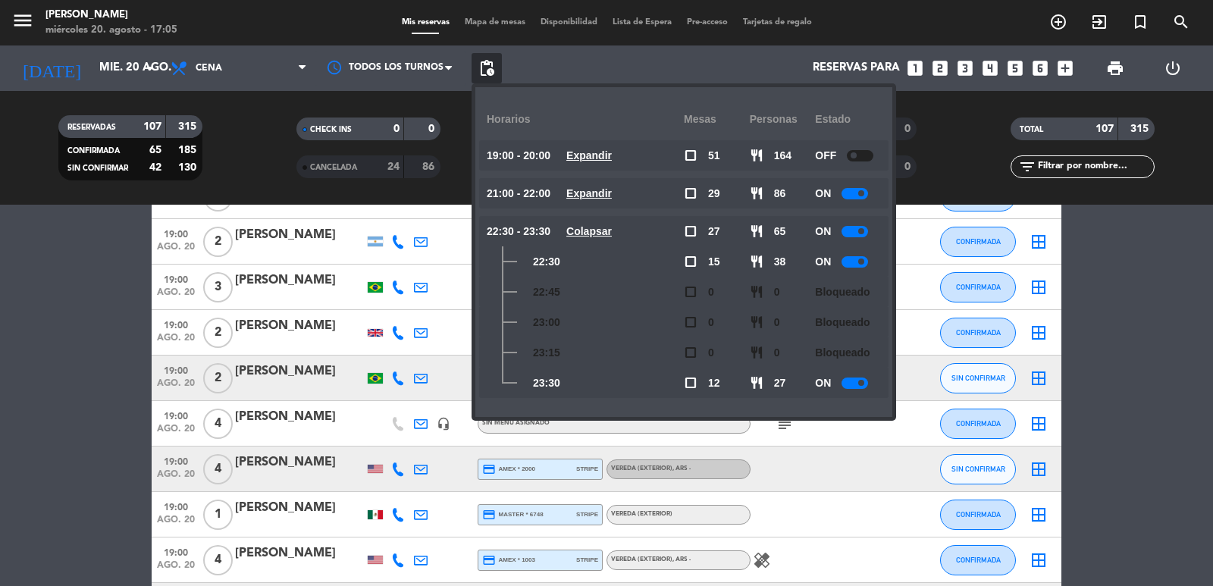
click at [590, 233] on u "Colapsar" at bounding box center [588, 231] width 45 height 12
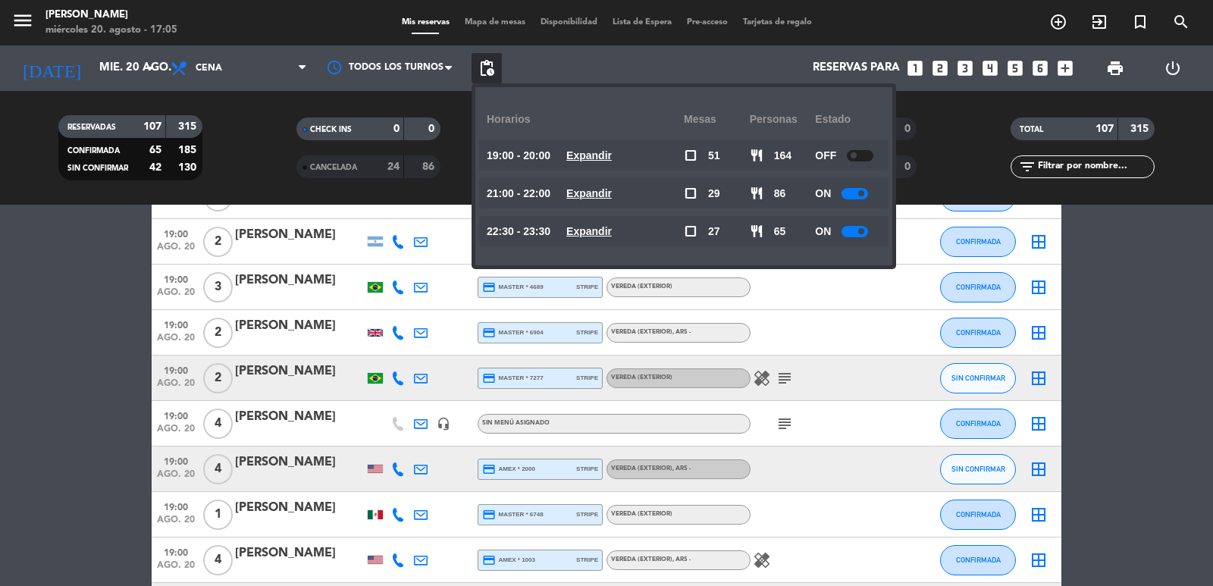
click at [595, 155] on u "Expandir" at bounding box center [588, 155] width 45 height 12
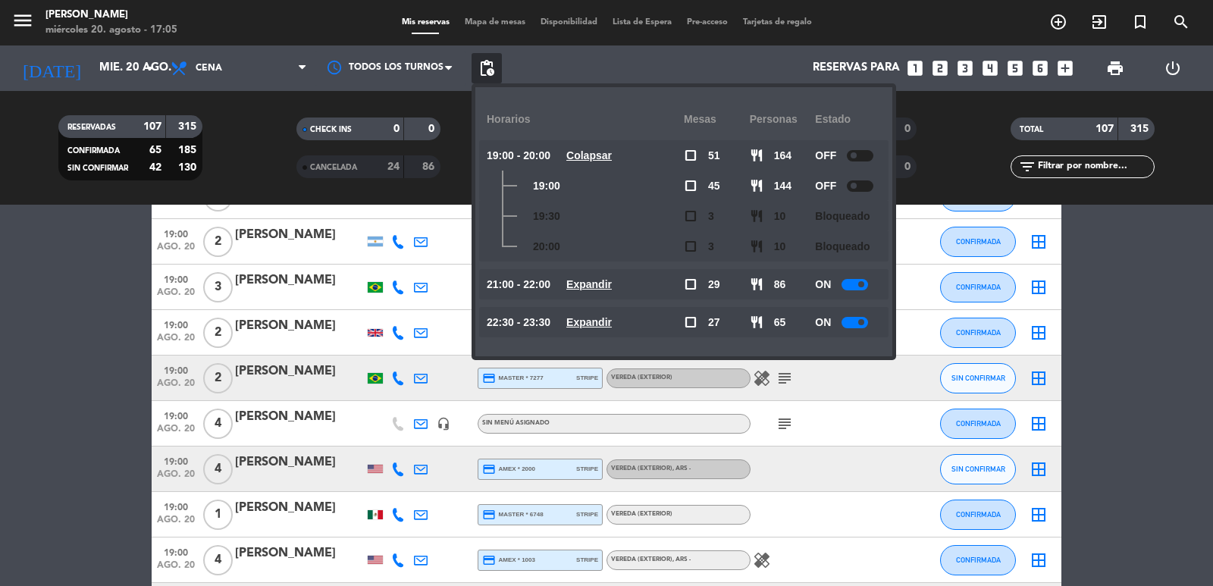
click at [606, 158] on u "Colapsar" at bounding box center [588, 155] width 45 height 12
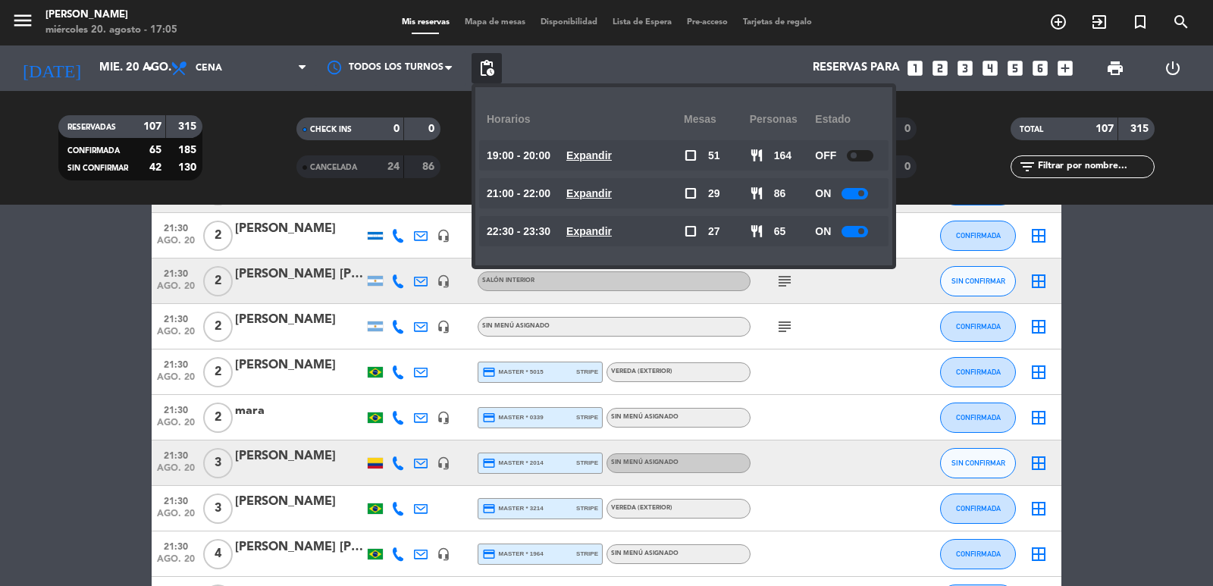
scroll to position [3360, 0]
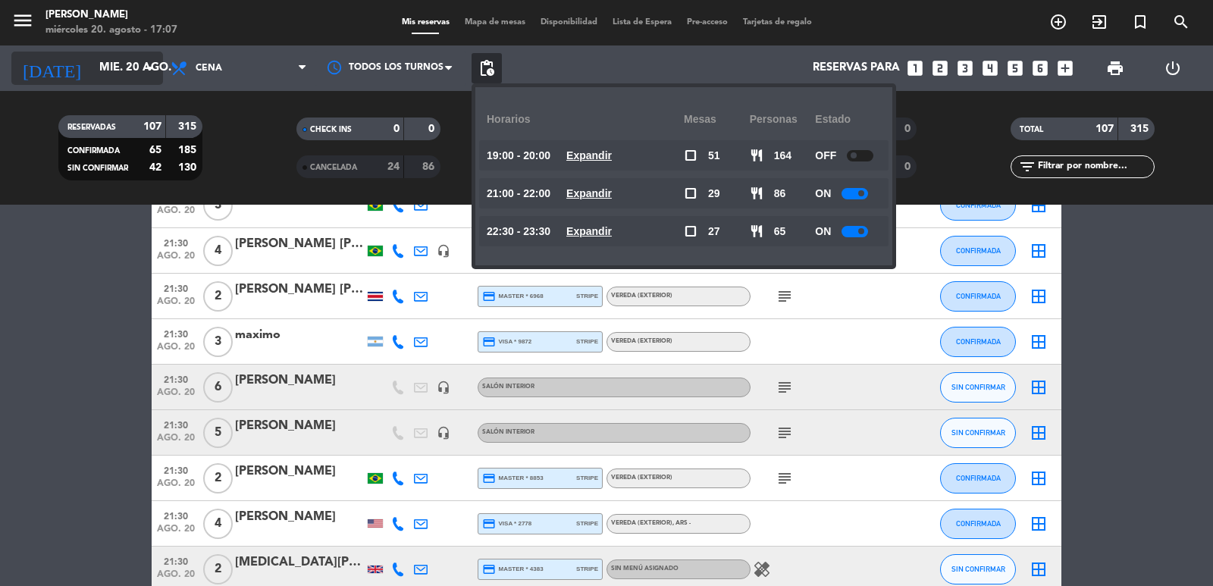
click at [122, 77] on input "mié. 20 ago." at bounding box center [165, 68] width 146 height 29
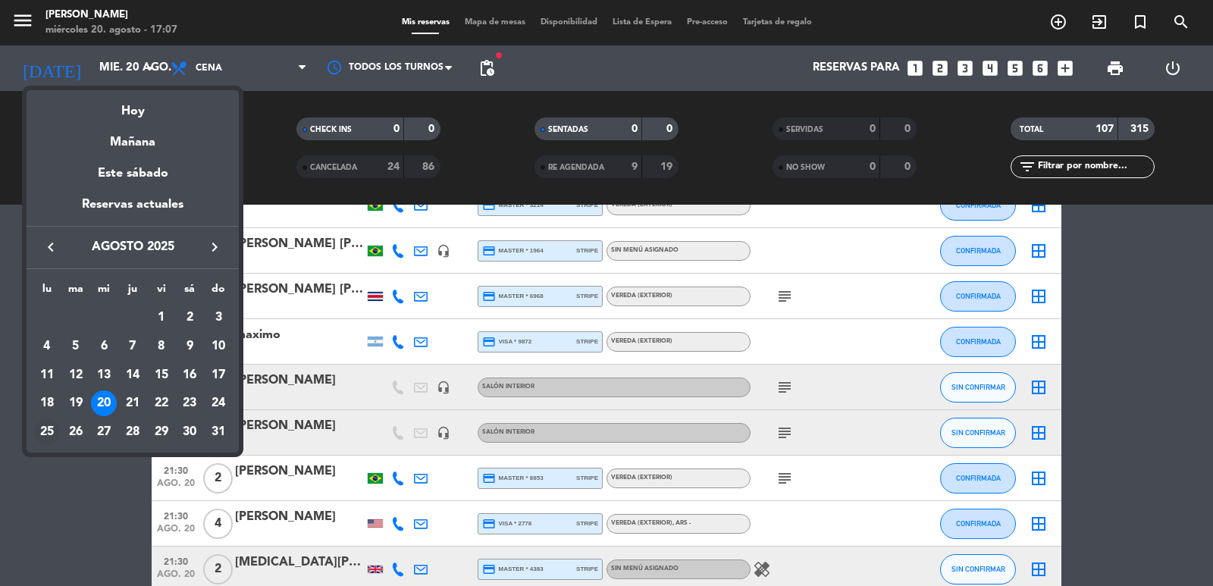
click at [48, 428] on div "25" at bounding box center [47, 432] width 26 height 26
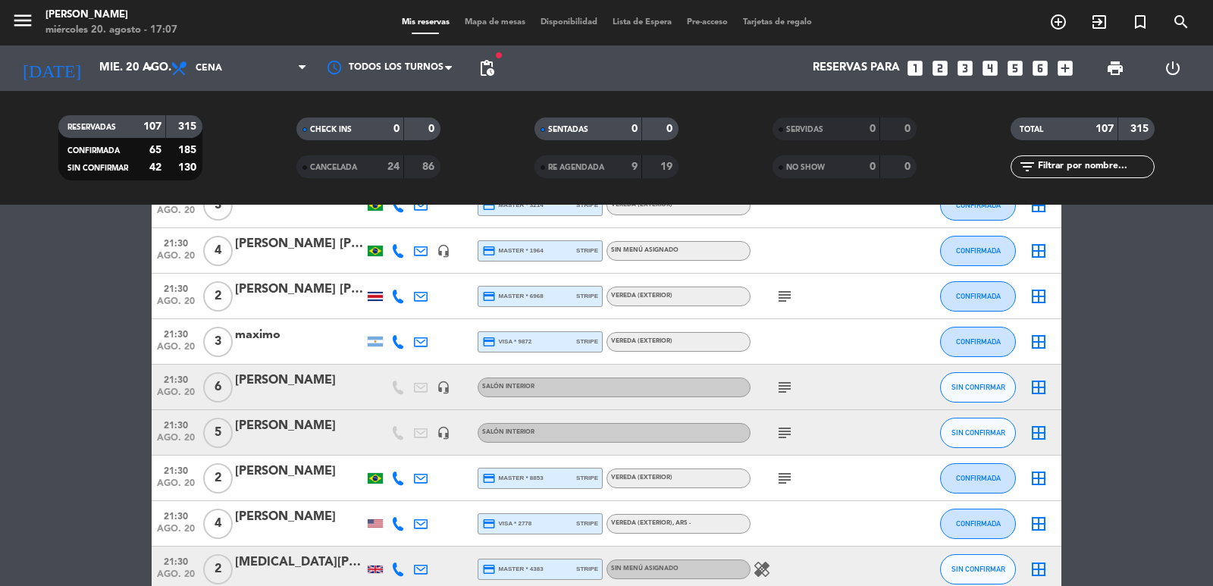
type input "lun. 25 ago."
